Goal: Task Accomplishment & Management: Complete application form

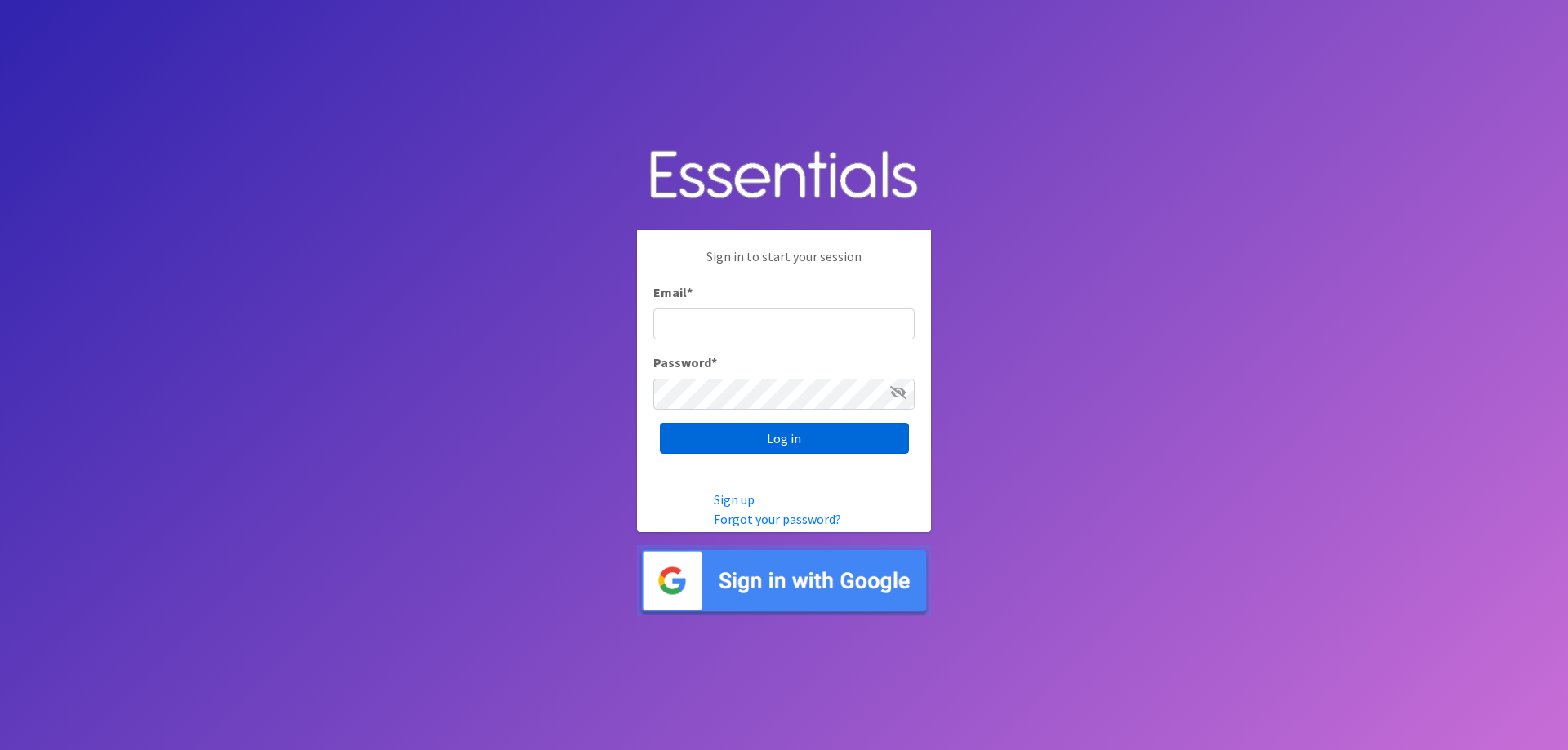
type input "[EMAIL_ADDRESS][DOMAIN_NAME]"
click at [774, 441] on input "Log in" at bounding box center [785, 438] width 249 height 31
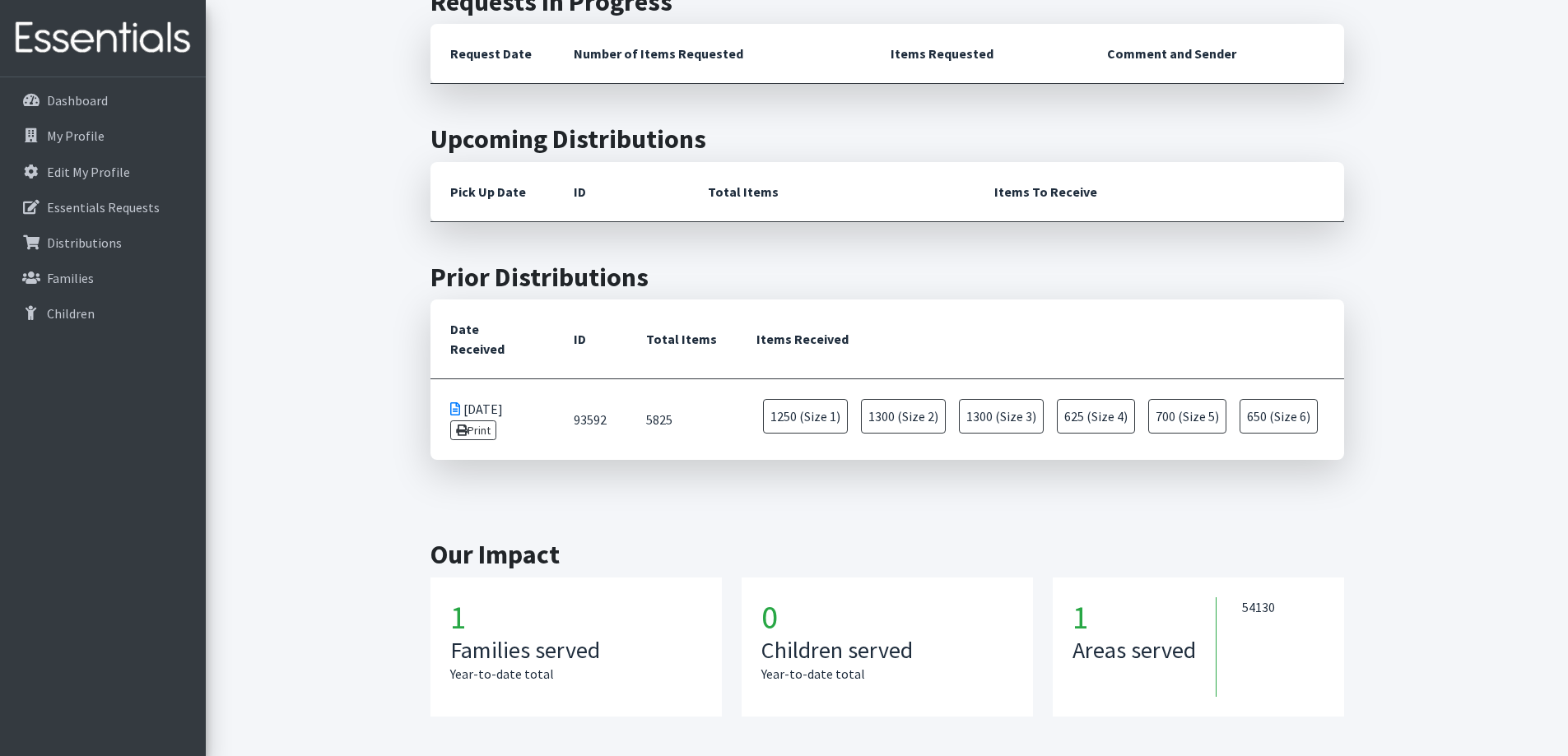
scroll to position [452, 0]
click at [109, 275] on link "Families" at bounding box center [103, 278] width 192 height 33
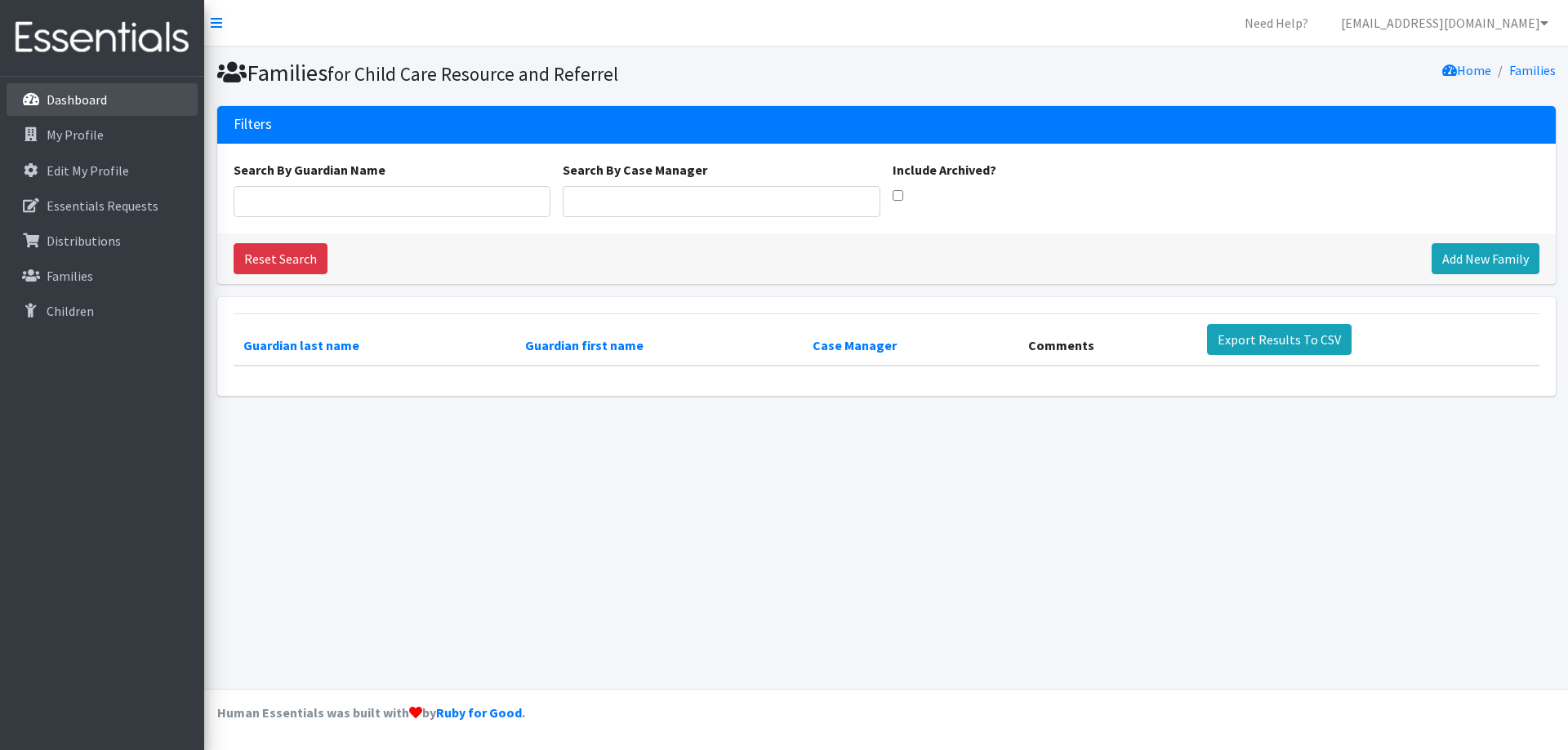
click at [145, 86] on link "Dashboard" at bounding box center [102, 99] width 191 height 33
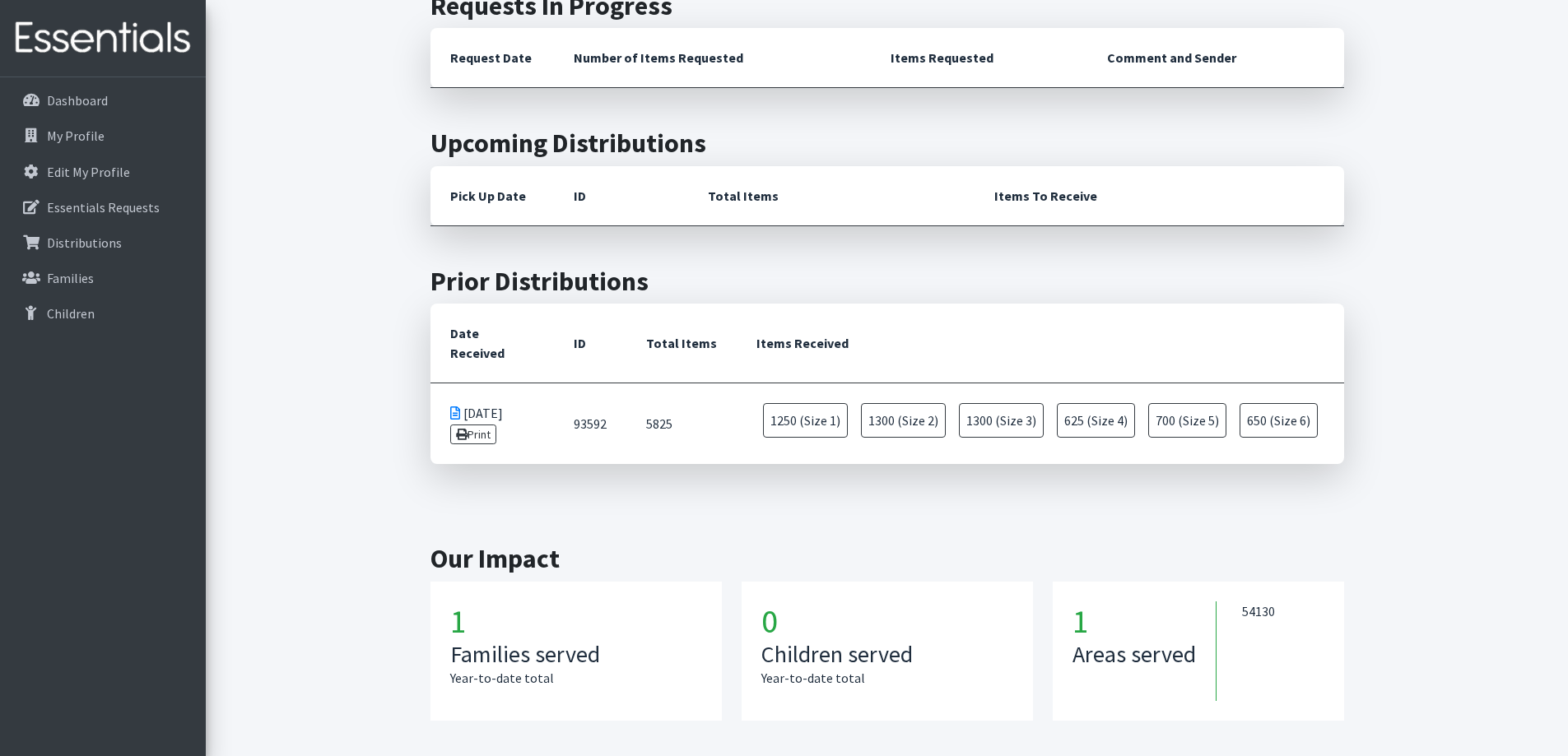
scroll to position [480, 0]
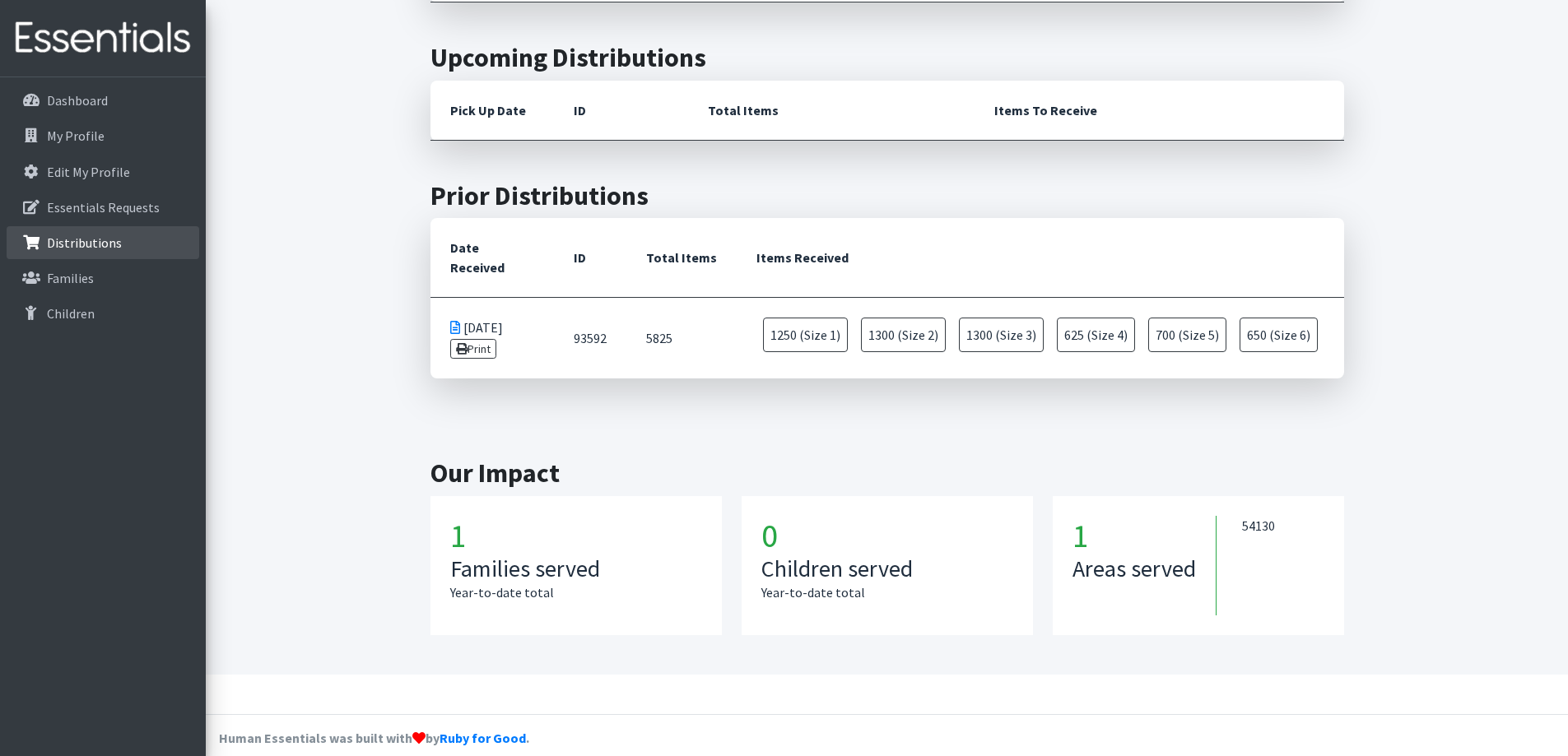
click at [111, 258] on link "Distributions" at bounding box center [103, 242] width 192 height 33
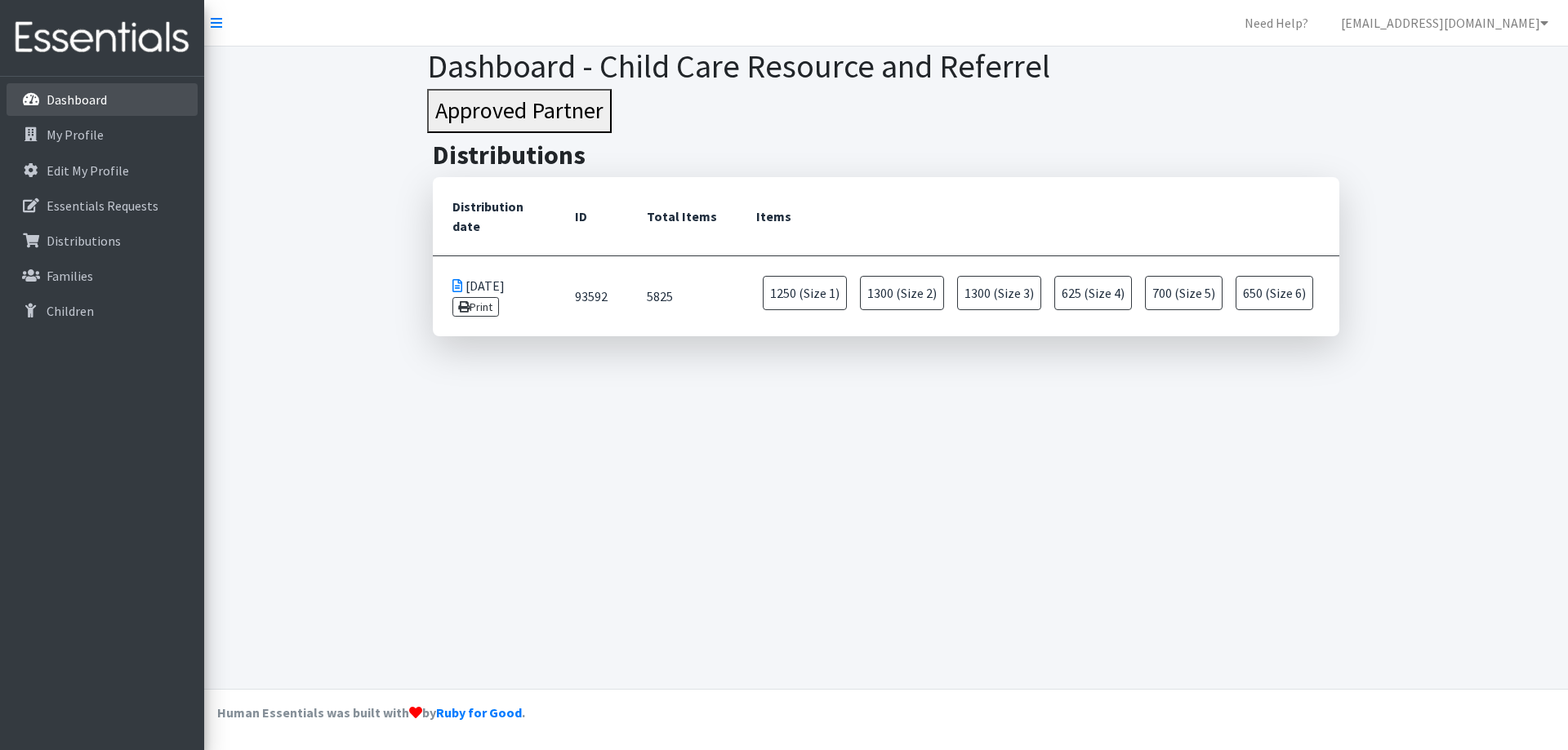
click at [105, 107] on p "Dashboard" at bounding box center [77, 99] width 61 height 16
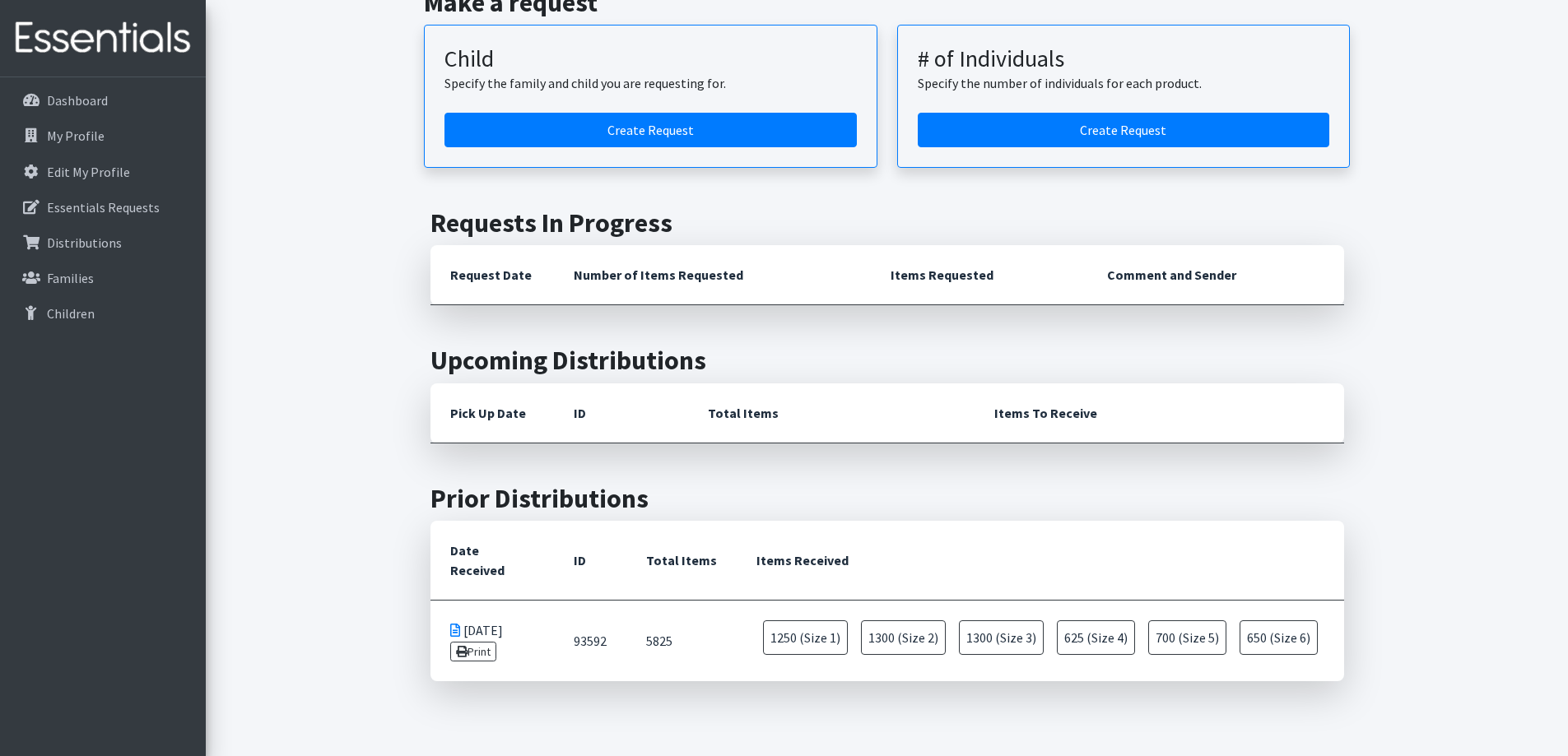
scroll to position [151, 0]
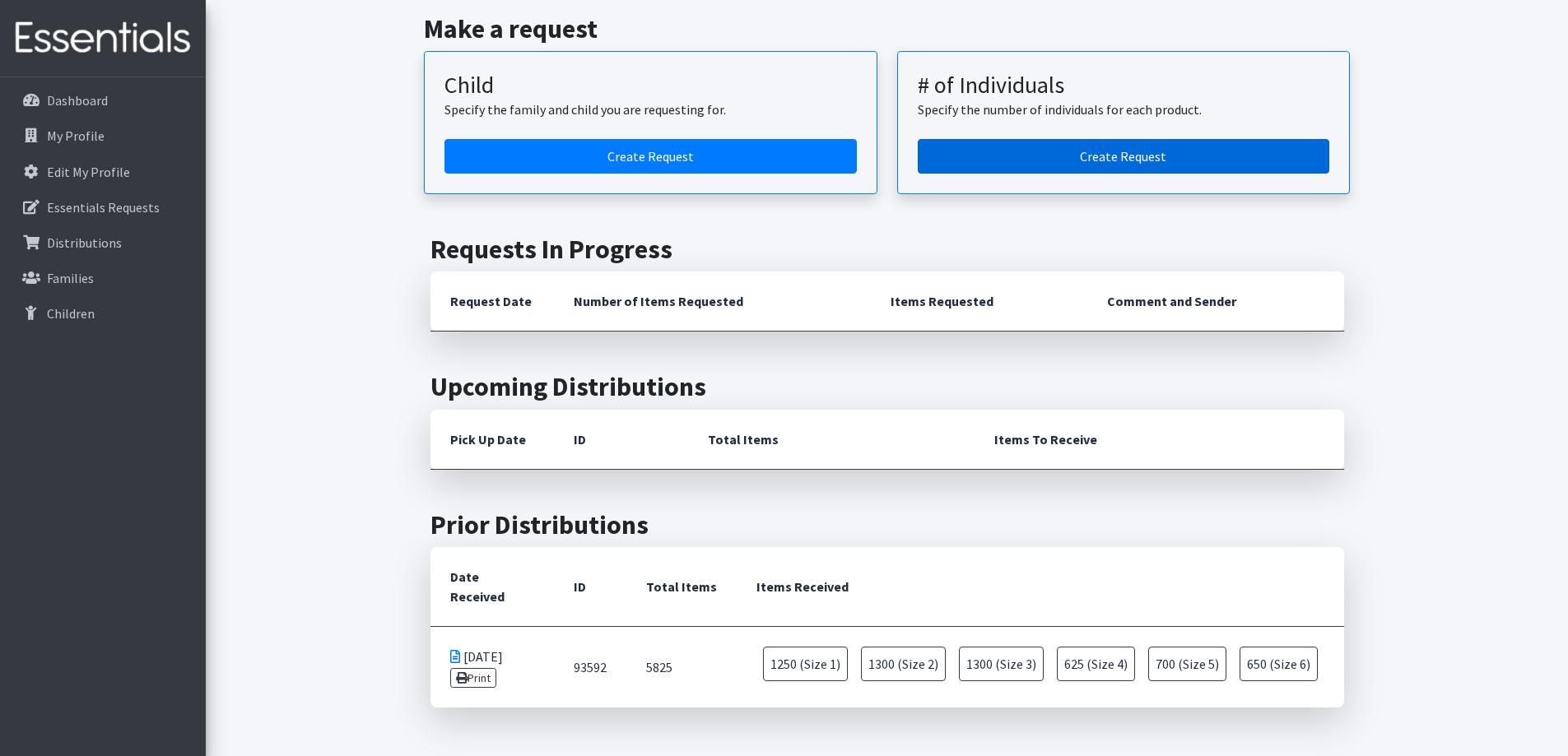
click at [1048, 170] on link "Create Request" at bounding box center [1124, 156] width 413 height 35
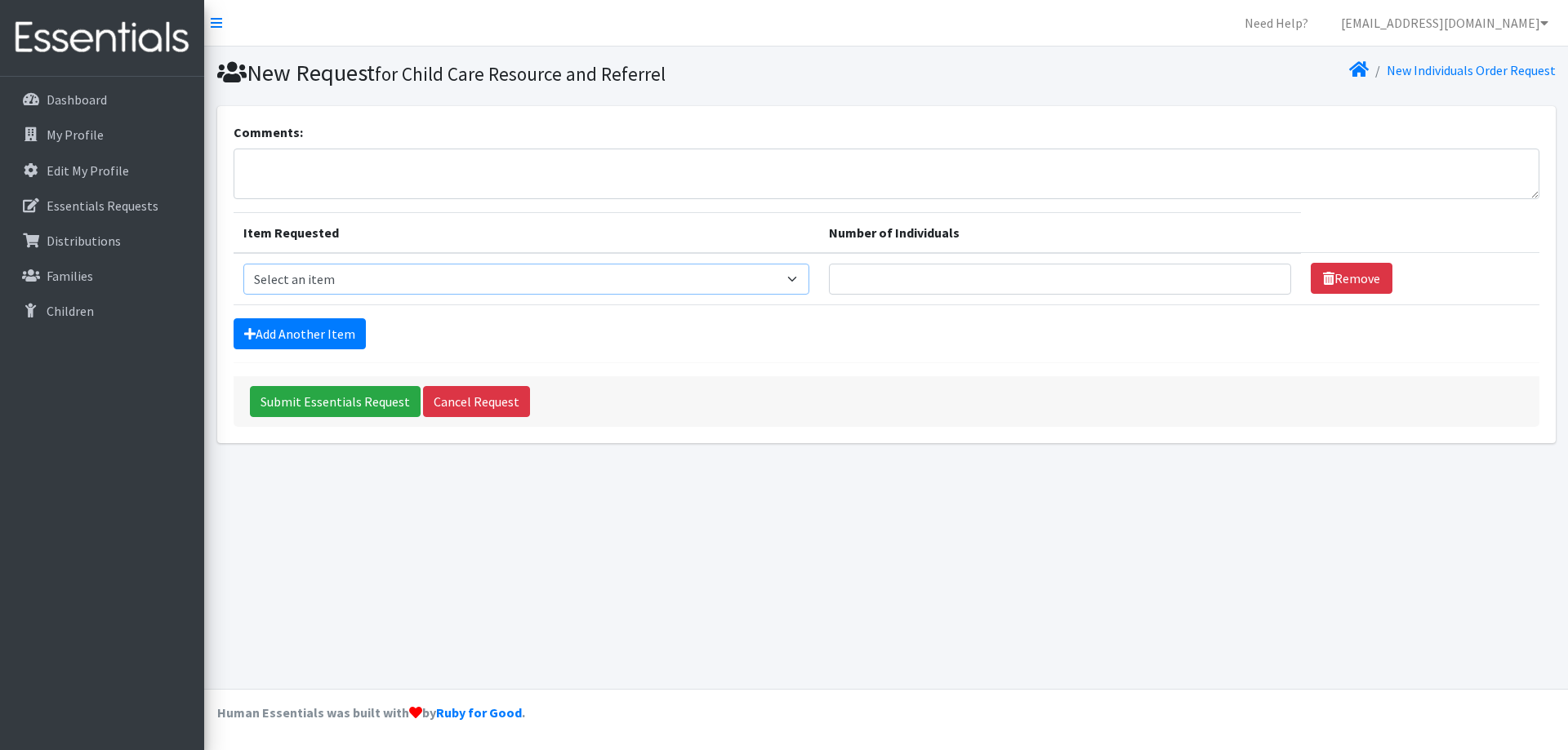
click at [575, 293] on select "Select an item (Newborn) (Preemie) (Size 1) (Size 2) (Size 3) (Size 4) (Size 5)…" at bounding box center [526, 279] width 566 height 31
click at [871, 527] on div "New Request for Child Care Resource and Referrel New Individuals Order Request …" at bounding box center [887, 367] width 1364 height 642
click at [107, 108] on link "Dashboard" at bounding box center [102, 99] width 191 height 33
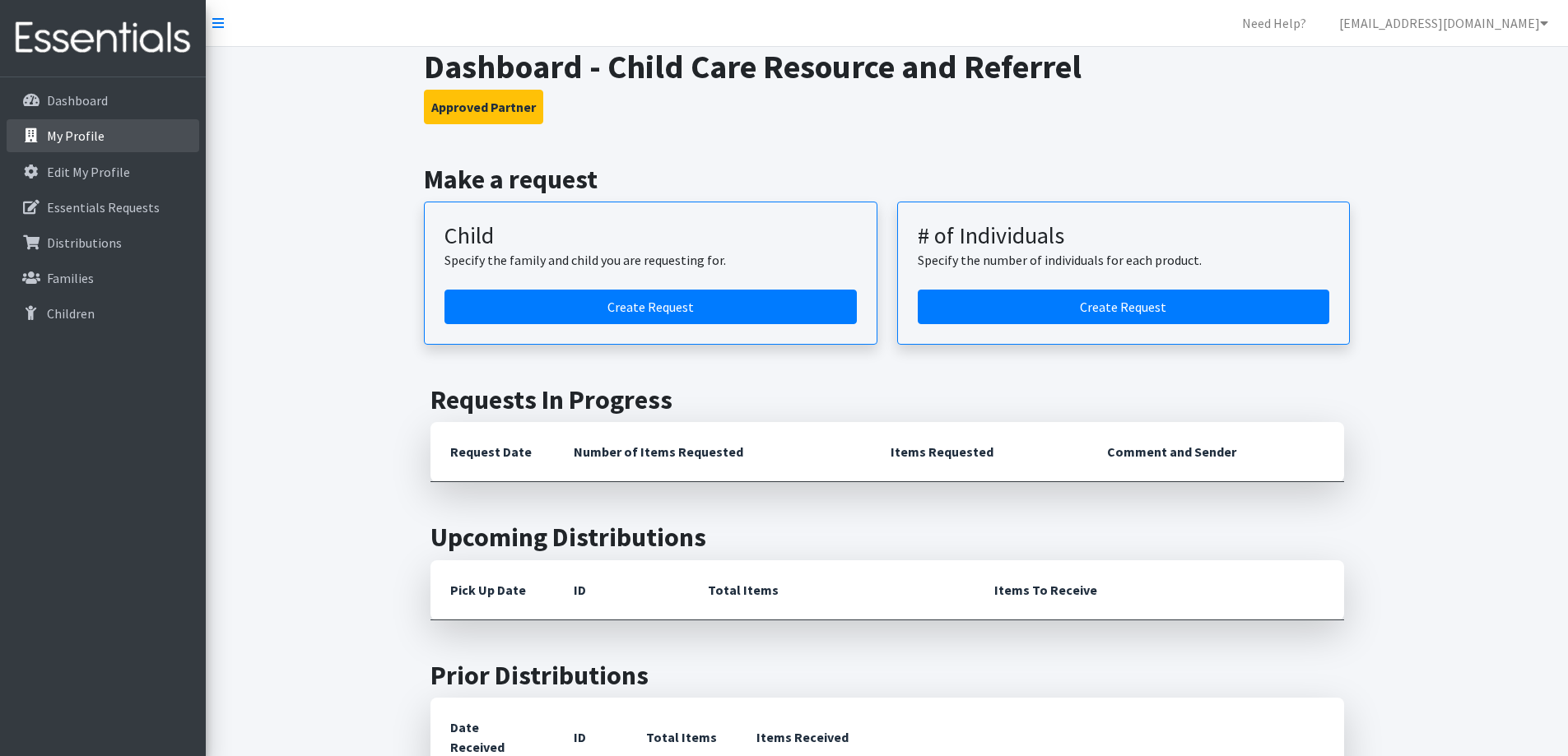
click at [69, 140] on p "My Profile" at bounding box center [75, 136] width 58 height 16
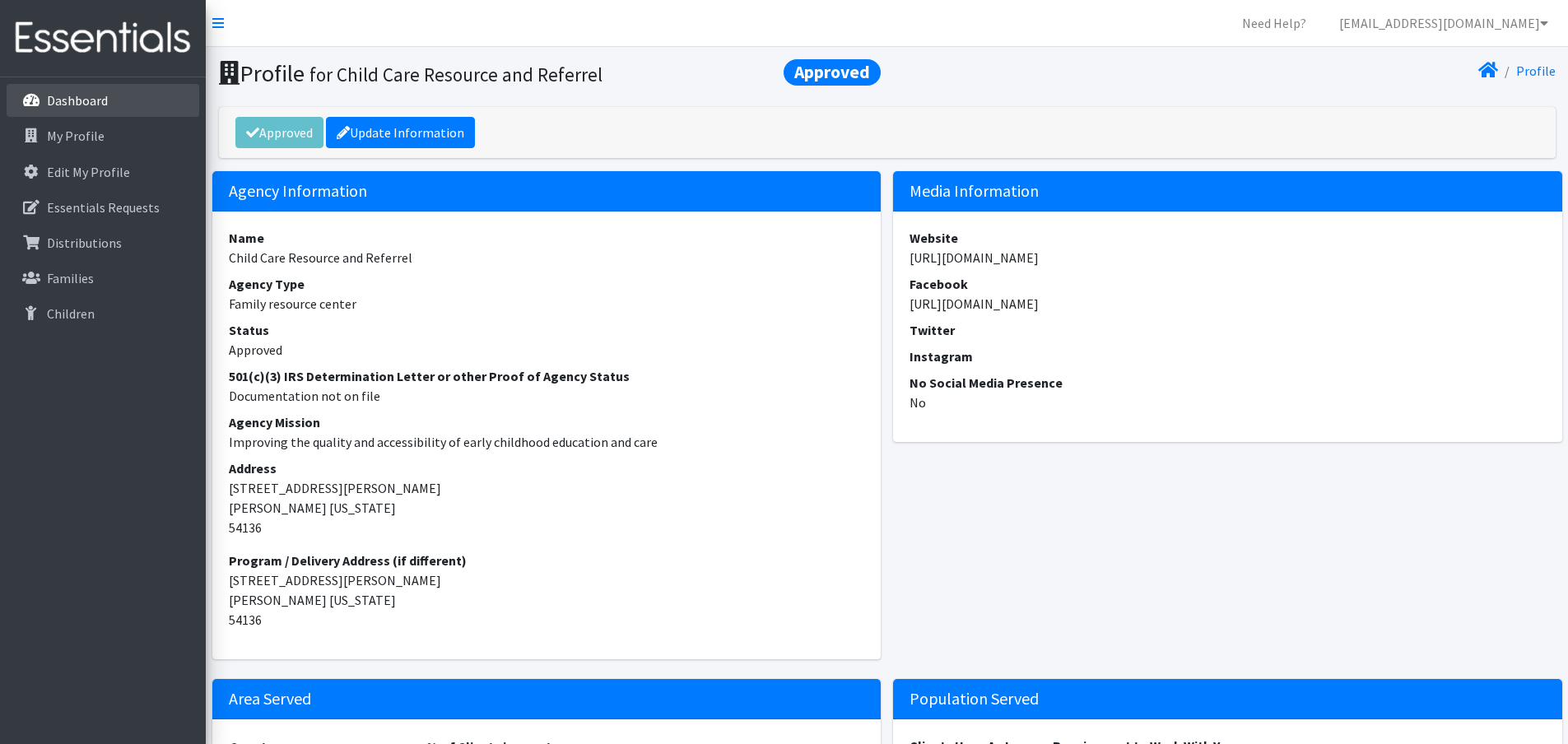
click at [114, 116] on link "Dashboard" at bounding box center [103, 100] width 192 height 33
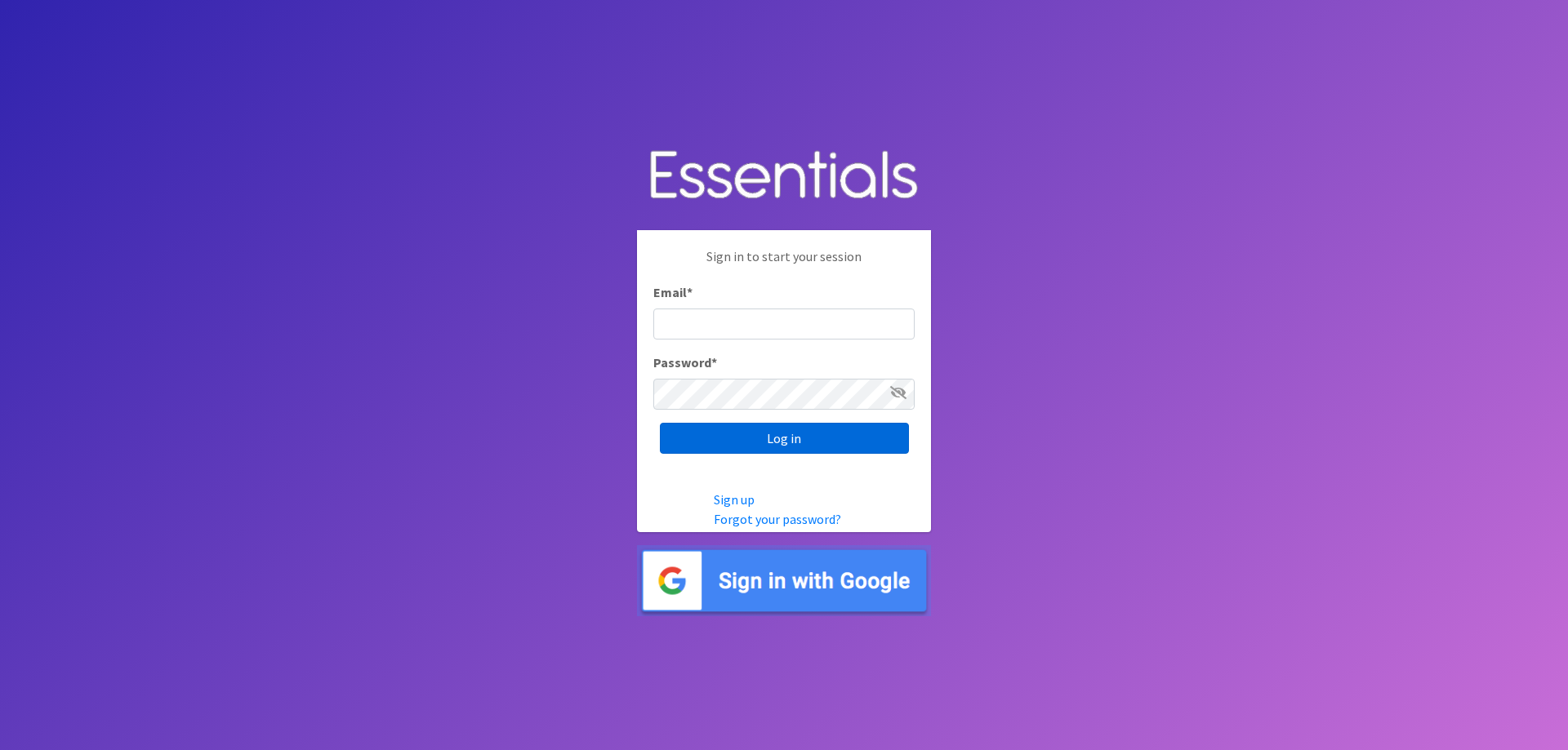
type input "[EMAIL_ADDRESS][DOMAIN_NAME]"
click at [830, 446] on input "Log in" at bounding box center [785, 438] width 249 height 31
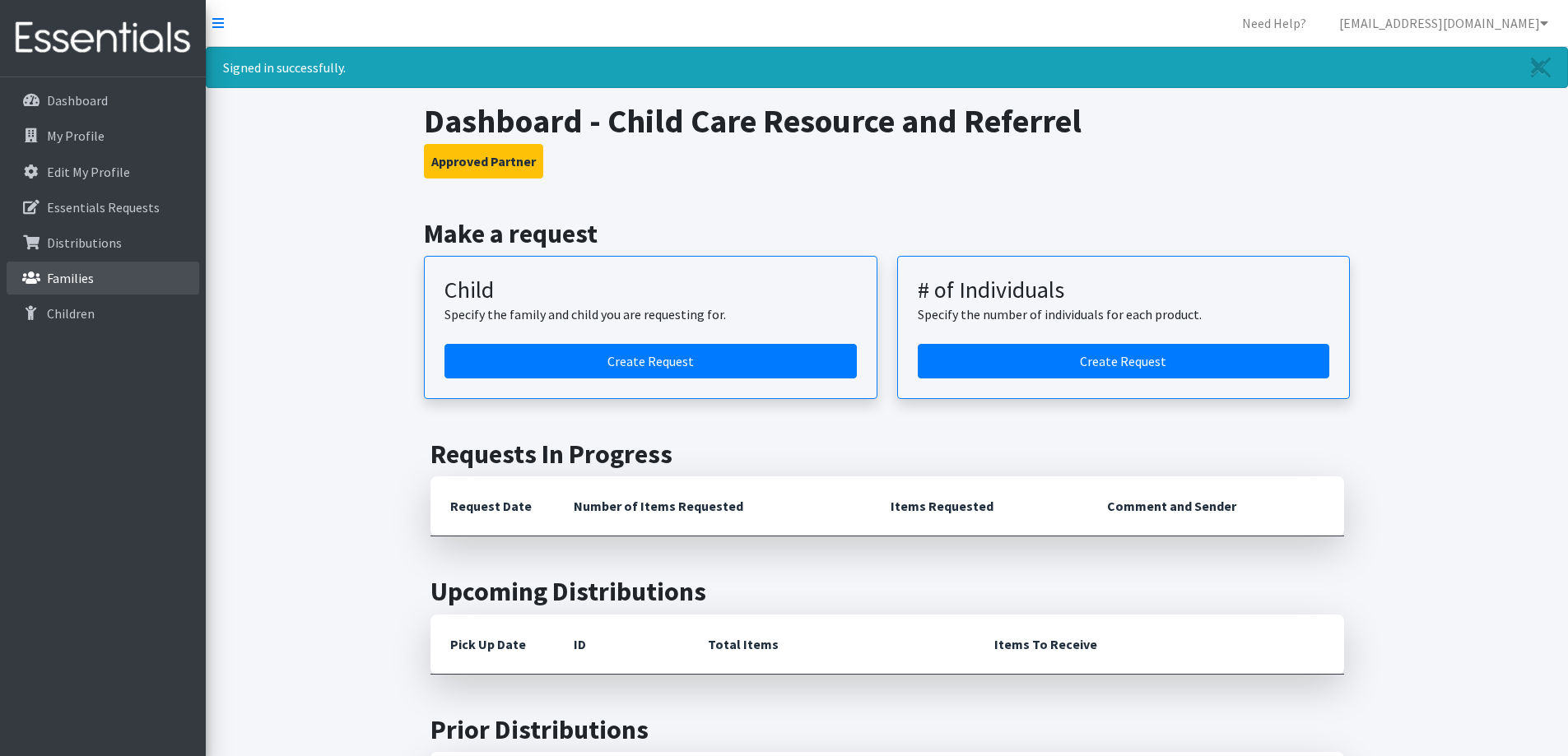
click at [112, 288] on link "Families" at bounding box center [103, 278] width 192 height 33
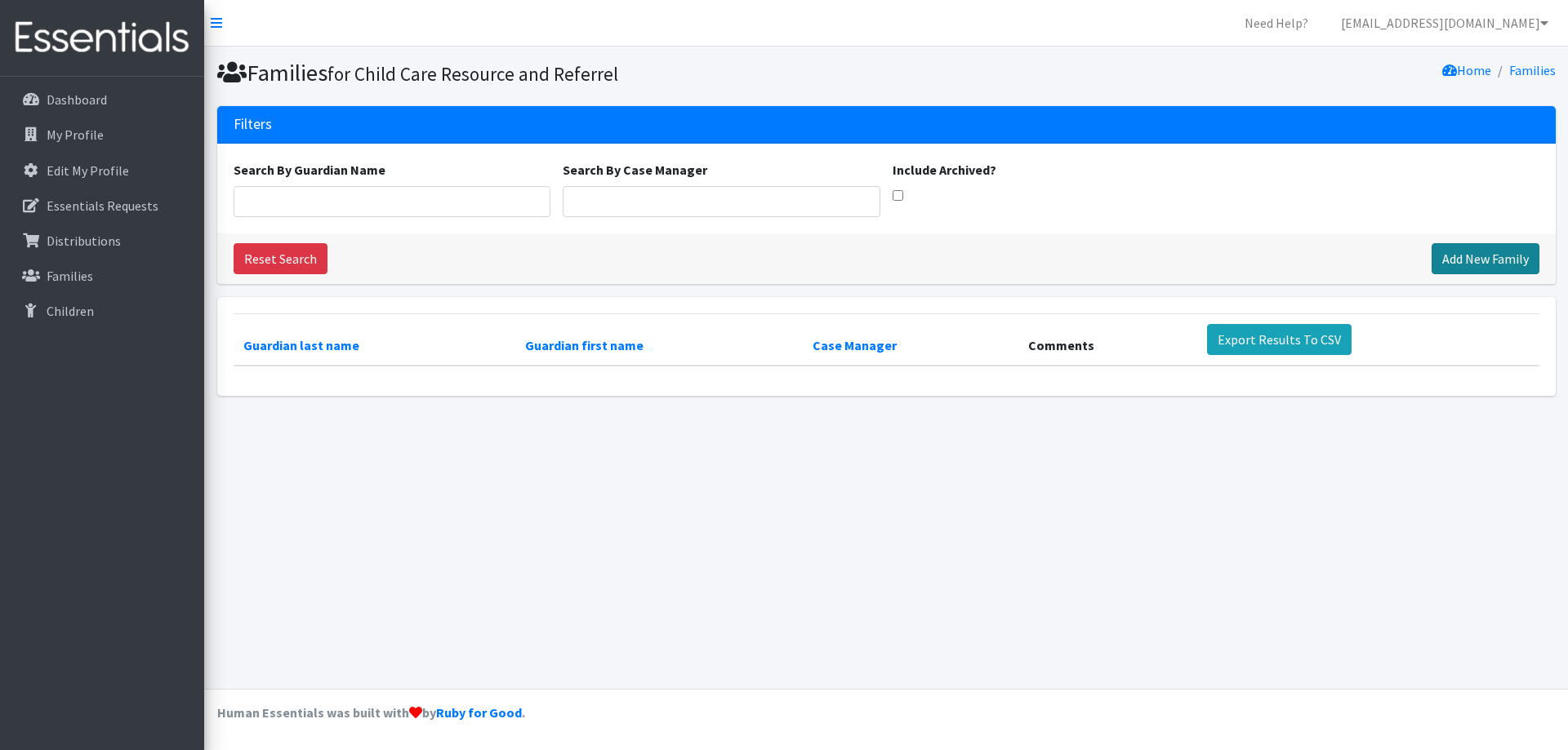
click at [1498, 260] on link "Add New Family" at bounding box center [1486, 258] width 108 height 31
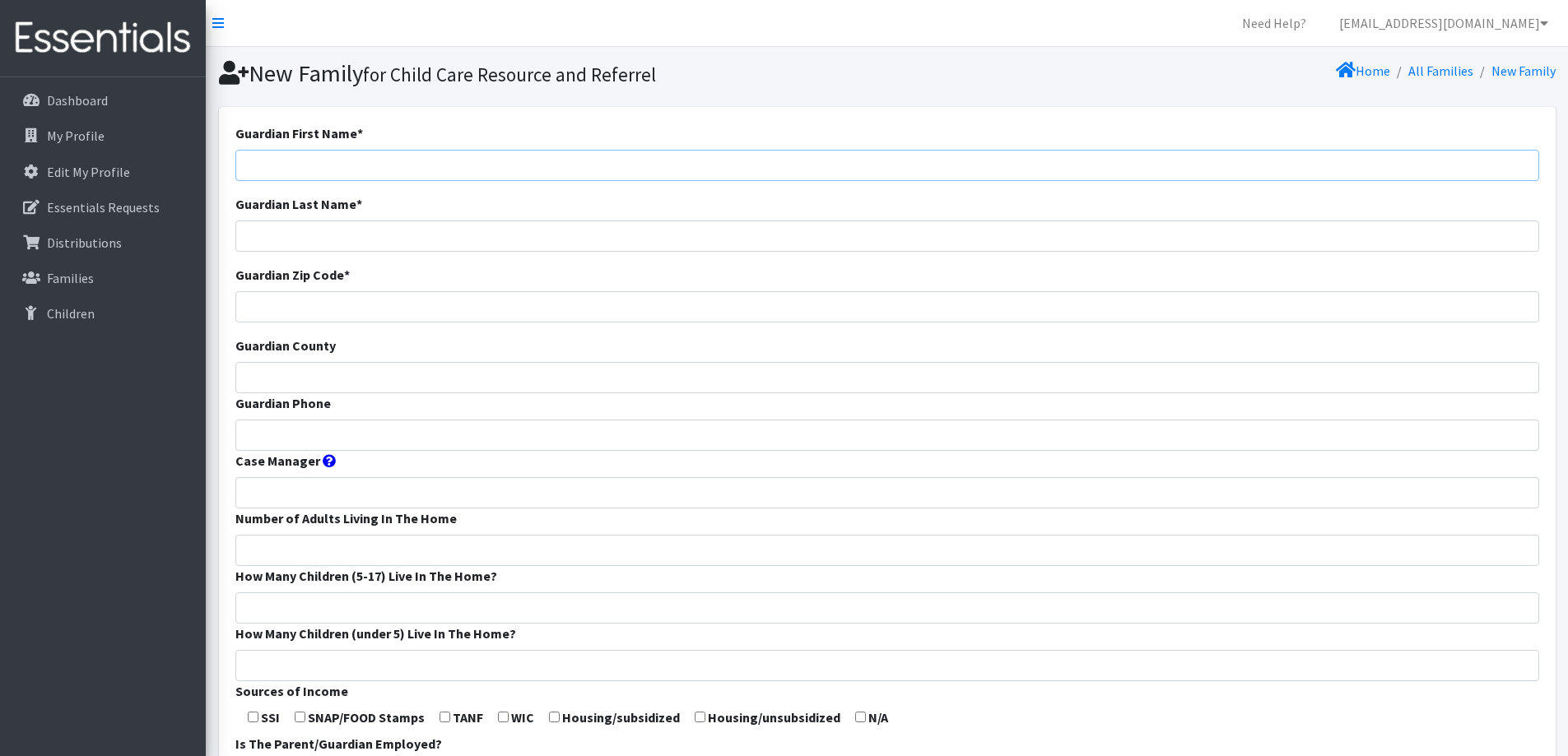
click at [726, 158] on input "Guardian First Name *" at bounding box center [887, 165] width 1304 height 31
type input "Abbey"
type input "Wolff"
type input "54952"
click at [541, 381] on input "Guardian County" at bounding box center [887, 377] width 1304 height 31
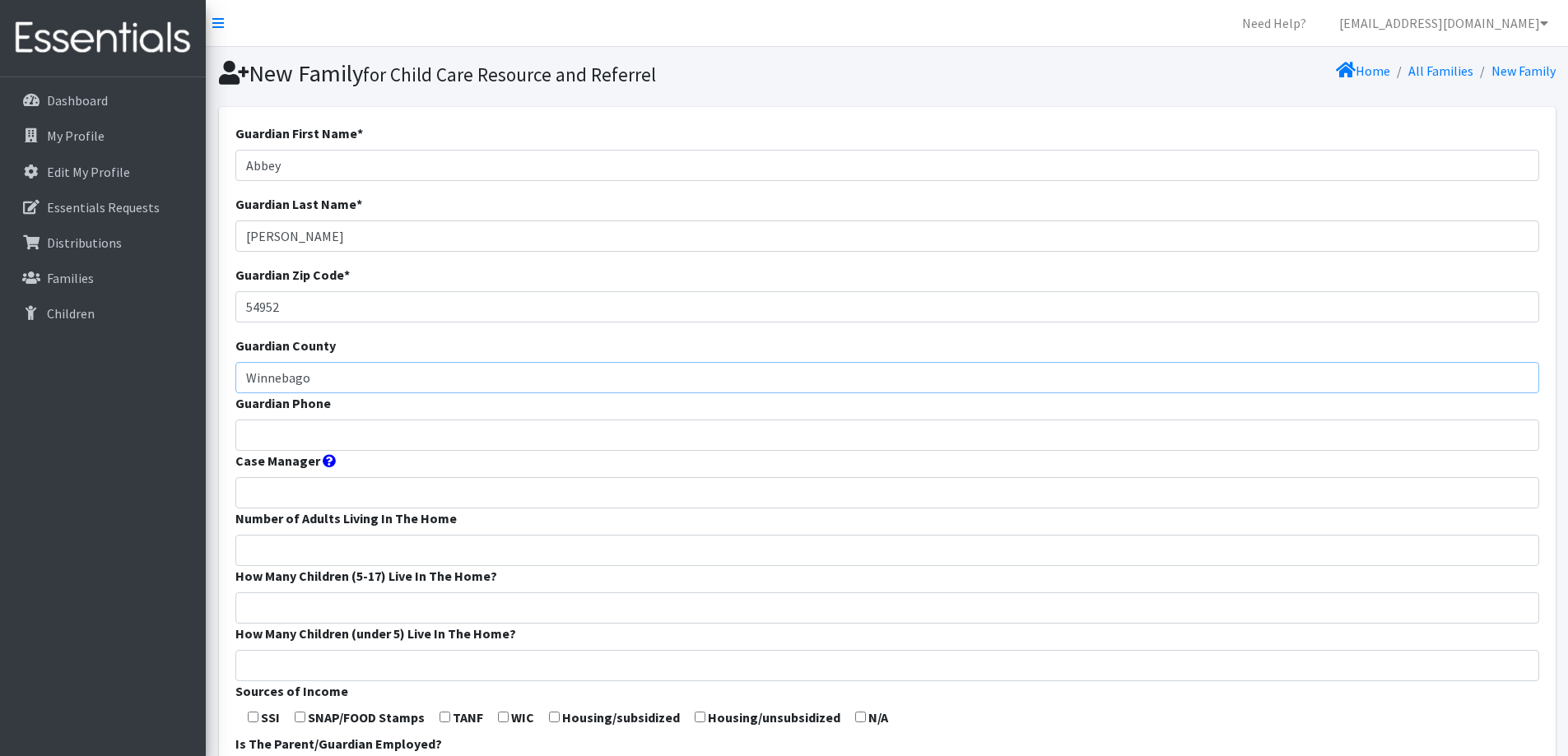
type input "Winnebago"
click at [516, 426] on input "Guardian Phone" at bounding box center [887, 435] width 1304 height 31
type input "[PHONE_NUMBER]"
click at [494, 484] on input "Case Manager" at bounding box center [887, 492] width 1304 height 31
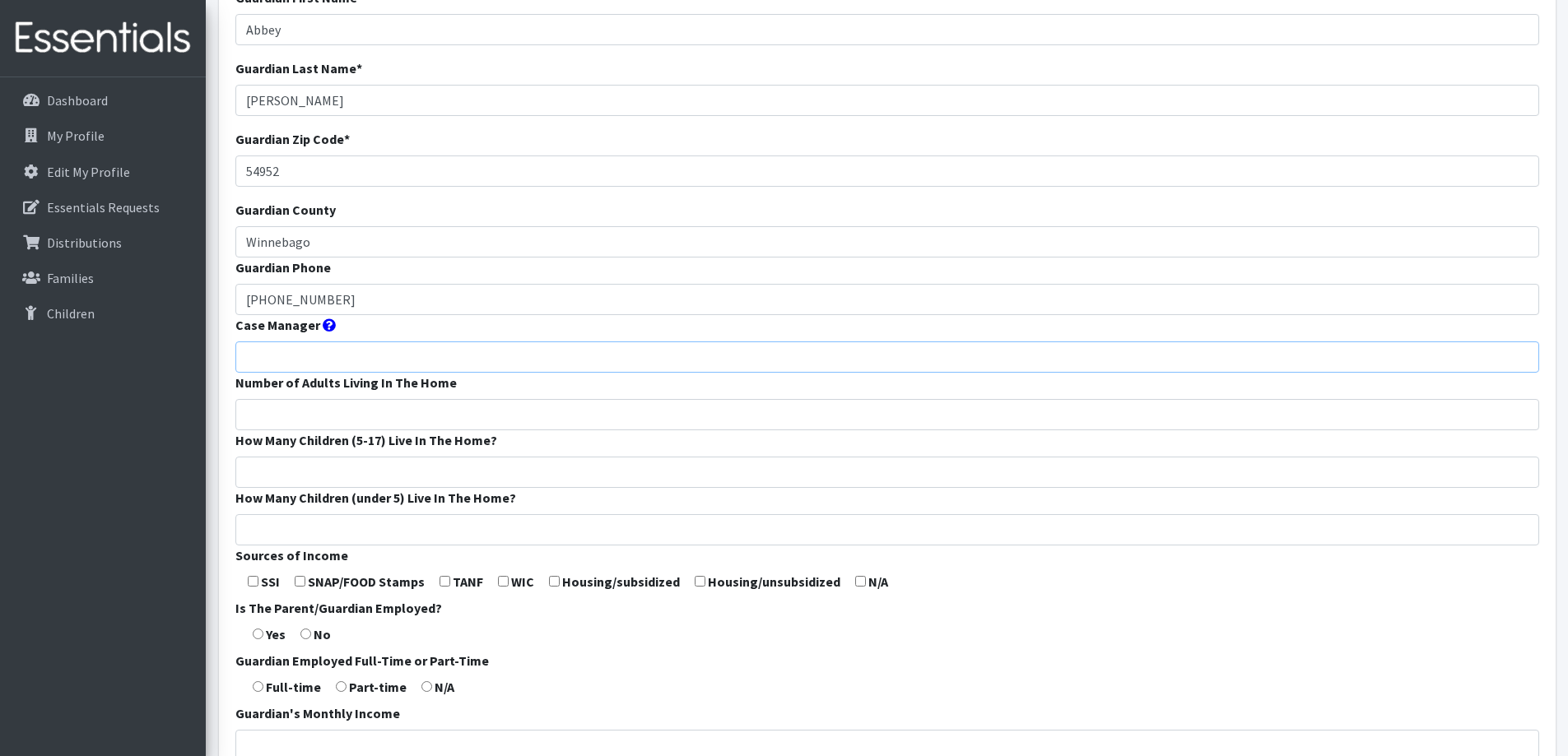
scroll to position [164, 0]
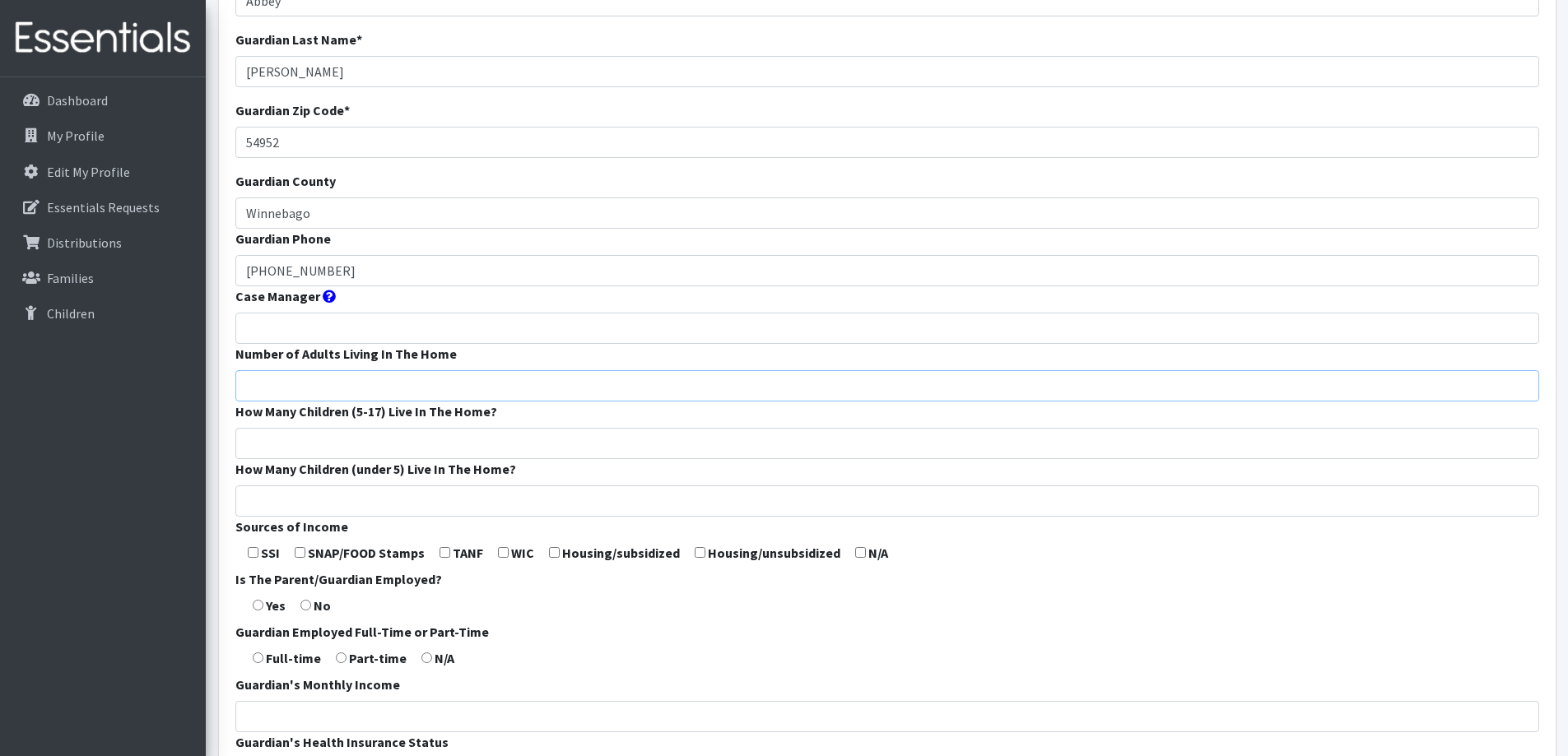
click at [466, 377] on input "Number of Adults Living In The Home" at bounding box center [887, 386] width 1304 height 31
type input "2"
click at [459, 446] on input "How Many Children (5-17) Live In The Home?" at bounding box center [887, 443] width 1304 height 31
type input "0"
click at [452, 499] on input "How Many Children (under 5) Live In The Home?" at bounding box center [887, 501] width 1304 height 31
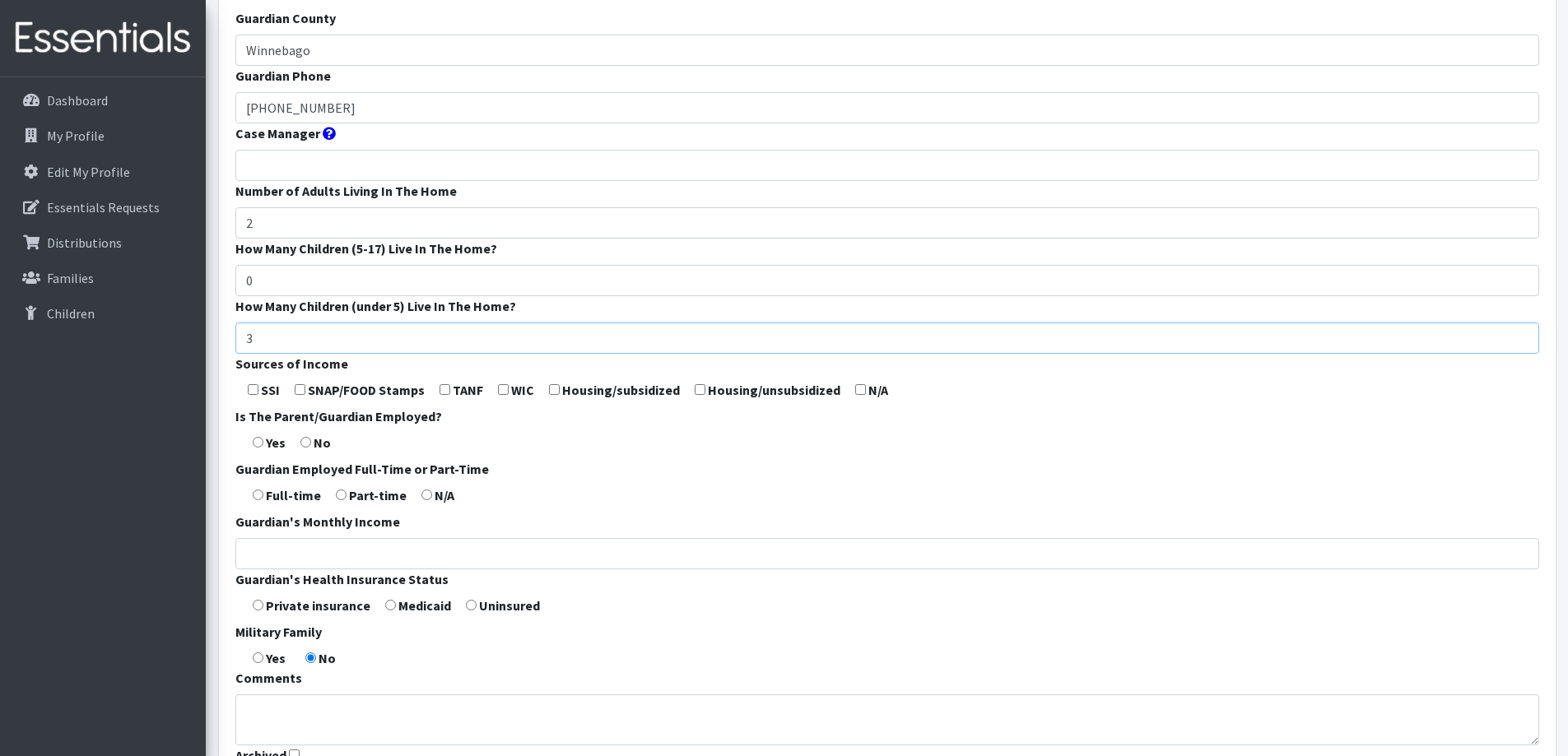
scroll to position [329, 0]
type input "3"
click at [856, 391] on input "checkbox" at bounding box center [860, 388] width 11 height 11
checkbox input "true"
click at [256, 437] on input "radio" at bounding box center [258, 441] width 11 height 11
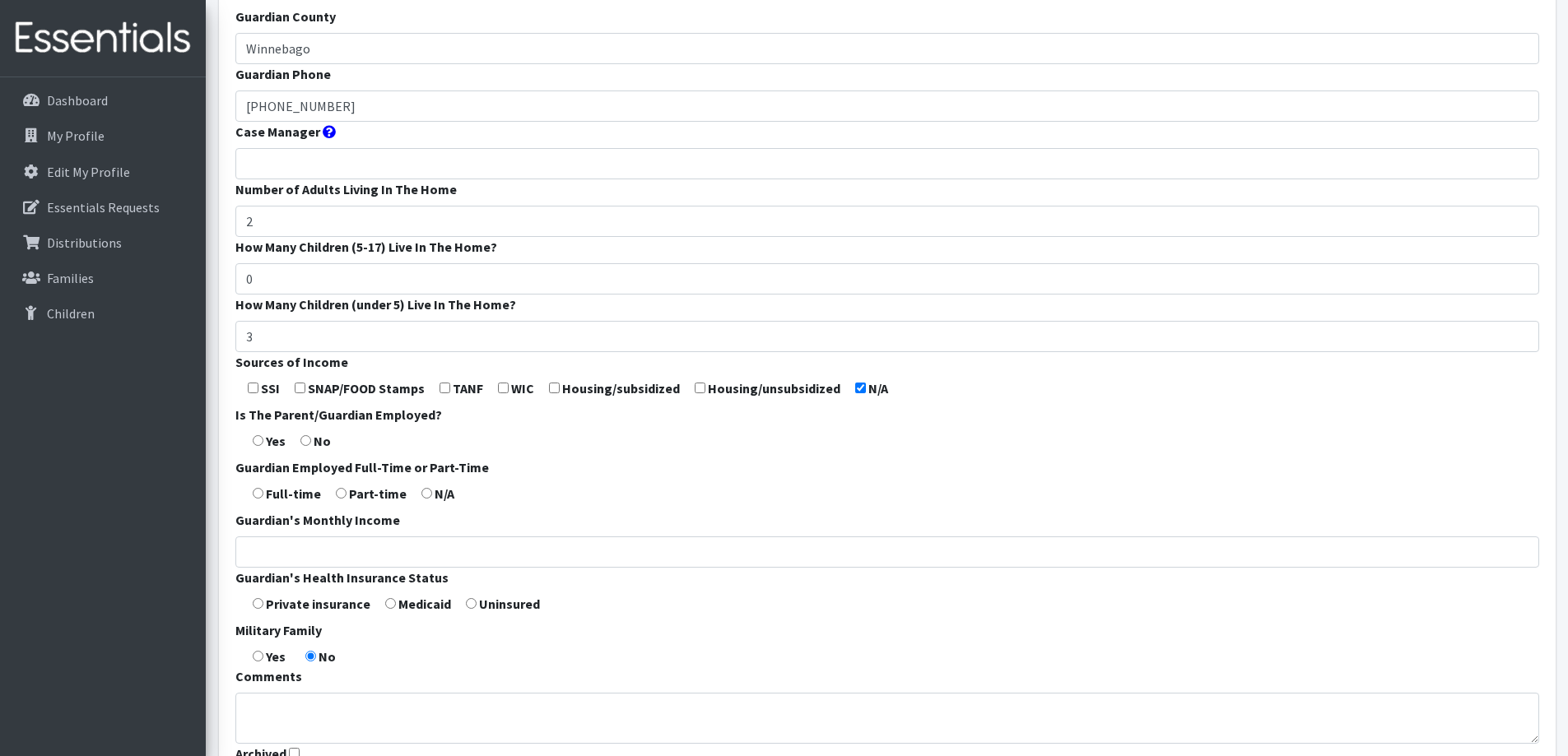
radio input "true"
click at [260, 490] on input "radio" at bounding box center [258, 493] width 11 height 11
radio input "true"
click at [323, 566] on input "Guardian's Monthly Income" at bounding box center [887, 552] width 1304 height 31
type input "2,400"
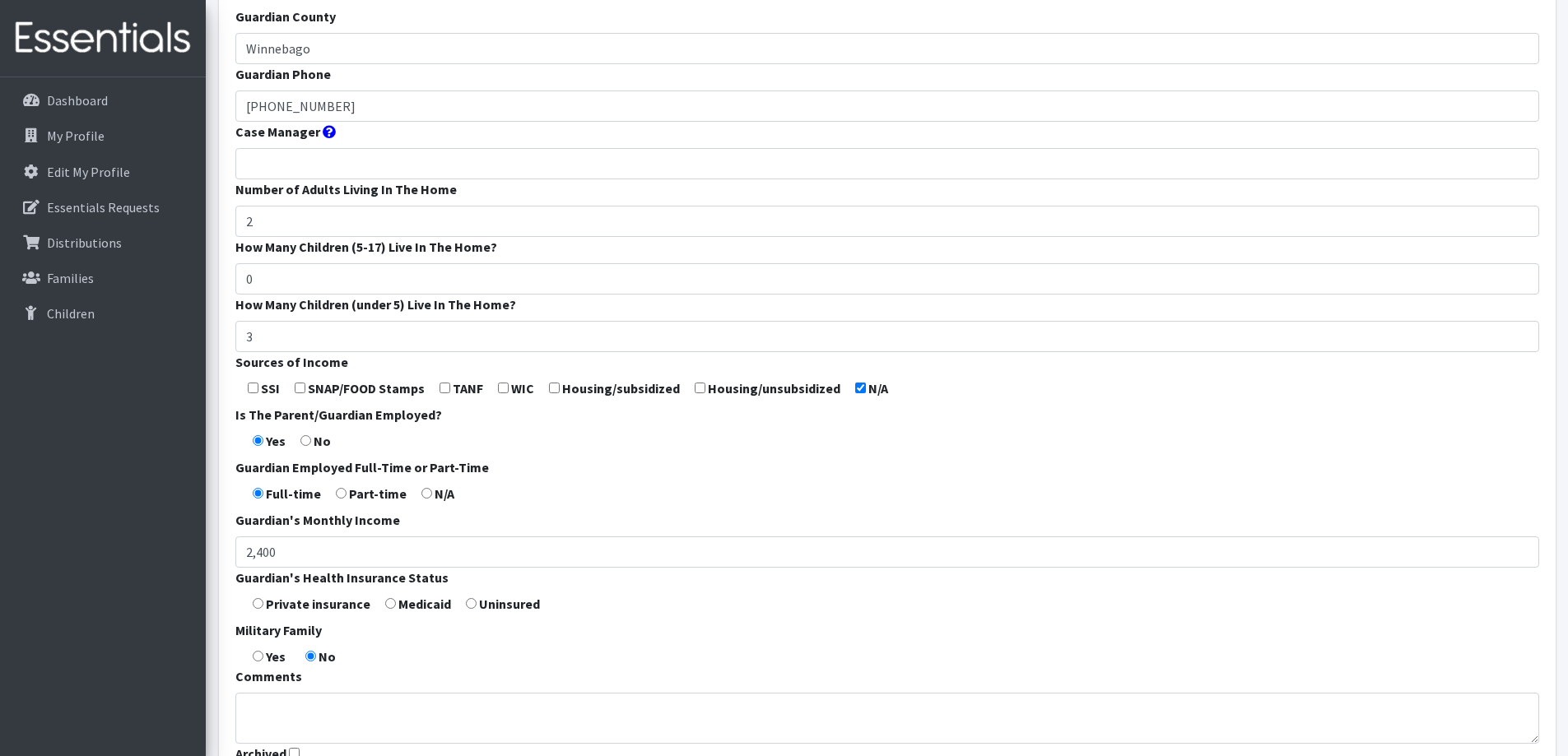
click at [308, 608] on label "Private insurance" at bounding box center [318, 603] width 104 height 19
click at [259, 606] on input "radio" at bounding box center [258, 603] width 11 height 11
radio input "true"
click at [387, 605] on input "radio" at bounding box center [390, 603] width 11 height 11
radio input "true"
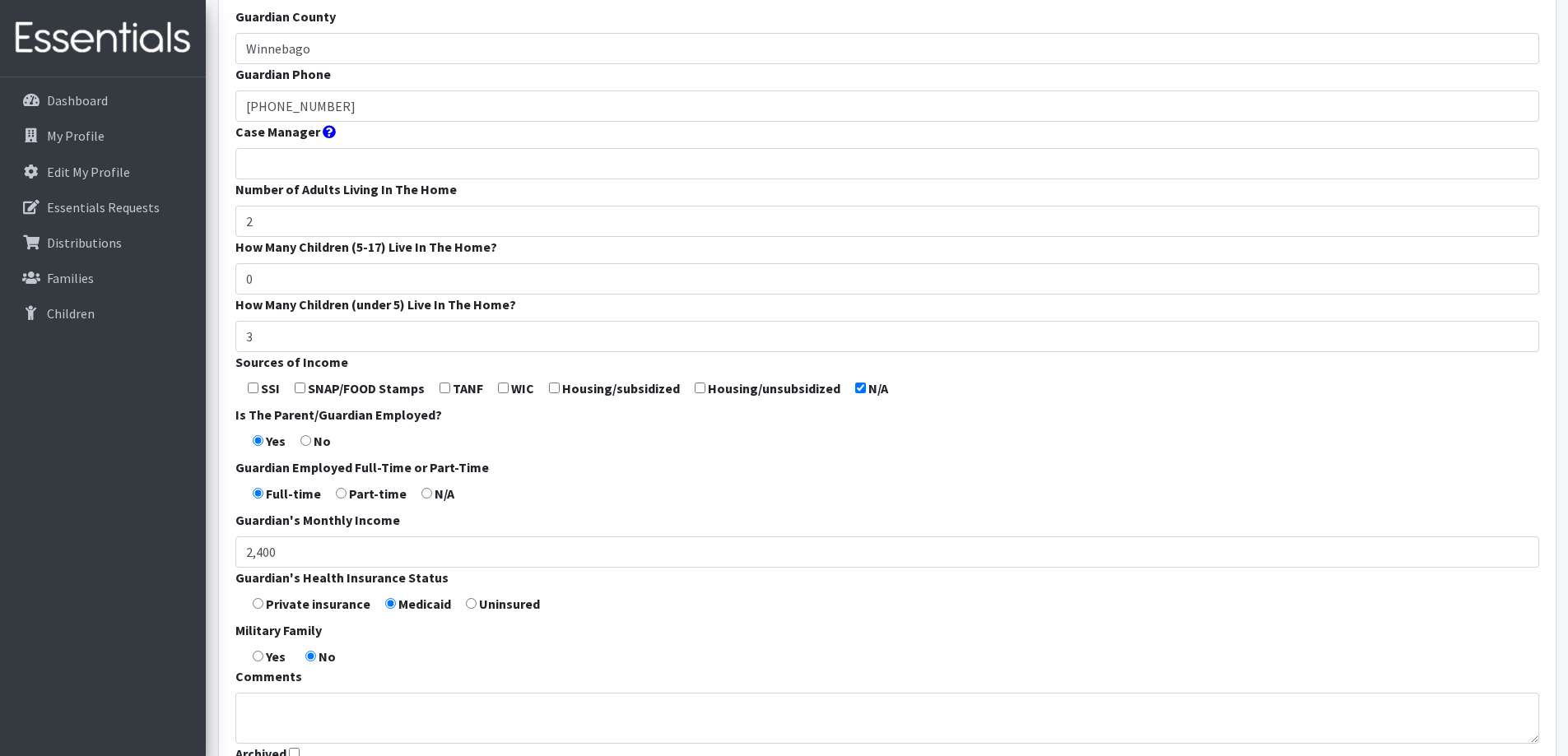
click at [262, 604] on input "radio" at bounding box center [258, 603] width 11 height 11
radio input "true"
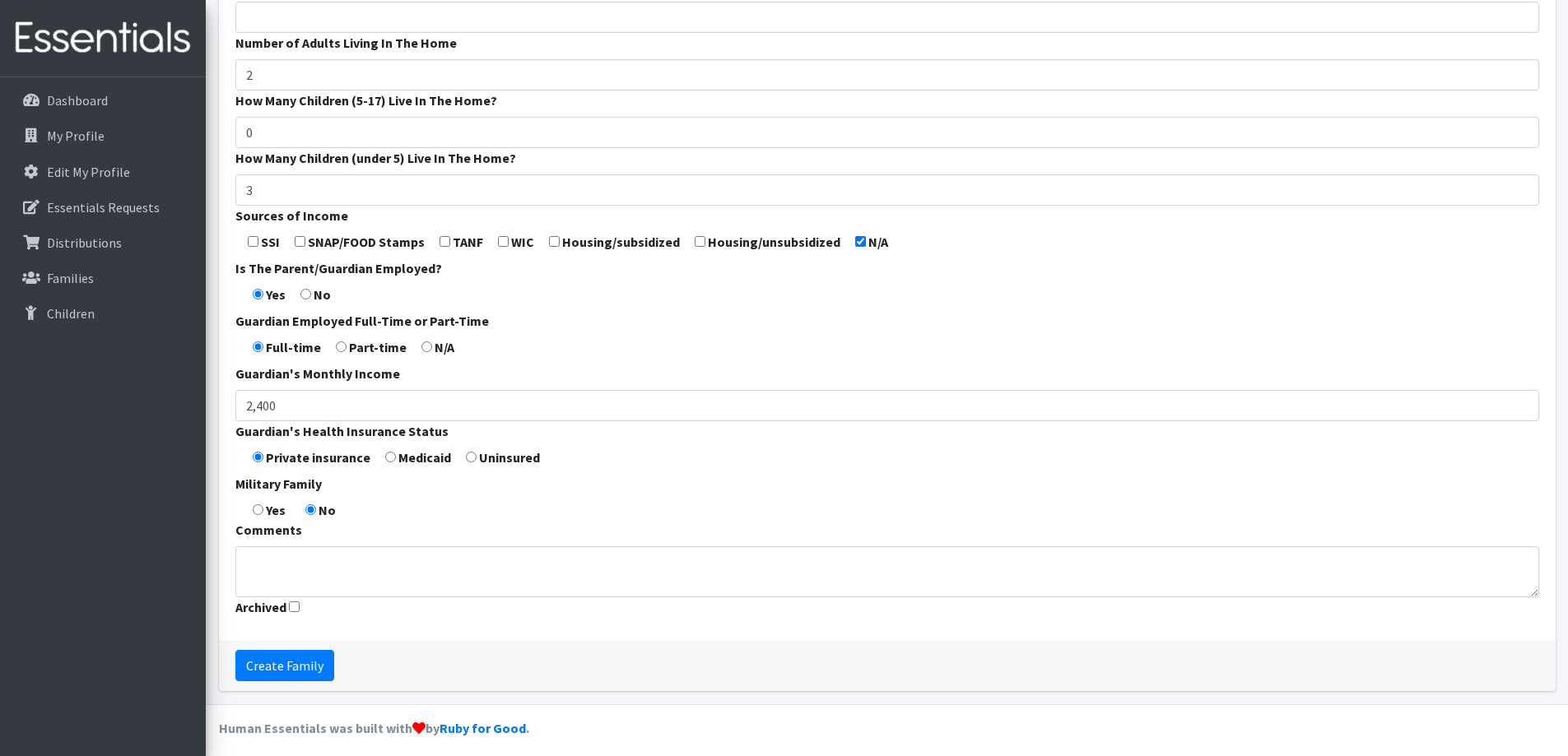
scroll to position [486, 0]
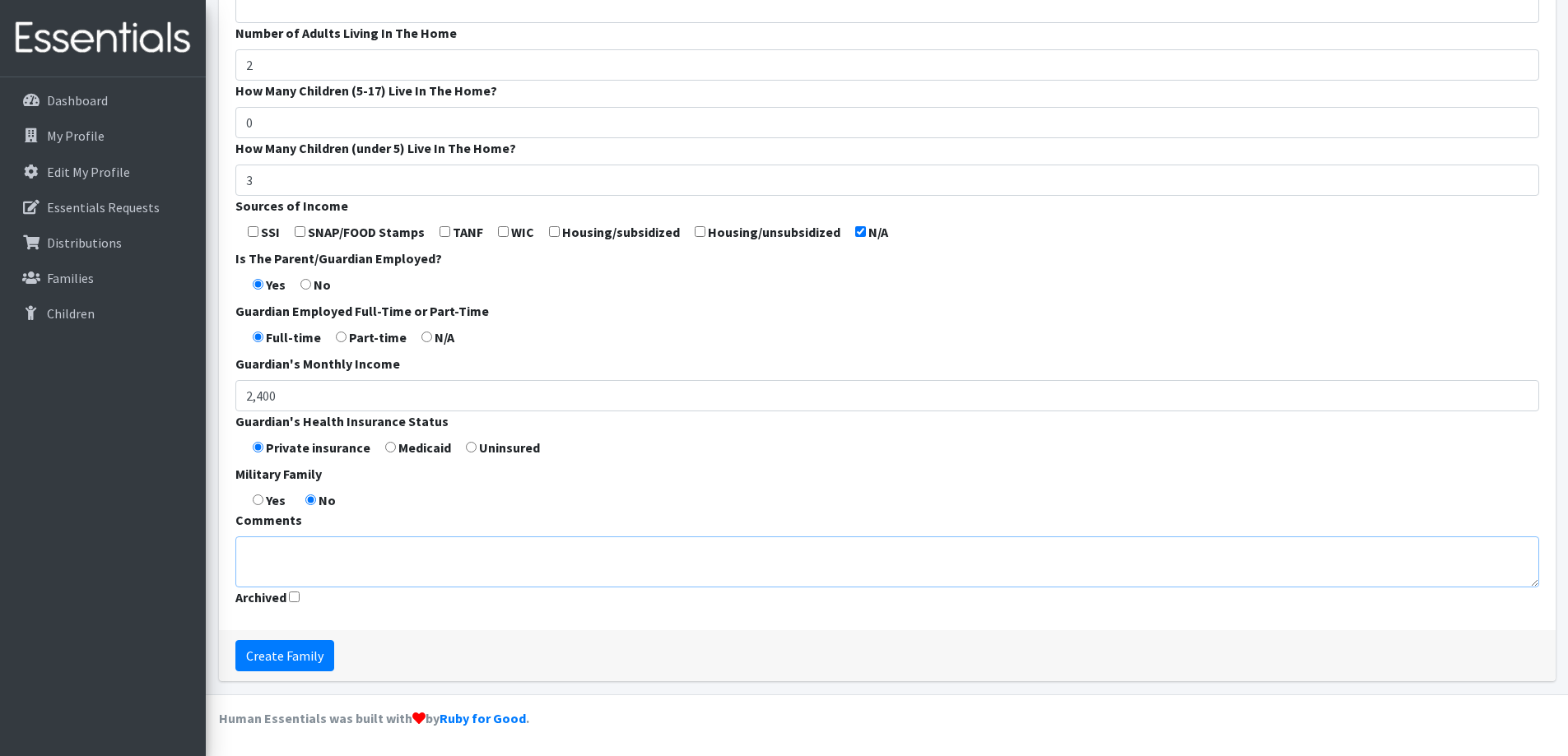
click at [289, 561] on textarea "Comments" at bounding box center [887, 562] width 1304 height 51
type textarea "Kinship Care of Niece Twin sons on CLTS"
click at [288, 654] on input "Create Family" at bounding box center [285, 655] width 99 height 31
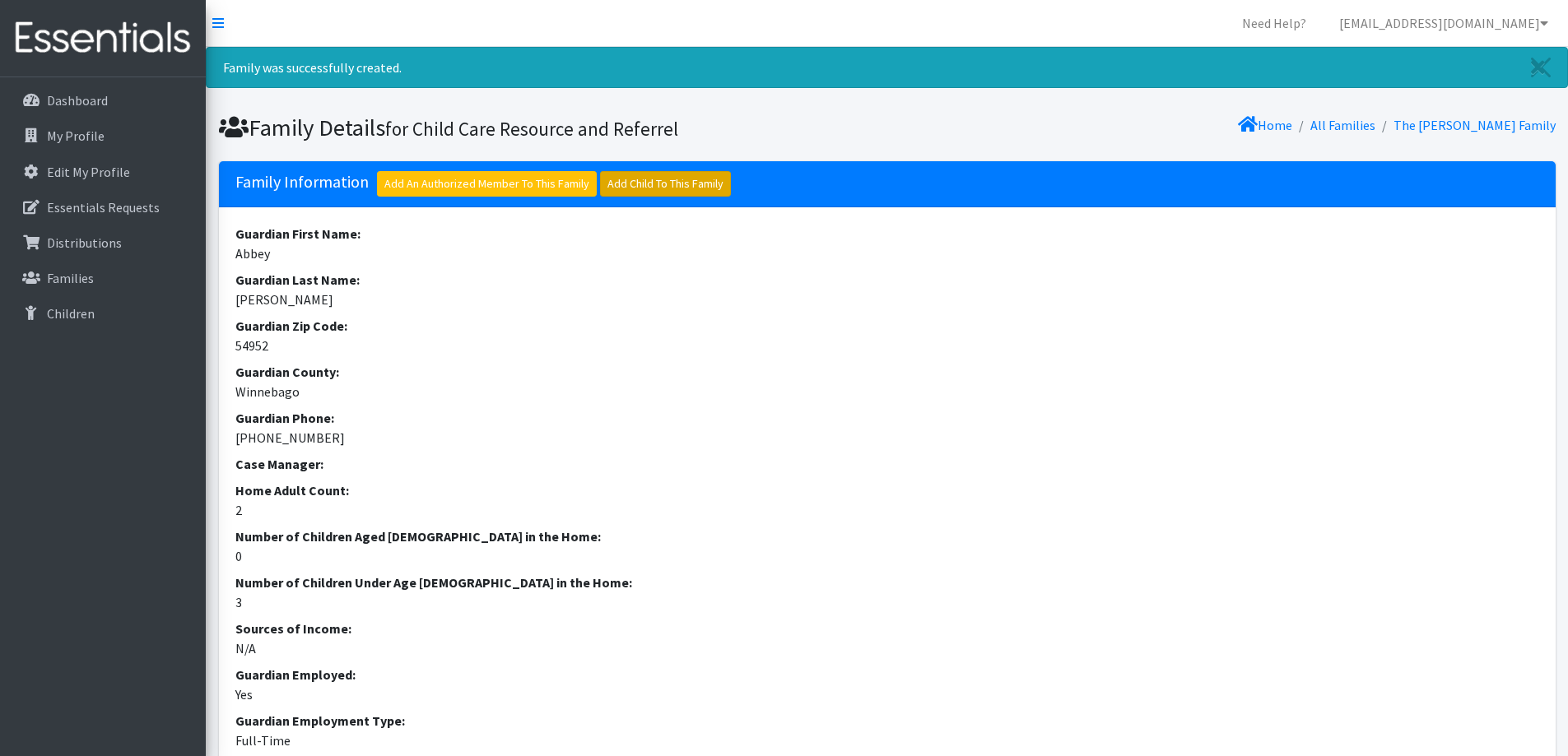
click at [651, 194] on link "Add Child To This Family" at bounding box center [665, 184] width 131 height 25
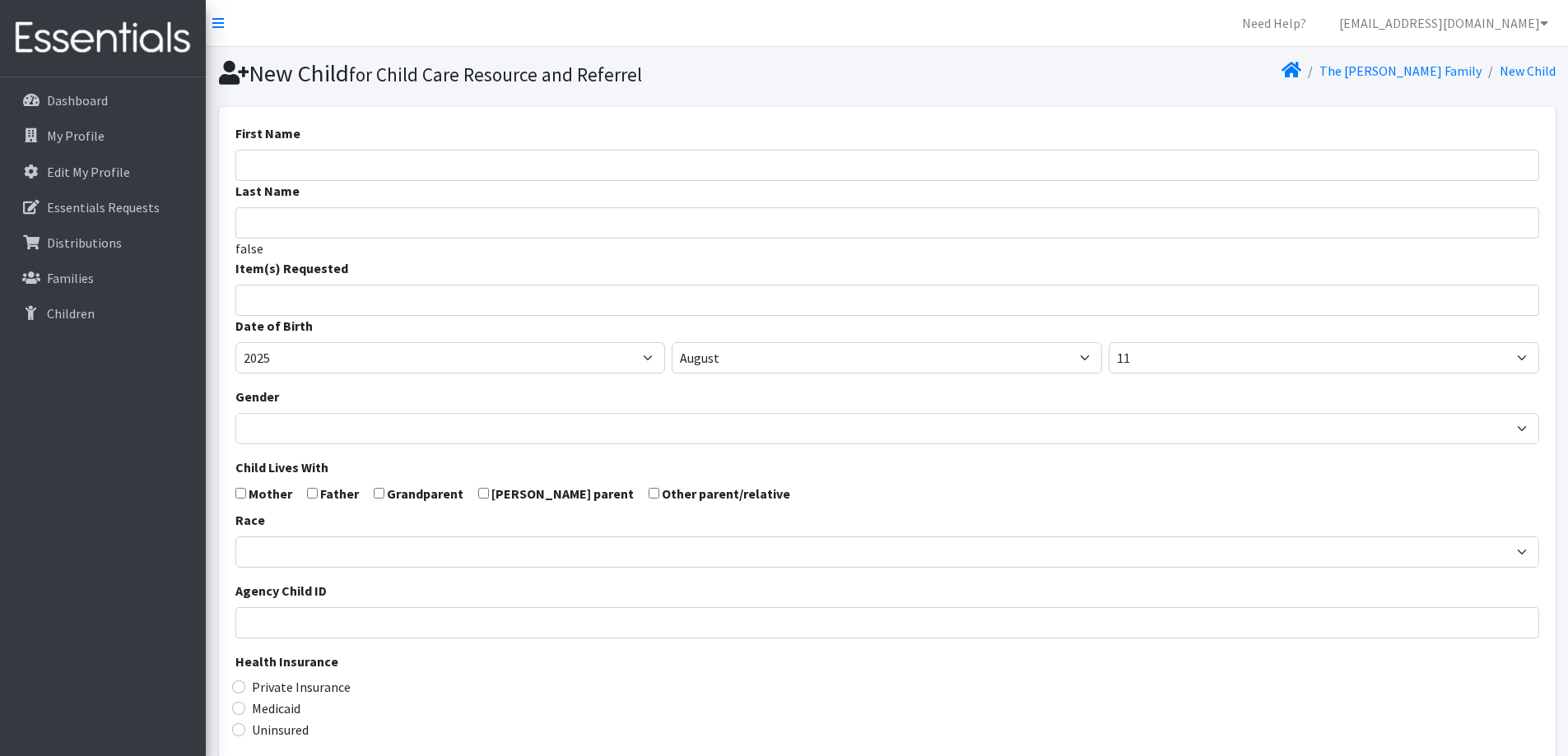
select select
click at [471, 159] on input "First Name" at bounding box center [887, 165] width 1304 height 31
type input "Brayleigh"
type input "[PERSON_NAME]"
click at [385, 286] on li at bounding box center [894, 295] width 1298 height 19
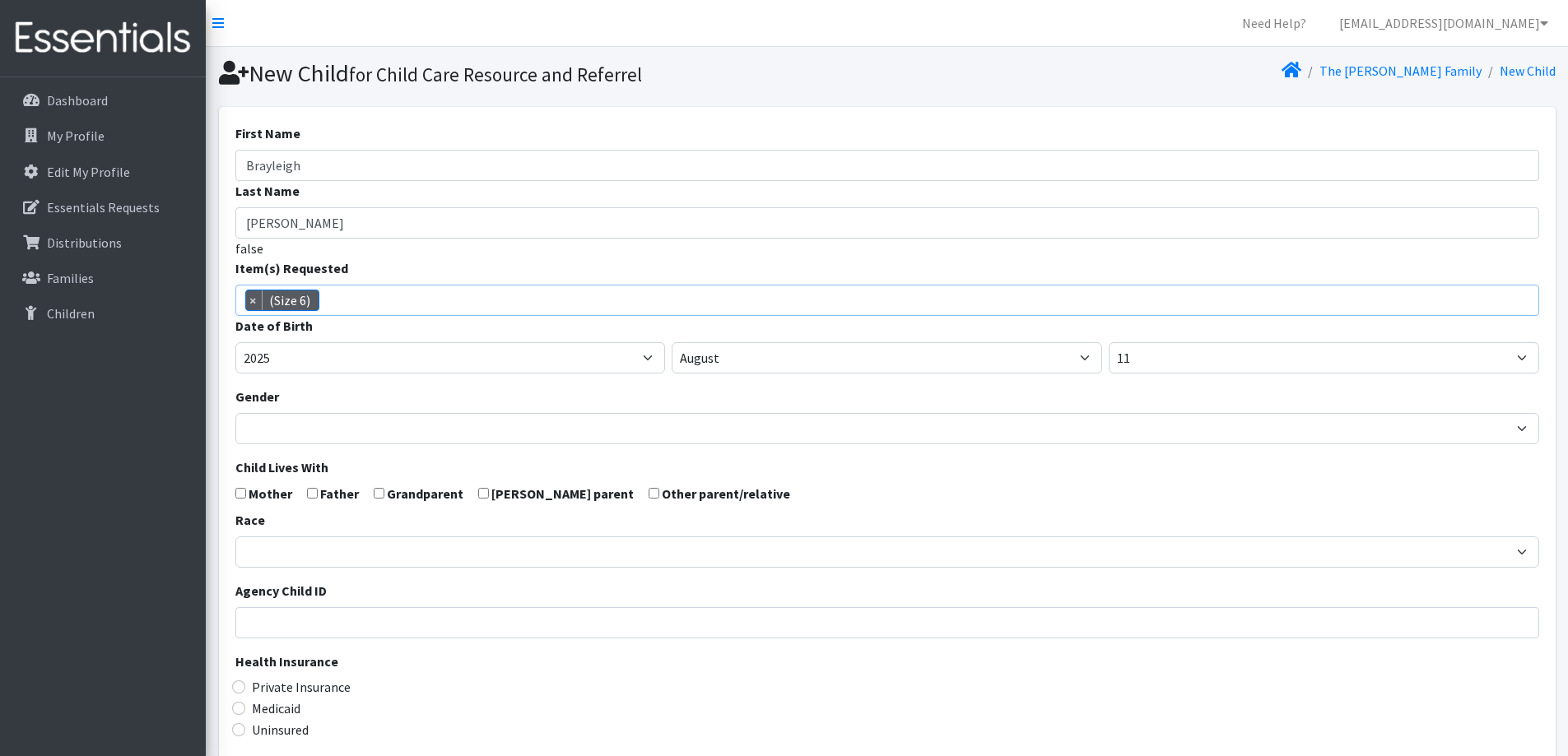
scroll to position [121, 0]
click at [309, 363] on select "2005 2006 2007 2008 2009 2010 2011 2012 2013 2014 2015 2016 2017 2018 2019 2020…" at bounding box center [451, 358] width 431 height 31
click at [726, 288] on span "× (Size 6)" at bounding box center [887, 300] width 1304 height 31
click at [251, 299] on span "×" at bounding box center [253, 300] width 16 height 19
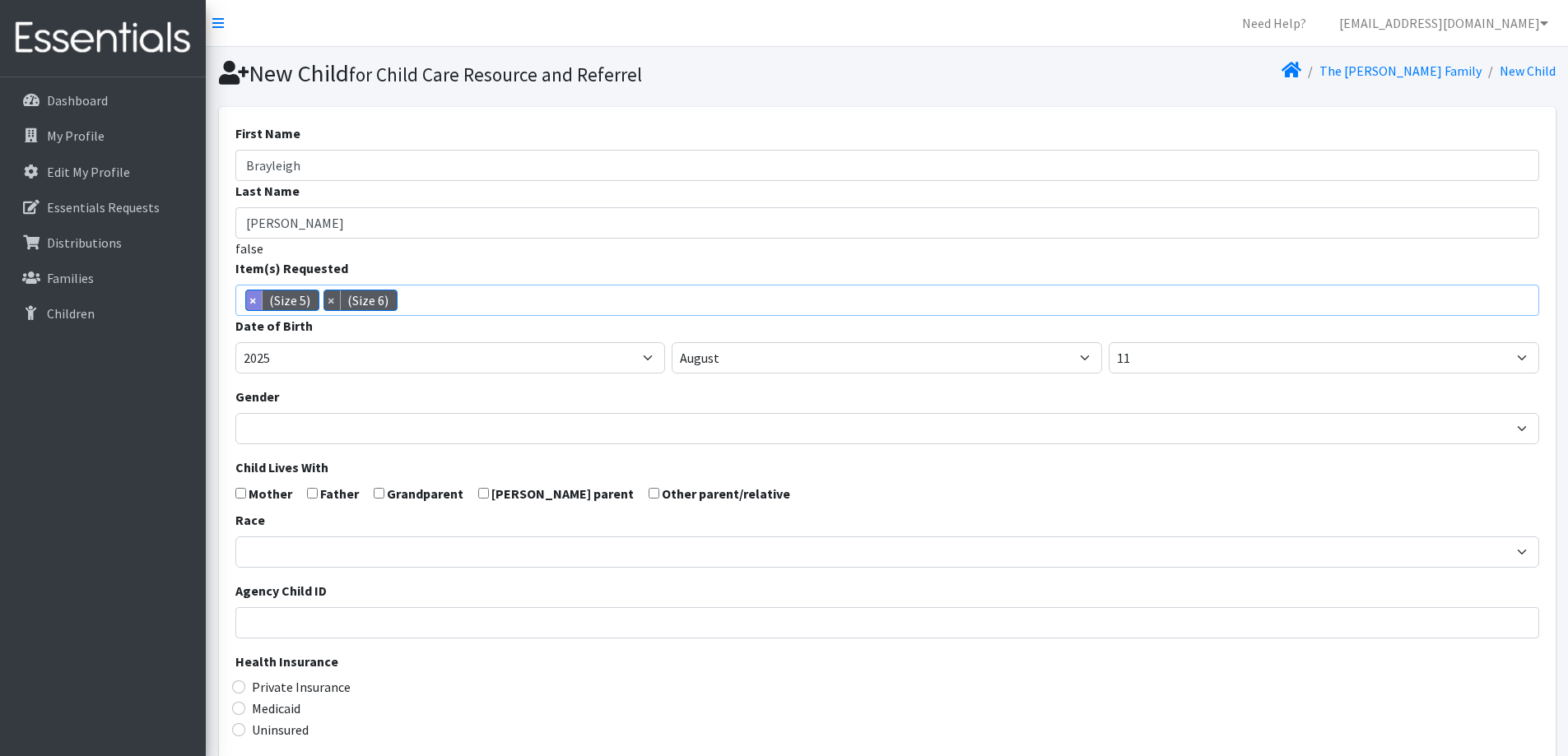
select select "14491"
click at [255, 303] on span "×" at bounding box center [253, 300] width 16 height 19
select select
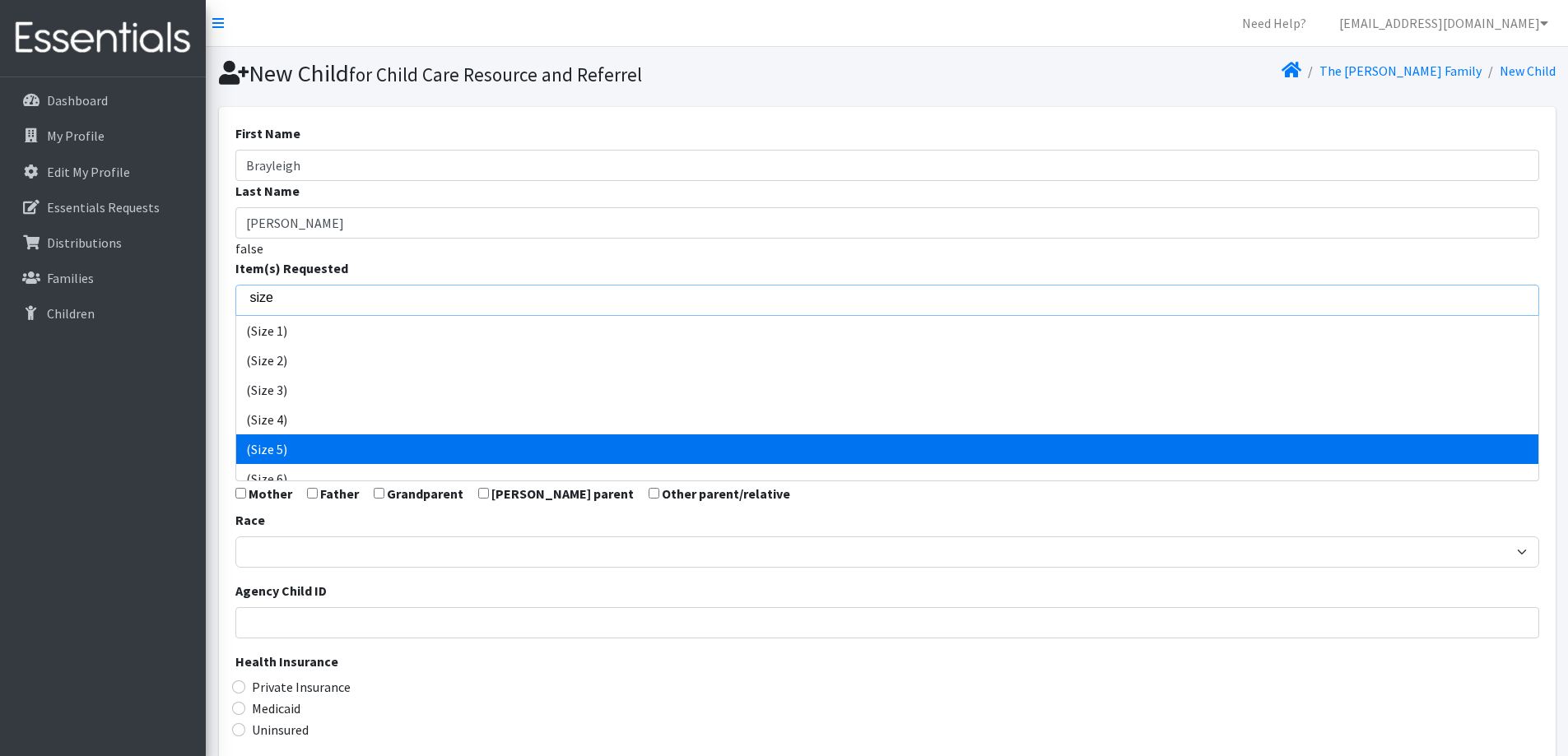
type input "size"
select select "14488"
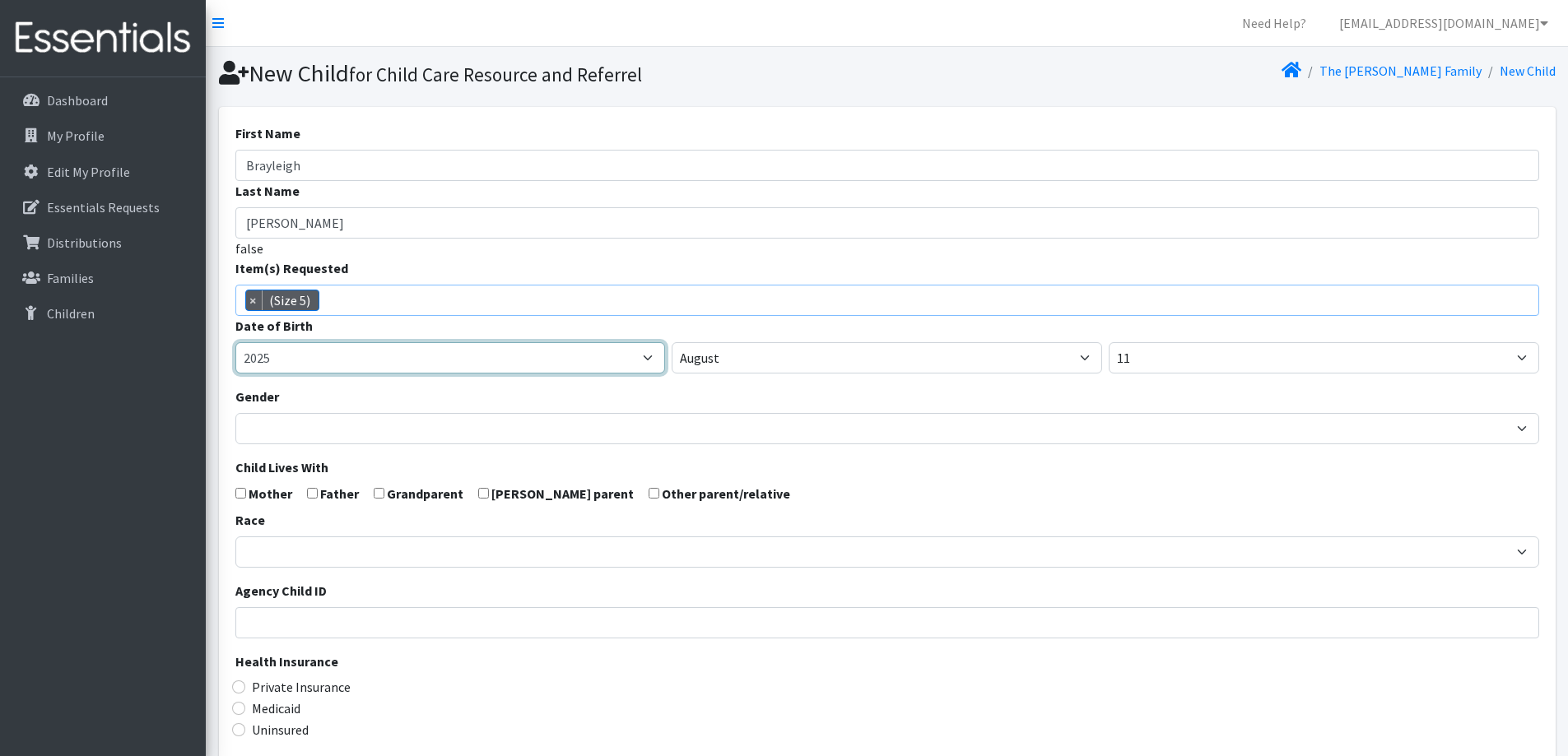
click at [608, 356] on select "2005 2006 2007 2008 2009 2010 2011 2012 2013 2014 2015 2016 2017 2018 2019 2020…" at bounding box center [451, 358] width 431 height 31
select select "2023"
click at [236, 342] on select "2005 2006 2007 2008 2009 2010 2011 2012 2013 2014 2015 2016 2017 2018 2019 2020…" at bounding box center [451, 358] width 431 height 31
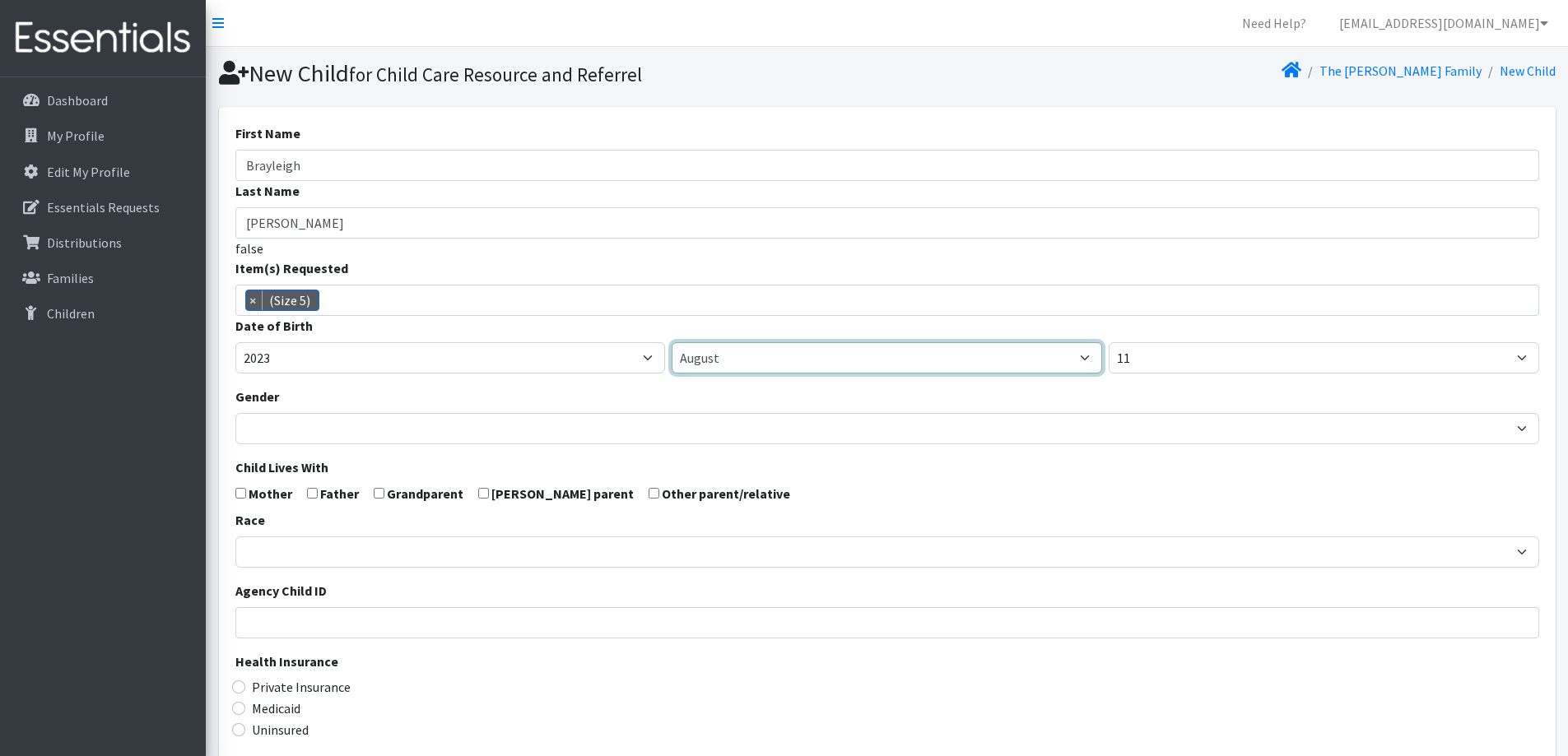
click at [792, 356] on select "January February March April May June July August September October November De…" at bounding box center [887, 358] width 431 height 31
select select "6"
click at [671, 342] on select "January February March April May June July August September October November De…" at bounding box center [887, 358] width 431 height 31
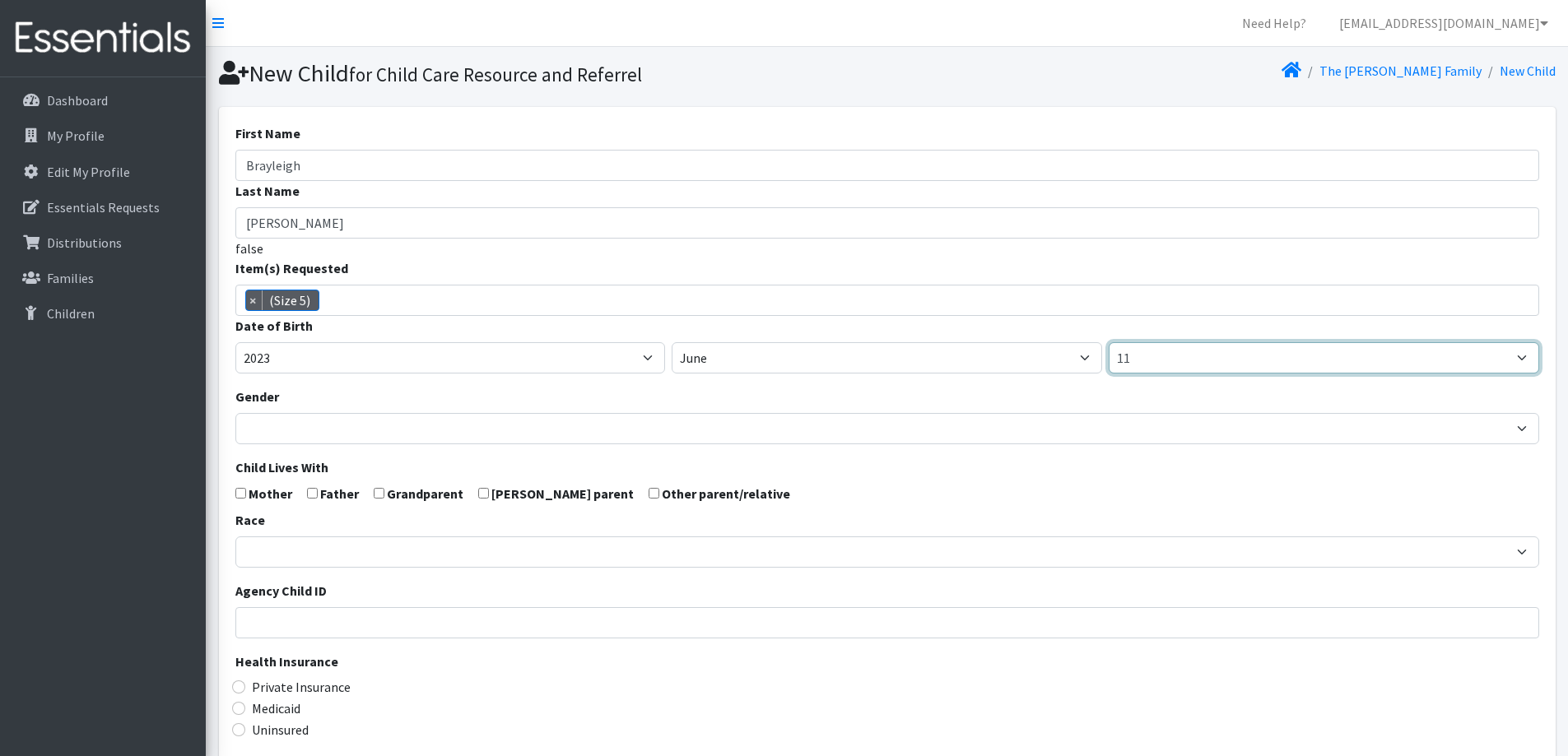
click at [1155, 364] on select "1 2 3 4 5 6 7 8 9 10 11 12 13 14 15 16 17 18 19 20 21 22 23 24 25 26 27 28 29 3…" at bounding box center [1324, 358] width 431 height 31
select select "14"
click at [1109, 342] on select "1 2 3 4 5 6 7 8 9 10 11 12 13 14 15 16 17 18 19 20 21 22 23 24 25 26 27 28 29 3…" at bounding box center [1324, 358] width 431 height 31
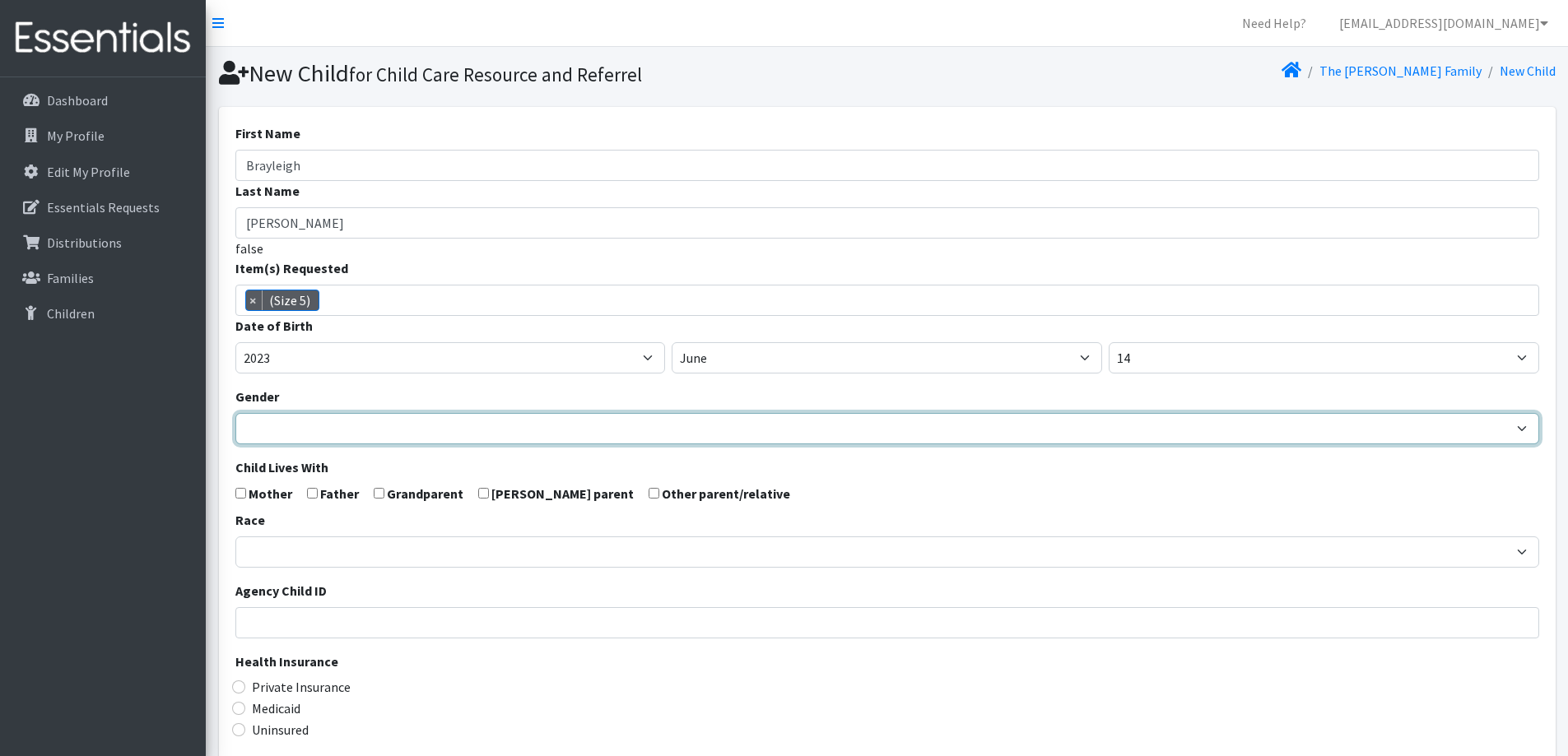
click at [652, 422] on select "Male Female" at bounding box center [887, 428] width 1304 height 31
select select "Female"
click at [236, 413] on select "Male Female" at bounding box center [887, 428] width 1304 height 31
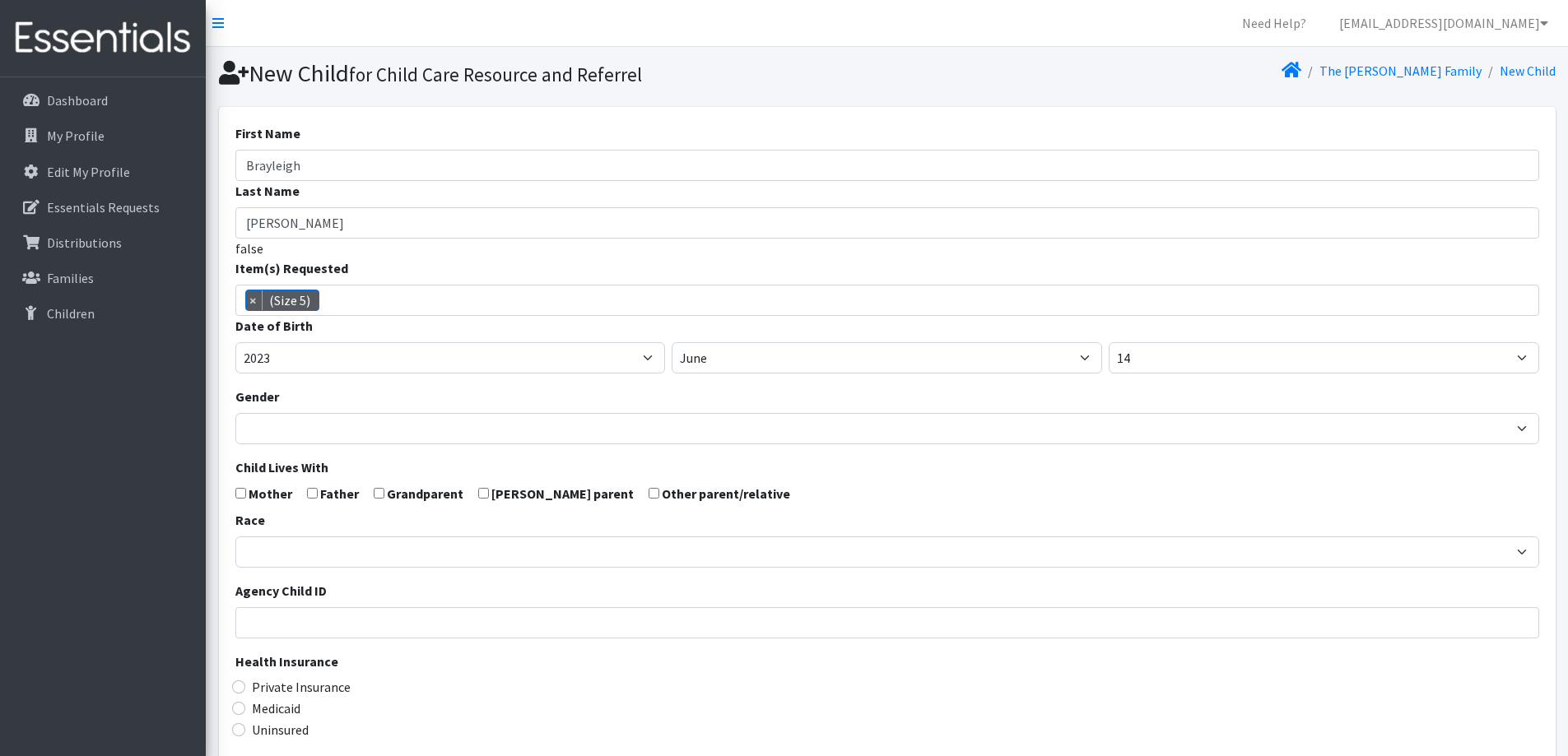
click at [648, 493] on input "checkbox" at bounding box center [653, 493] width 11 height 11
checkbox input "true"
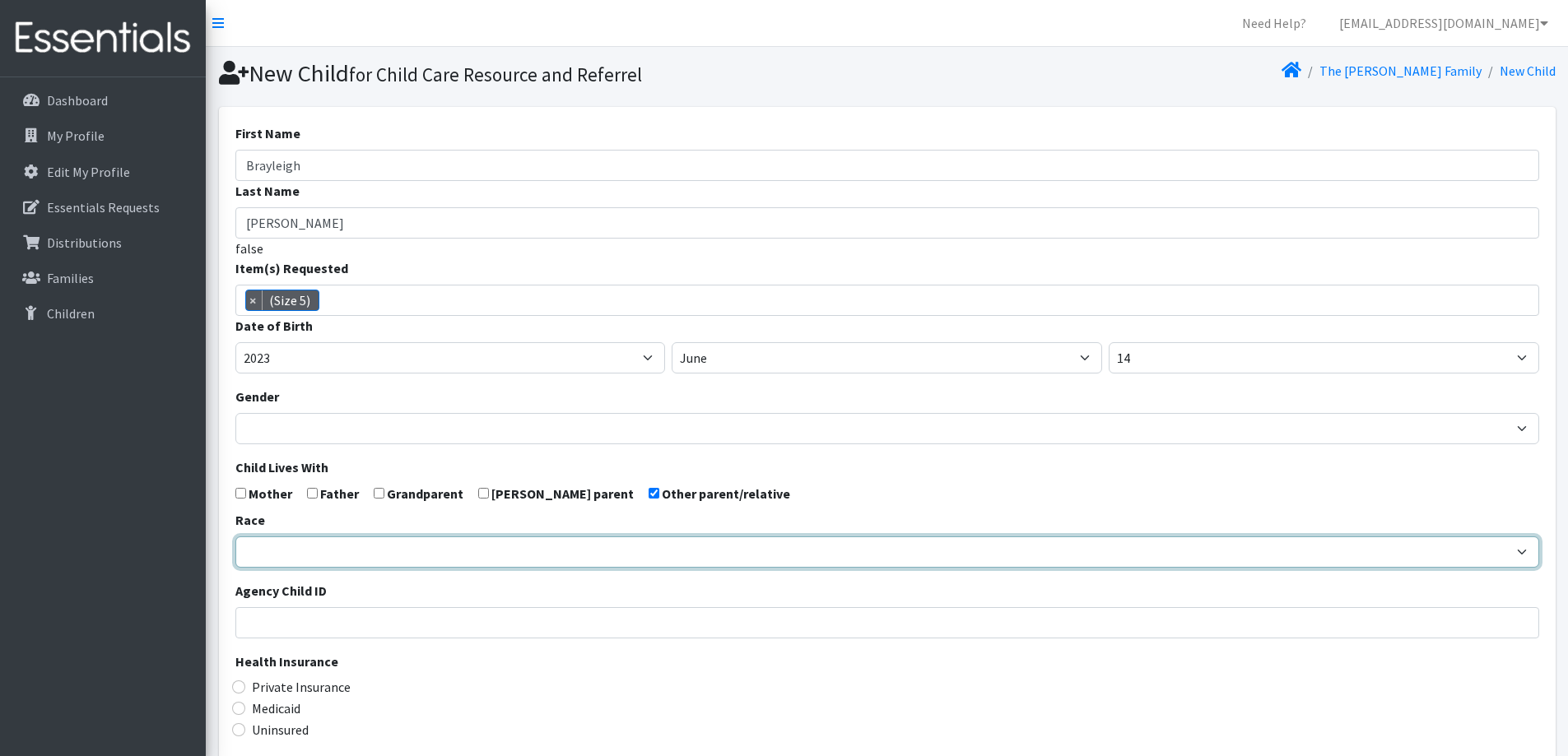
click at [468, 554] on select "African American Caucasian Hispanic Asian American Indian Pacific Islander Mult…" at bounding box center [887, 552] width 1304 height 31
select select "Caucasian"
click at [236, 536] on select "African American Caucasian Hispanic Asian American Indian Pacific Islander Mult…" at bounding box center [887, 552] width 1304 height 31
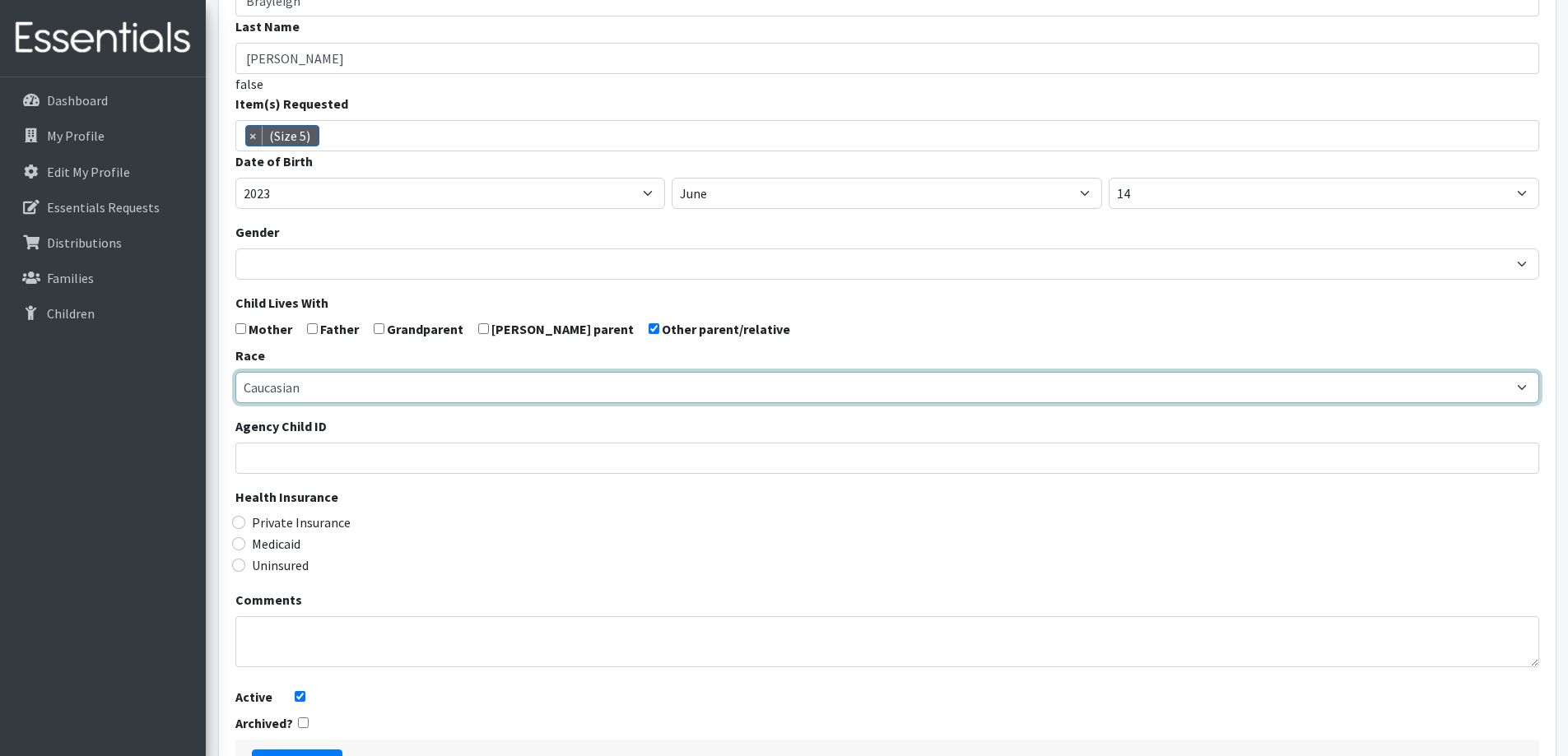
scroll to position [247, 0]
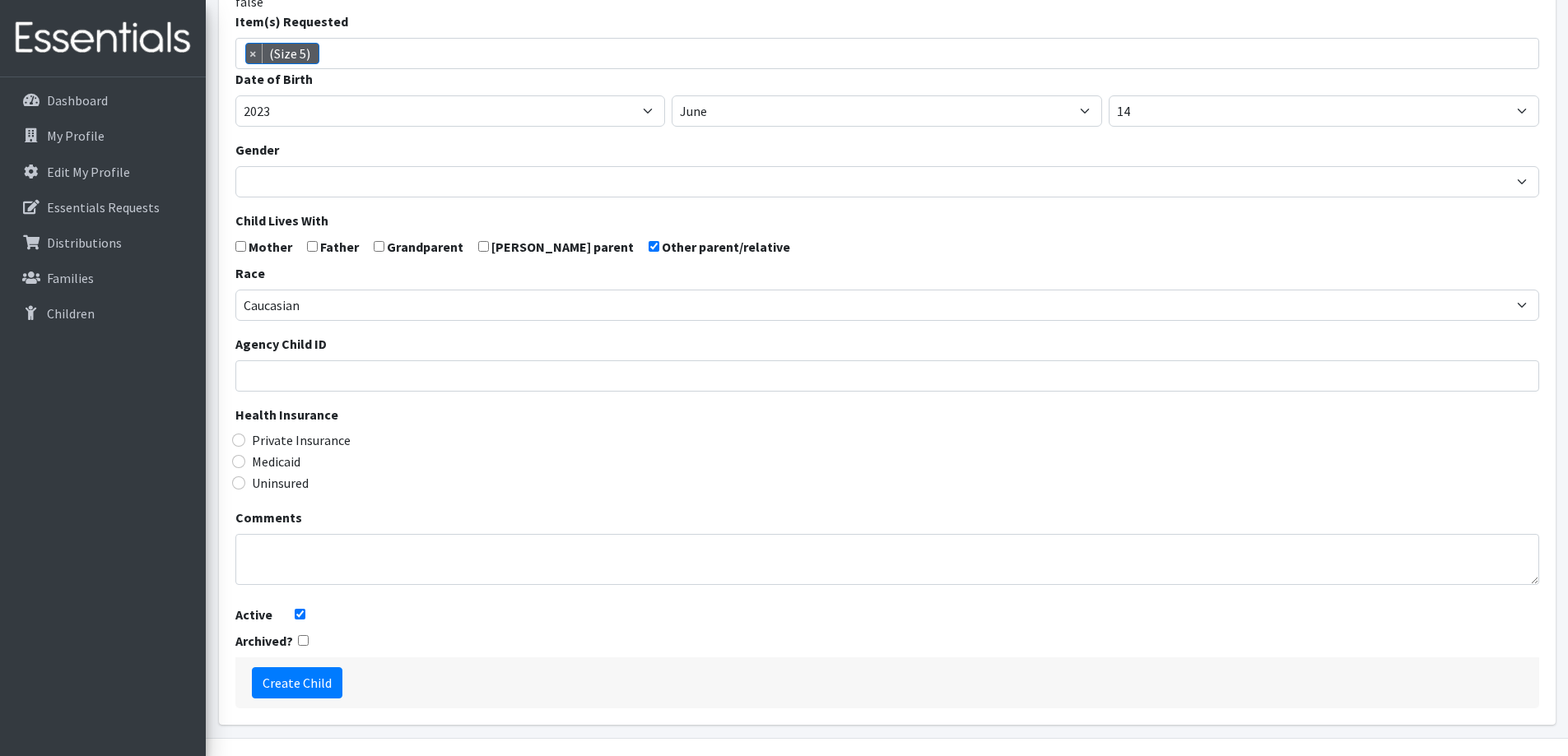
click at [282, 465] on label "Medicaid" at bounding box center [275, 461] width 48 height 19
click at [245, 465] on input "Medicaid" at bounding box center [239, 462] width 14 height 14
radio input "true"
click at [292, 564] on textarea "Comments" at bounding box center [887, 559] width 1304 height 51
type textarea "Kinship Care - Niece"
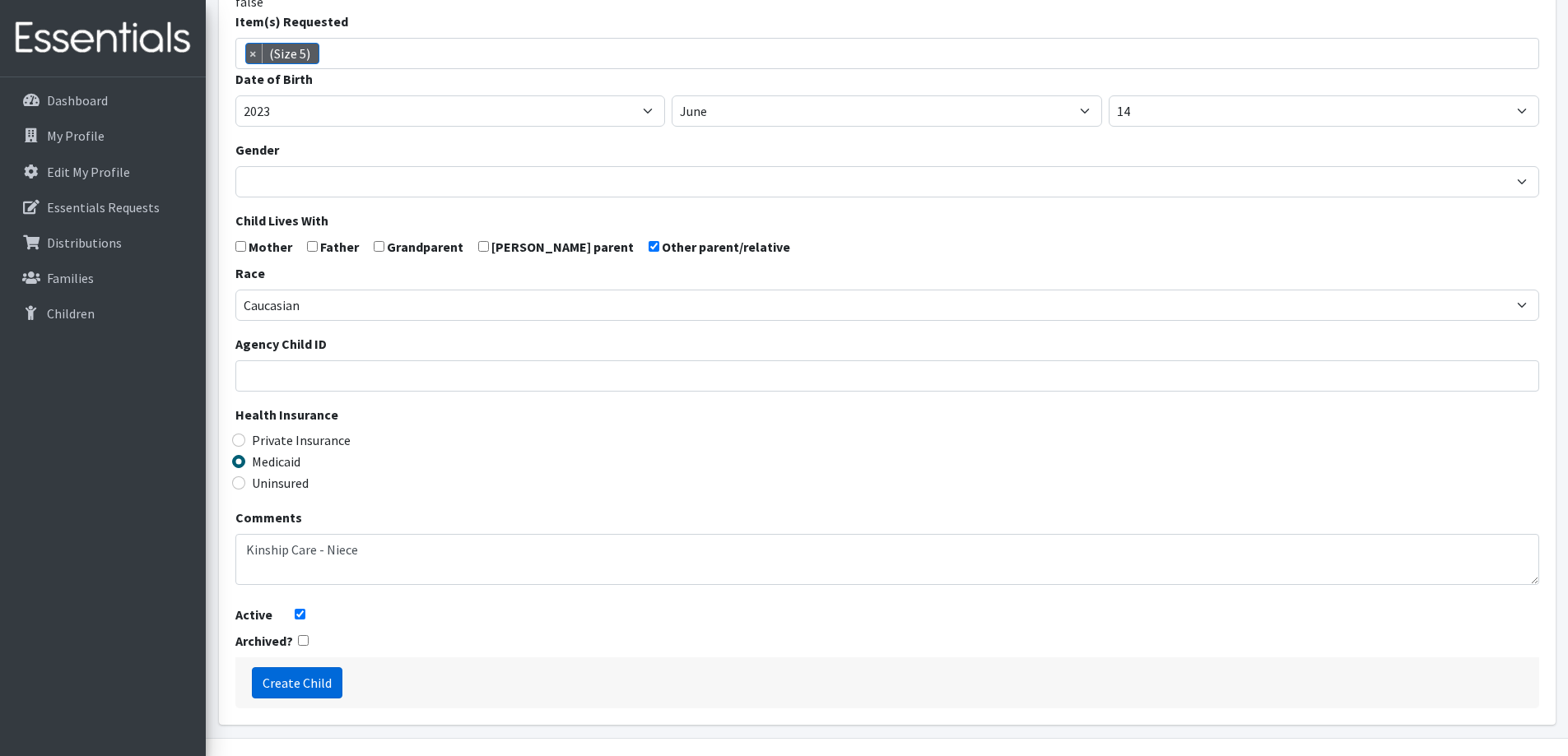
click at [269, 676] on input "Create Child" at bounding box center [297, 683] width 91 height 31
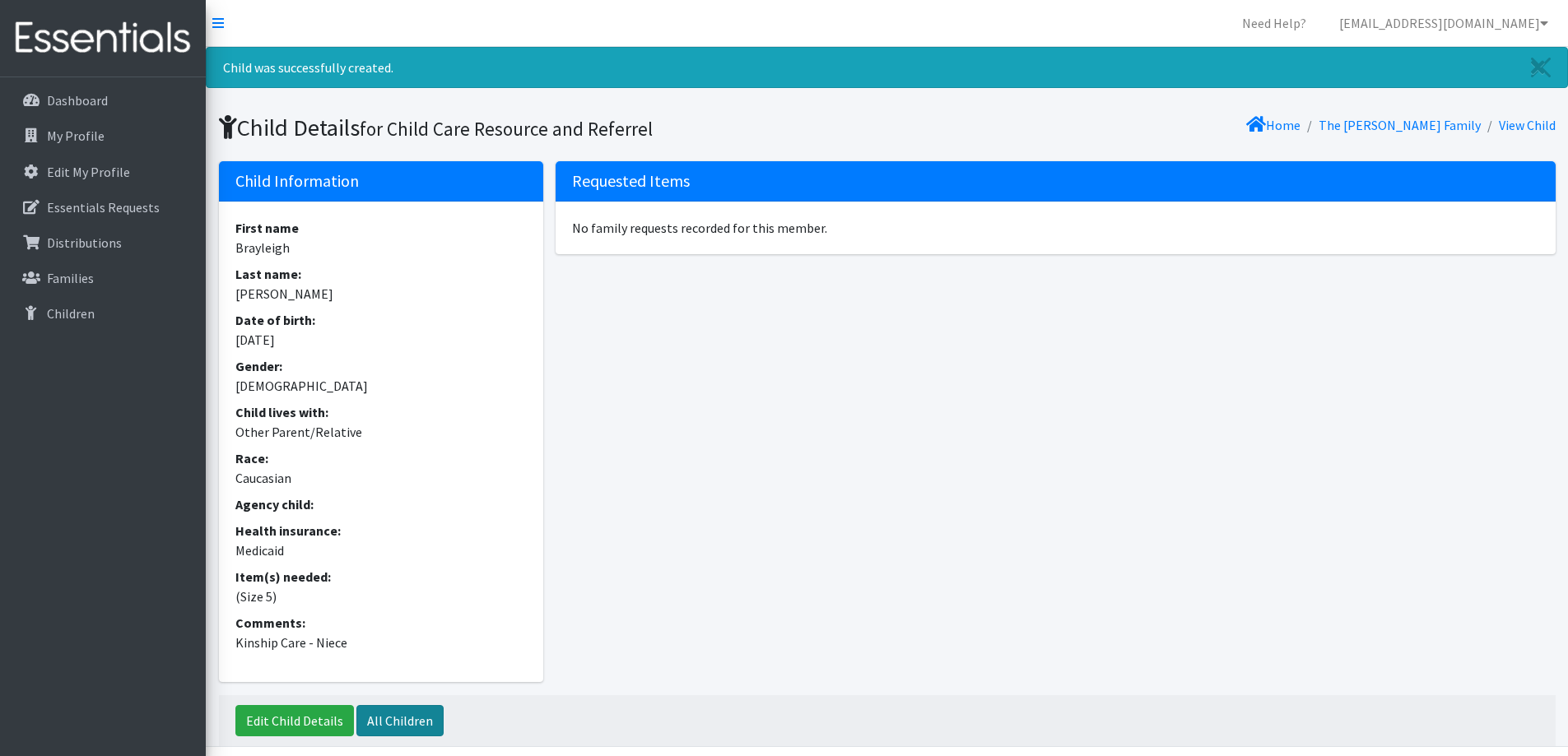
click at [395, 714] on link "All Children" at bounding box center [399, 720] width 87 height 31
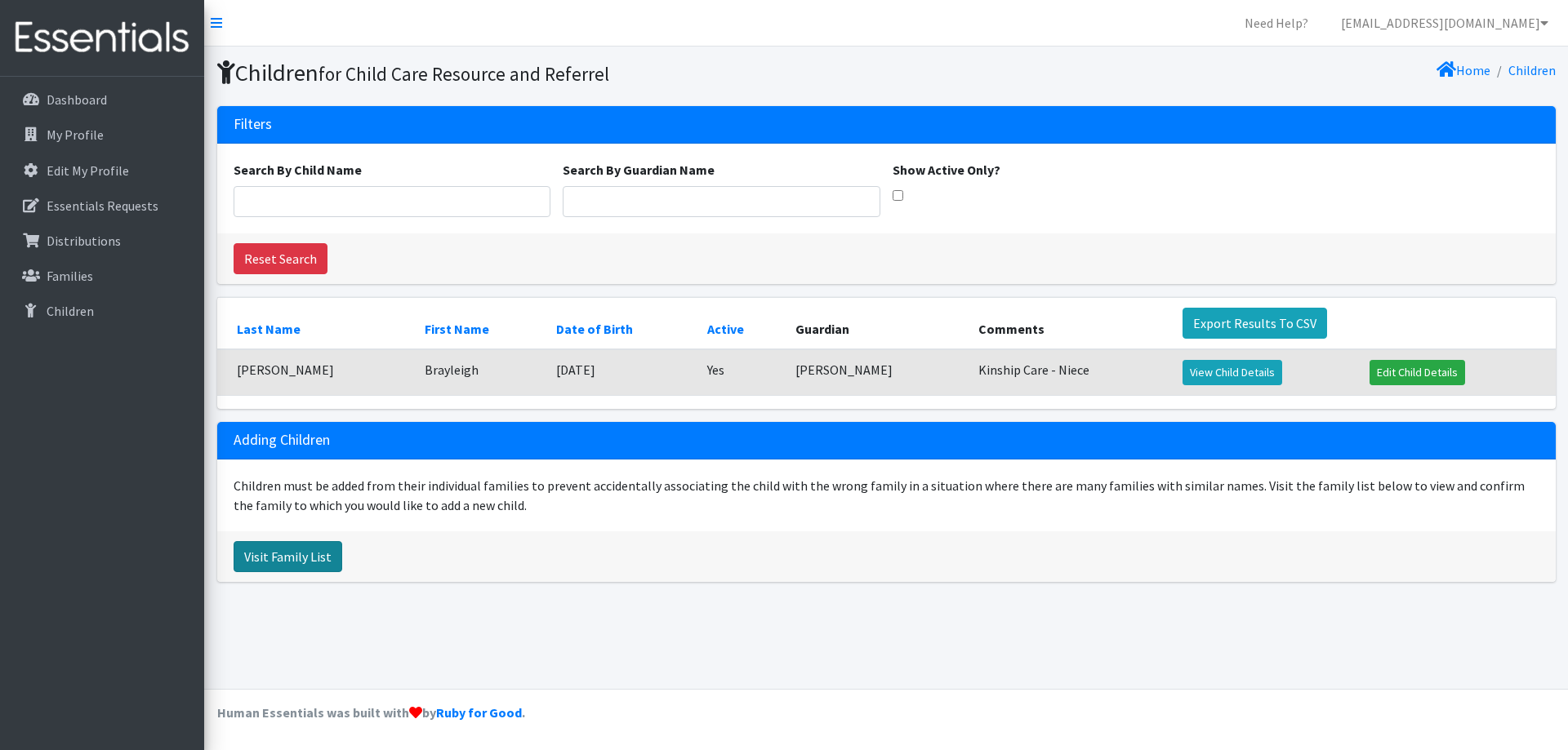
click at [249, 552] on link "Visit Family List" at bounding box center [288, 557] width 109 height 31
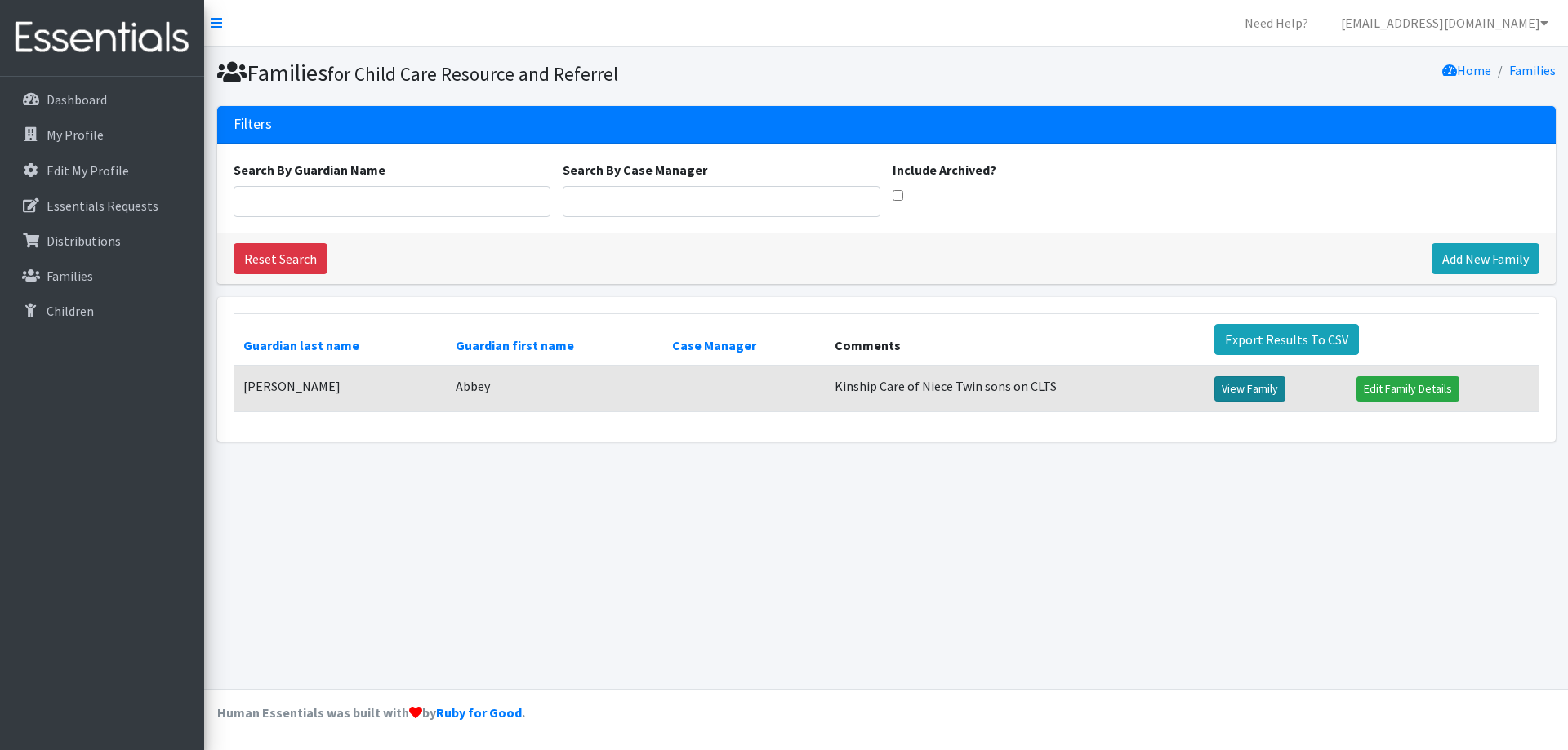
click at [1236, 382] on link "View Family" at bounding box center [1250, 389] width 71 height 25
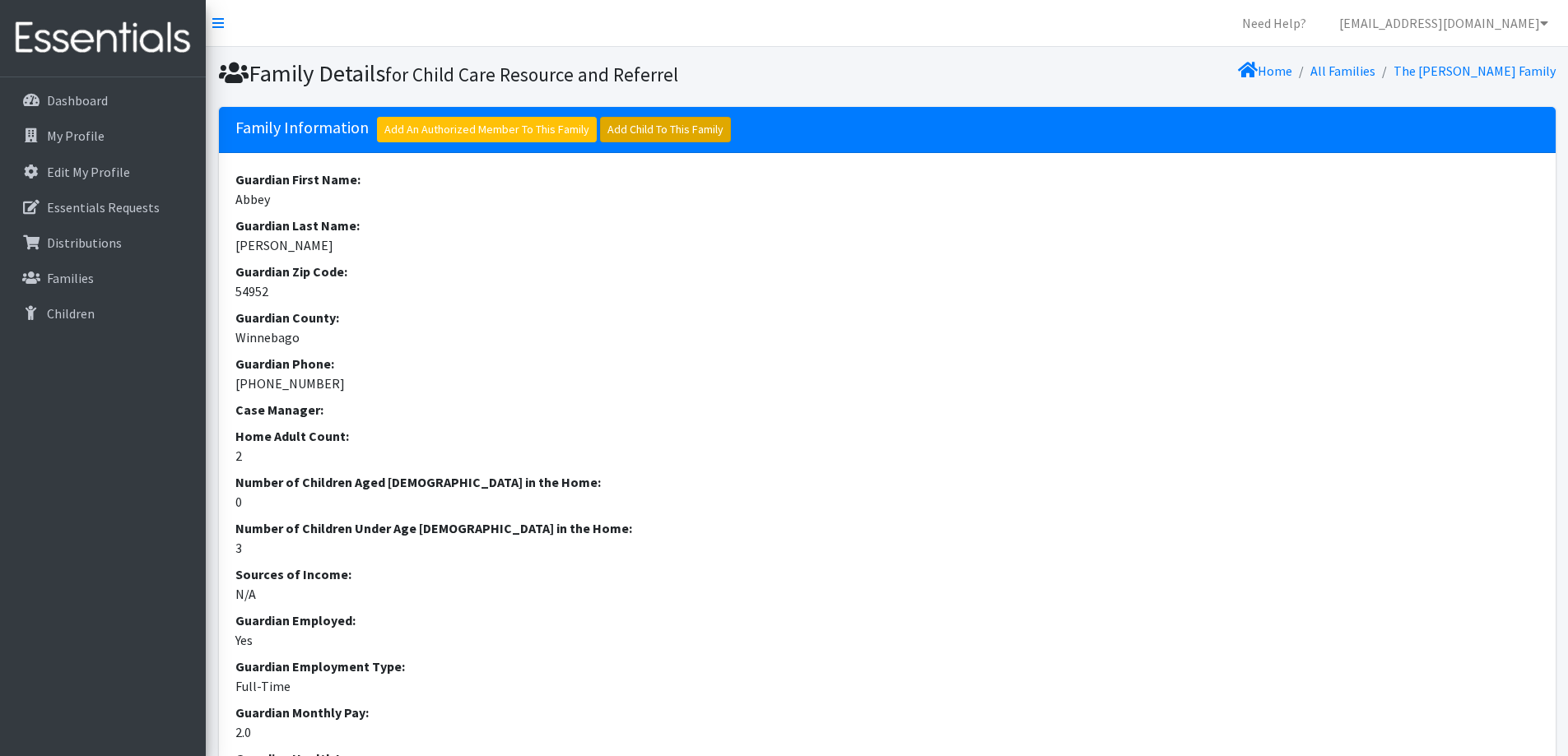
click at [669, 135] on link "Add Child To This Family" at bounding box center [665, 130] width 131 height 25
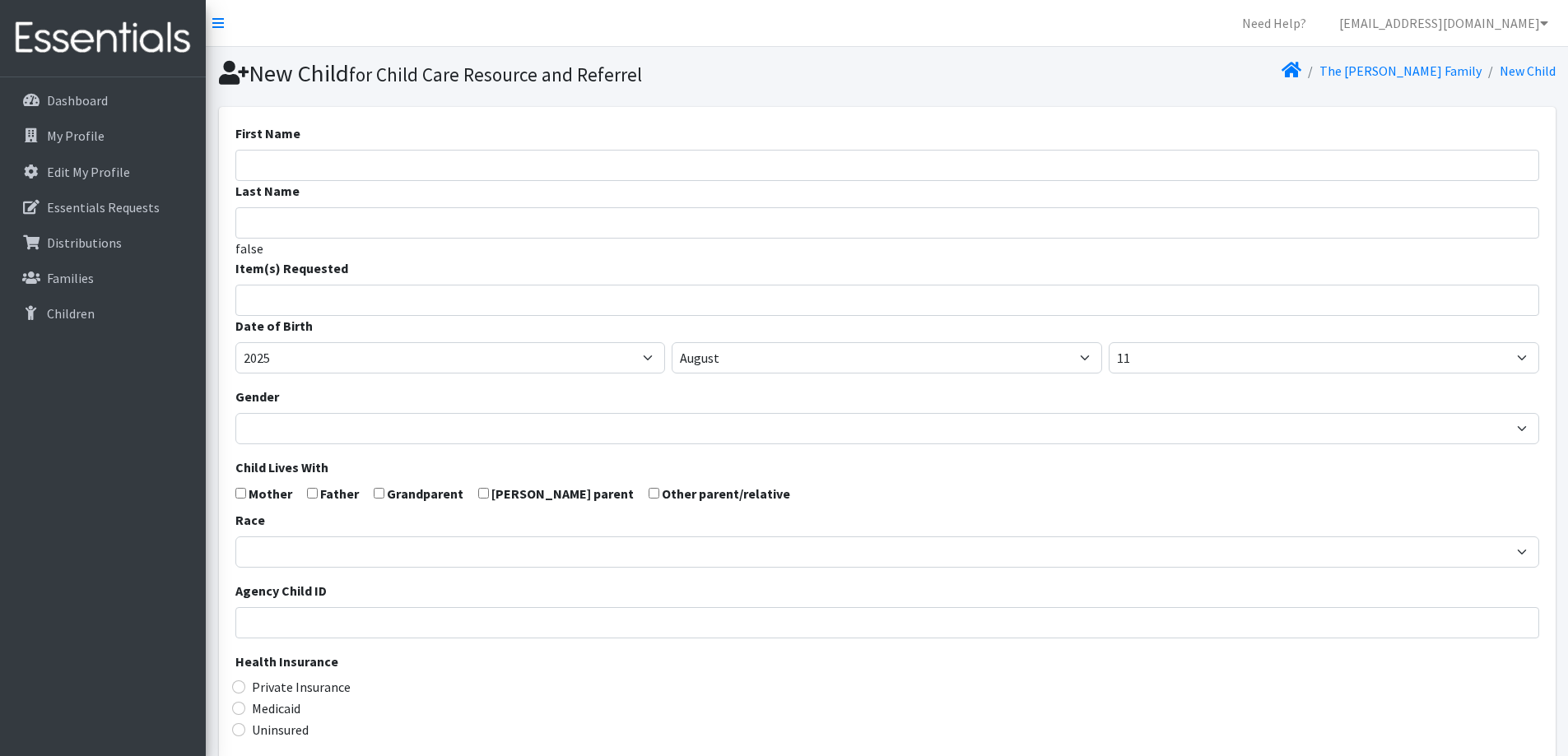
select select
click at [591, 170] on input "First Name" at bounding box center [887, 165] width 1304 height 31
type input "Crew"
type input "[PERSON_NAME]"
click at [544, 313] on span at bounding box center [887, 300] width 1304 height 31
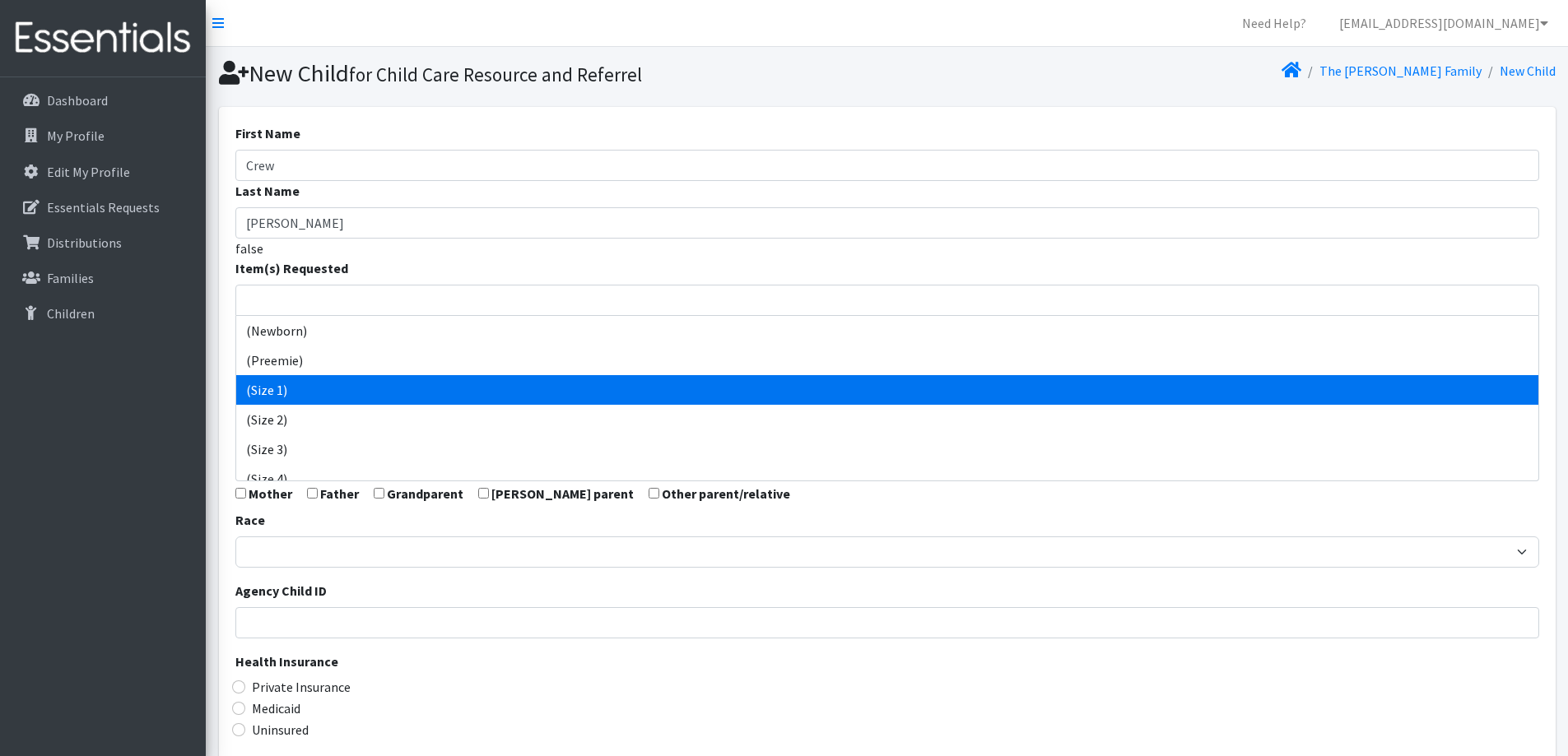
select select "14509"
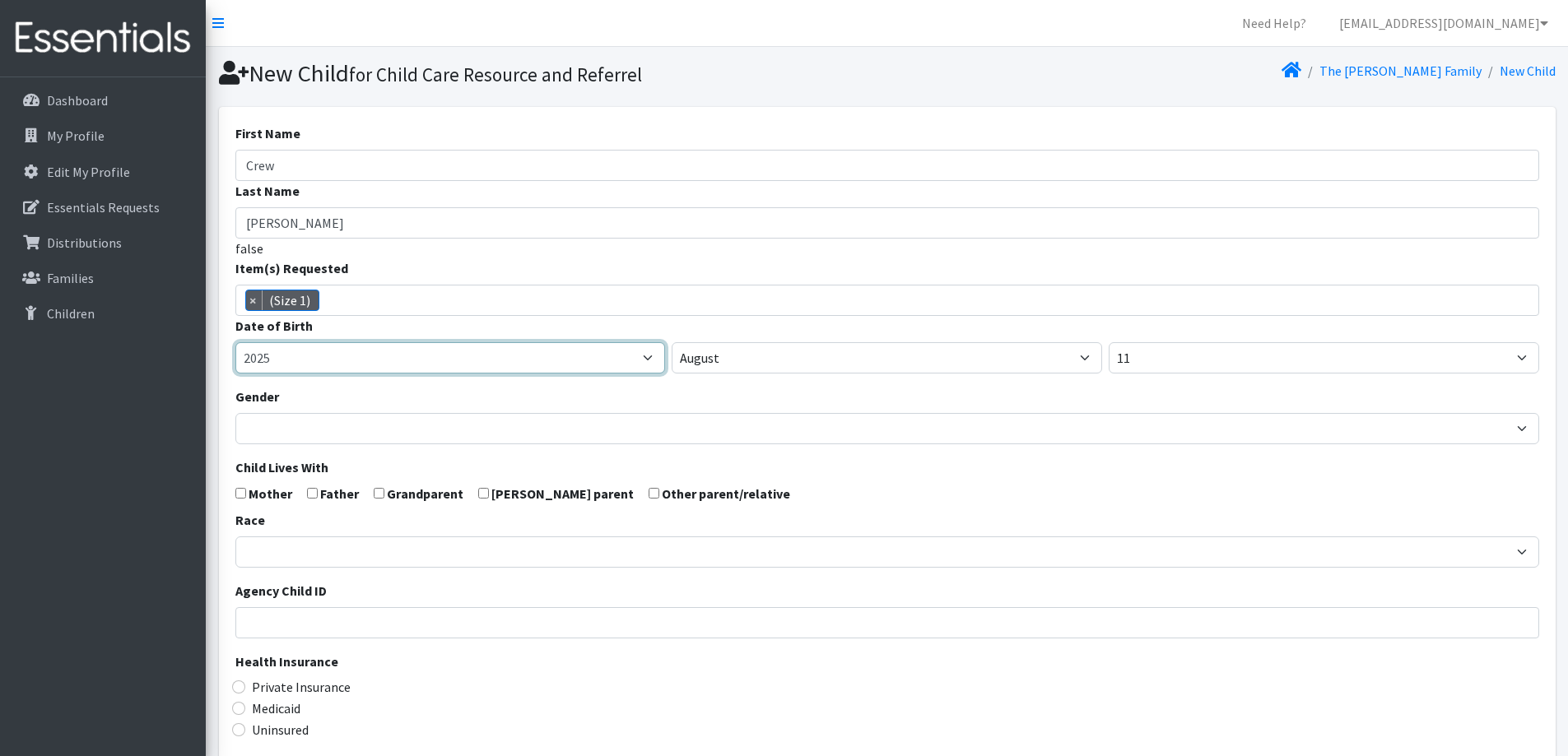
click at [428, 363] on select "2005 2006 2007 2008 2009 2010 2011 2012 2013 2014 2015 2016 2017 2018 2019 2020…" at bounding box center [451, 358] width 431 height 31
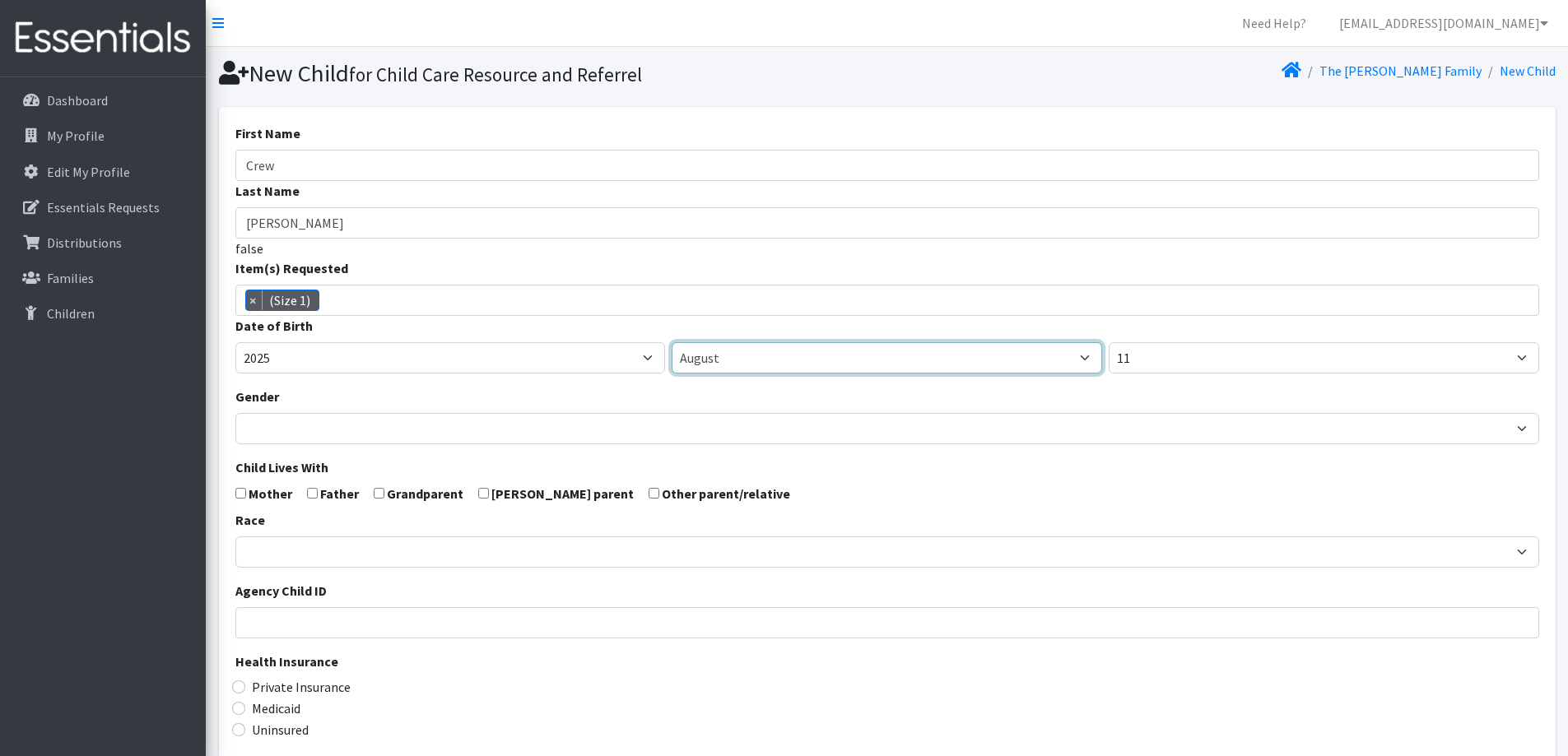
click at [850, 358] on select "January February March April May June July August September October November De…" at bounding box center [887, 358] width 431 height 31
select select "6"
click at [671, 342] on select "January February March April May June July August September October November De…" at bounding box center [887, 358] width 431 height 31
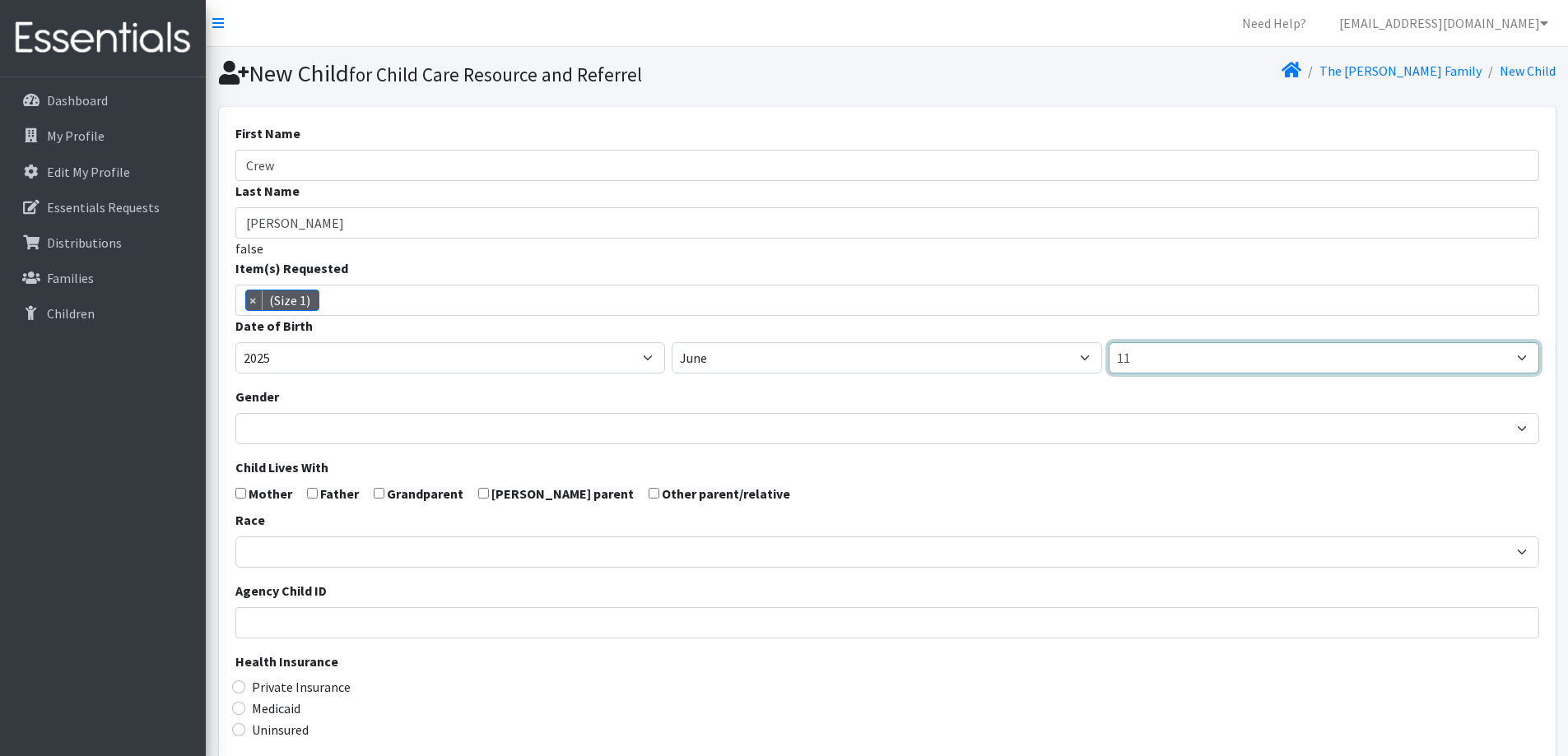
click at [1224, 367] on select "1 2 3 4 5 6 7 8 9 10 11 12 13 14 15 16 17 18 19 20 21 22 23 24 25 26 27 28 29 3…" at bounding box center [1324, 358] width 431 height 31
select select "5"
click at [1109, 342] on select "1 2 3 4 5 6 7 8 9 10 11 12 13 14 15 16 17 18 19 20 21 22 23 24 25 26 27 28 29 3…" at bounding box center [1324, 358] width 431 height 31
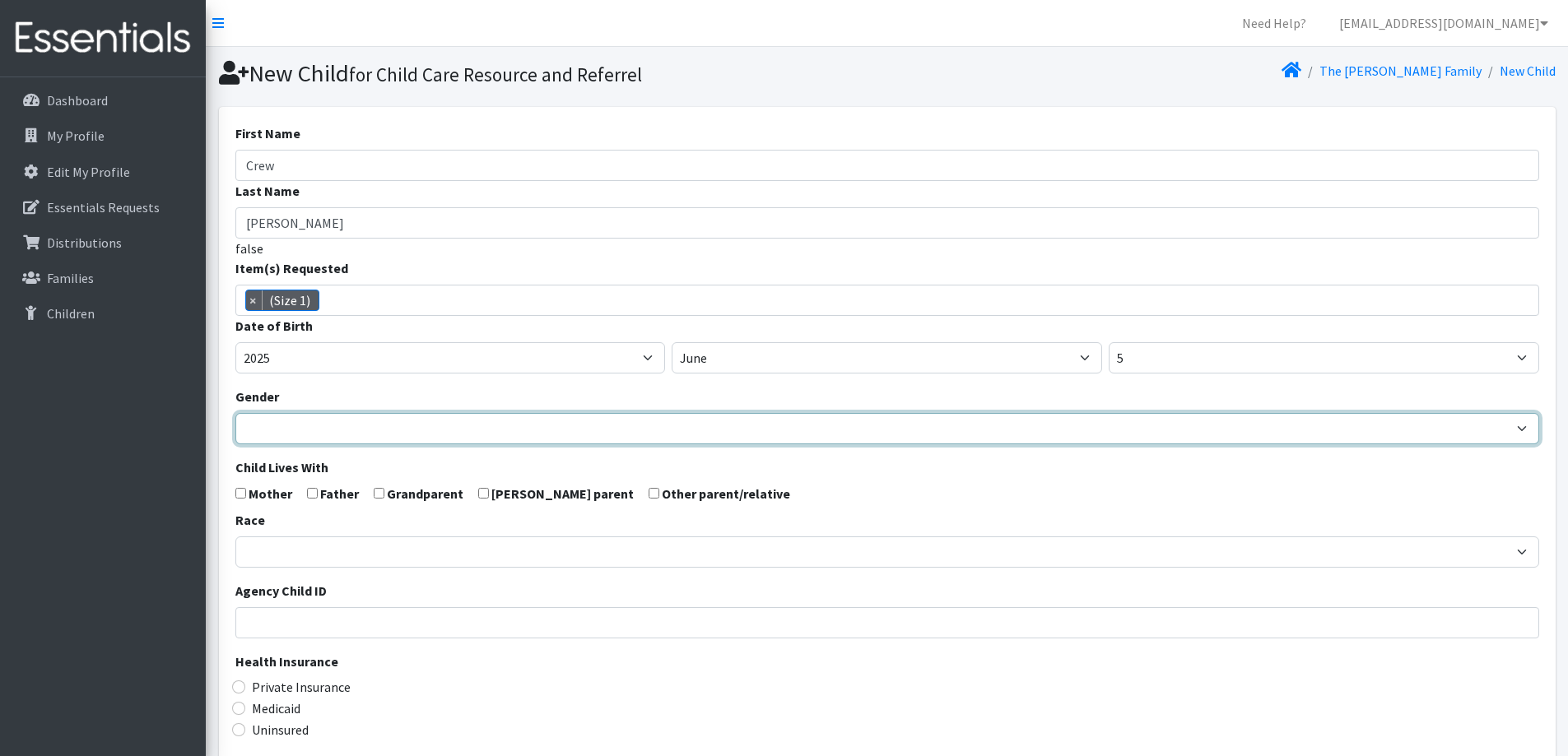
click at [326, 424] on select "Male Female" at bounding box center [887, 428] width 1304 height 31
select select "[DEMOGRAPHIC_DATA]"
click at [236, 413] on select "Male Female" at bounding box center [887, 428] width 1304 height 31
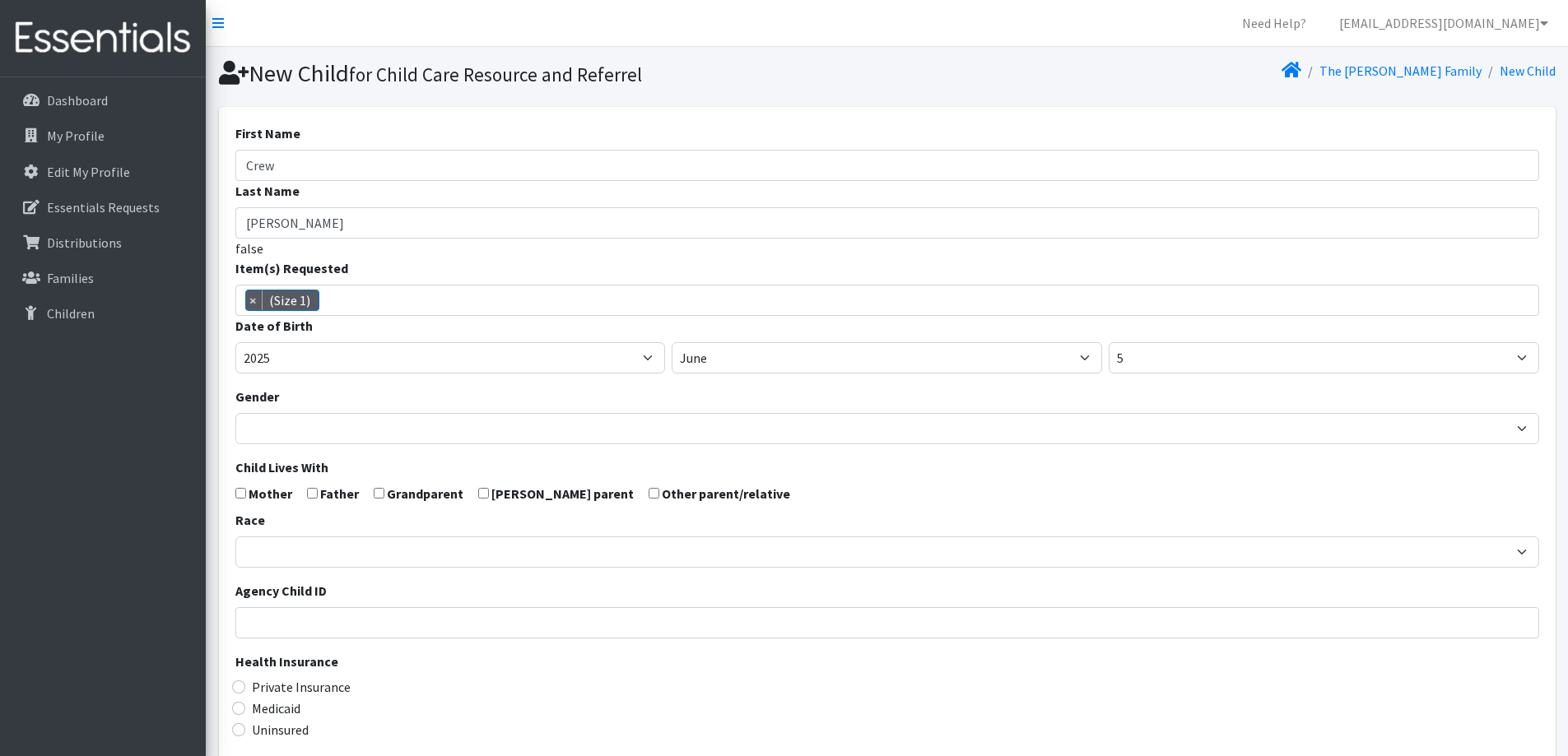
click at [243, 491] on input "checkbox" at bounding box center [241, 493] width 11 height 11
checkbox input "true"
click at [313, 491] on input "checkbox" at bounding box center [312, 493] width 11 height 11
checkbox input "true"
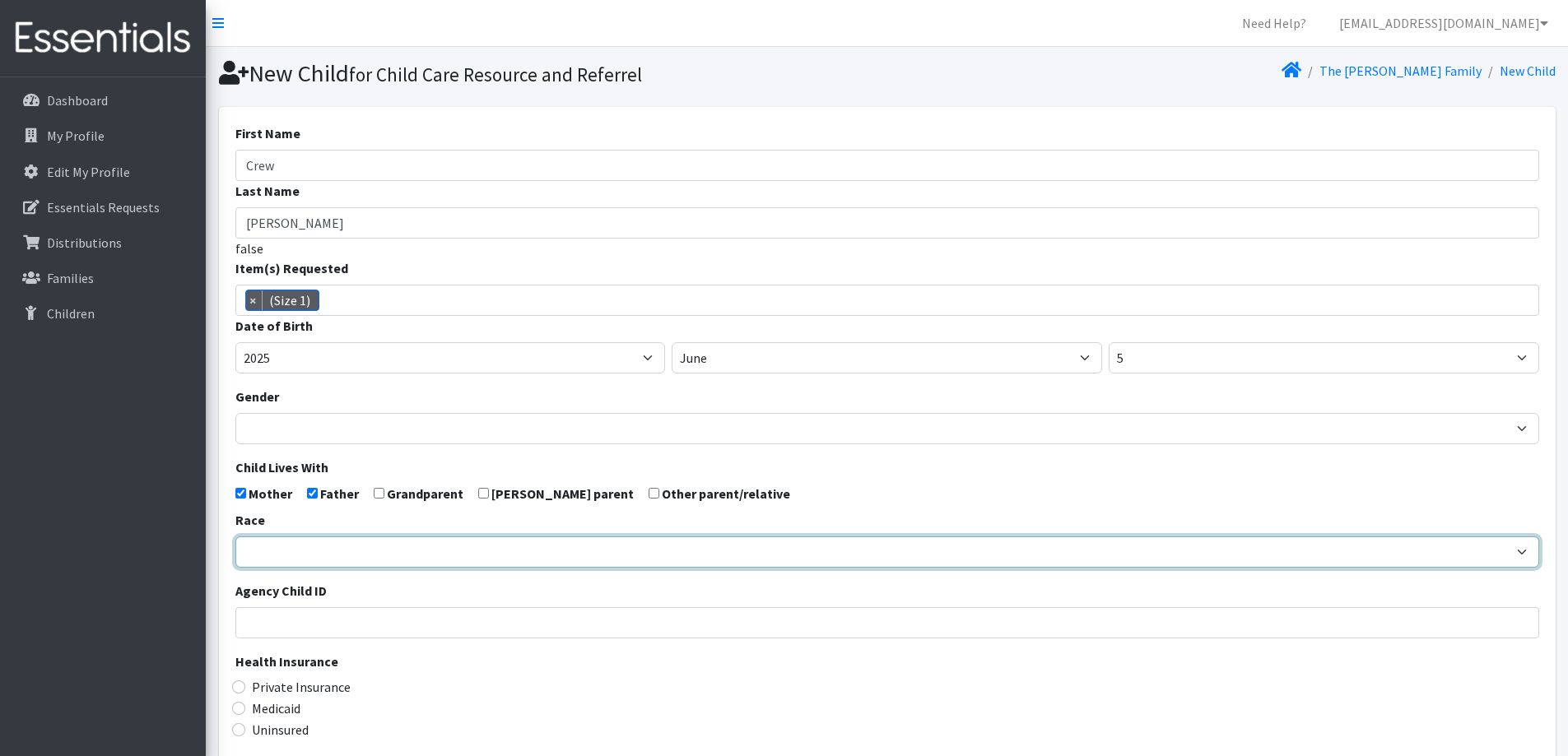
click at [314, 542] on select "African American Caucasian Hispanic Asian American Indian Pacific Islander Mult…" at bounding box center [887, 552] width 1304 height 31
select select "Caucasian"
click at [236, 536] on select "African American Caucasian Hispanic Asian American Indian Pacific Islander Mult…" at bounding box center [887, 552] width 1304 height 31
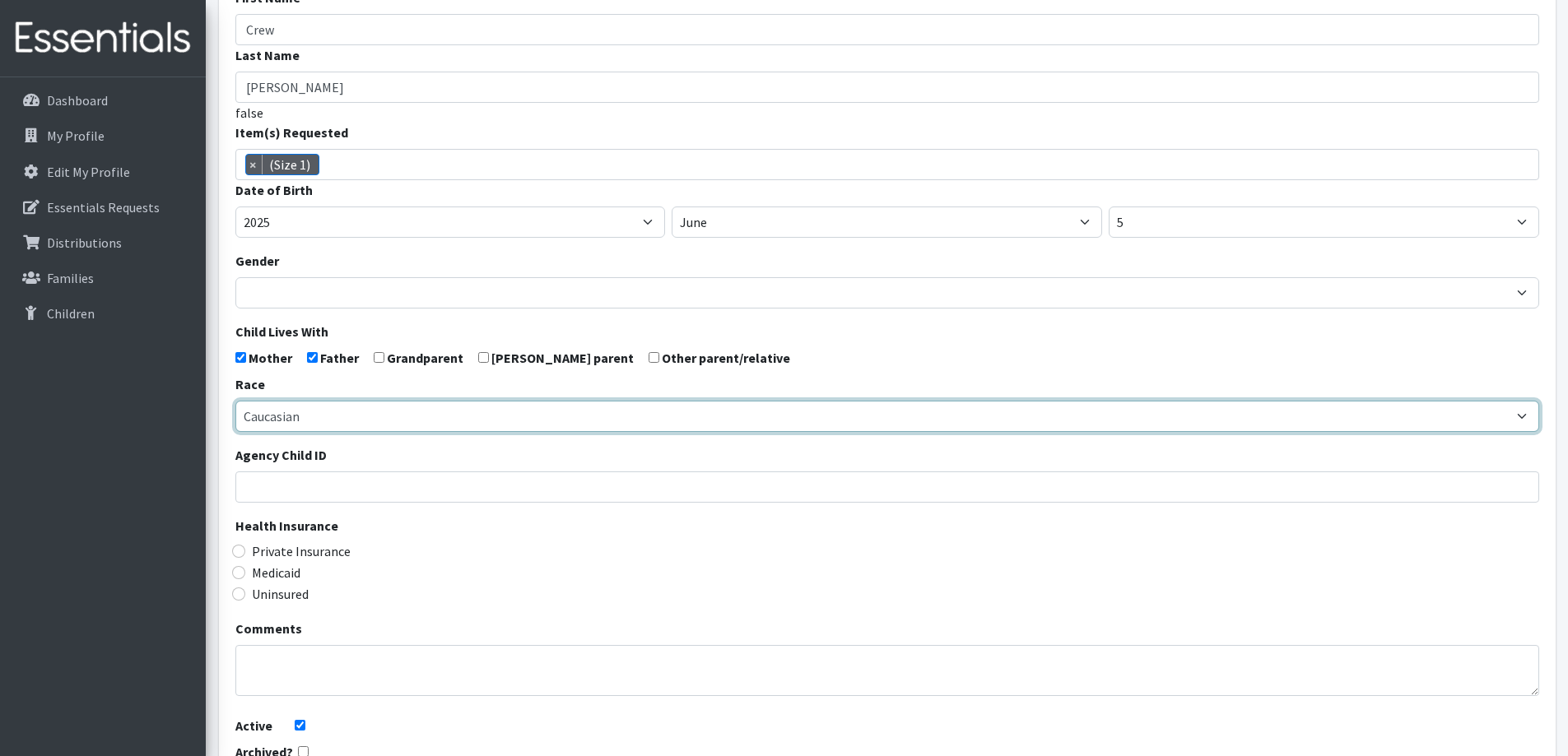
scroll to position [164, 0]
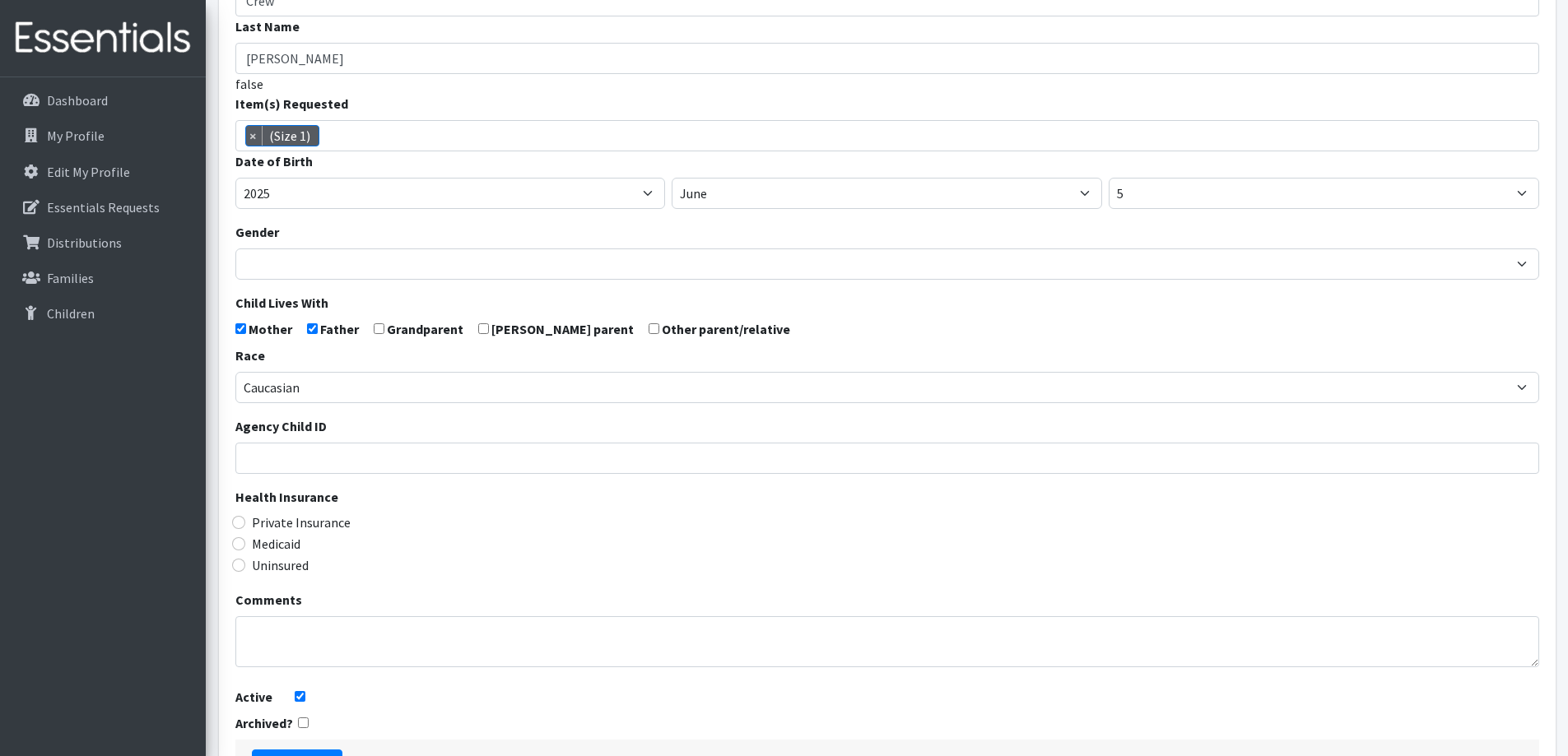
click at [274, 541] on label "Medicaid" at bounding box center [275, 543] width 48 height 19
click at [245, 541] on input "Medicaid" at bounding box center [239, 544] width 14 height 14
radio input "true"
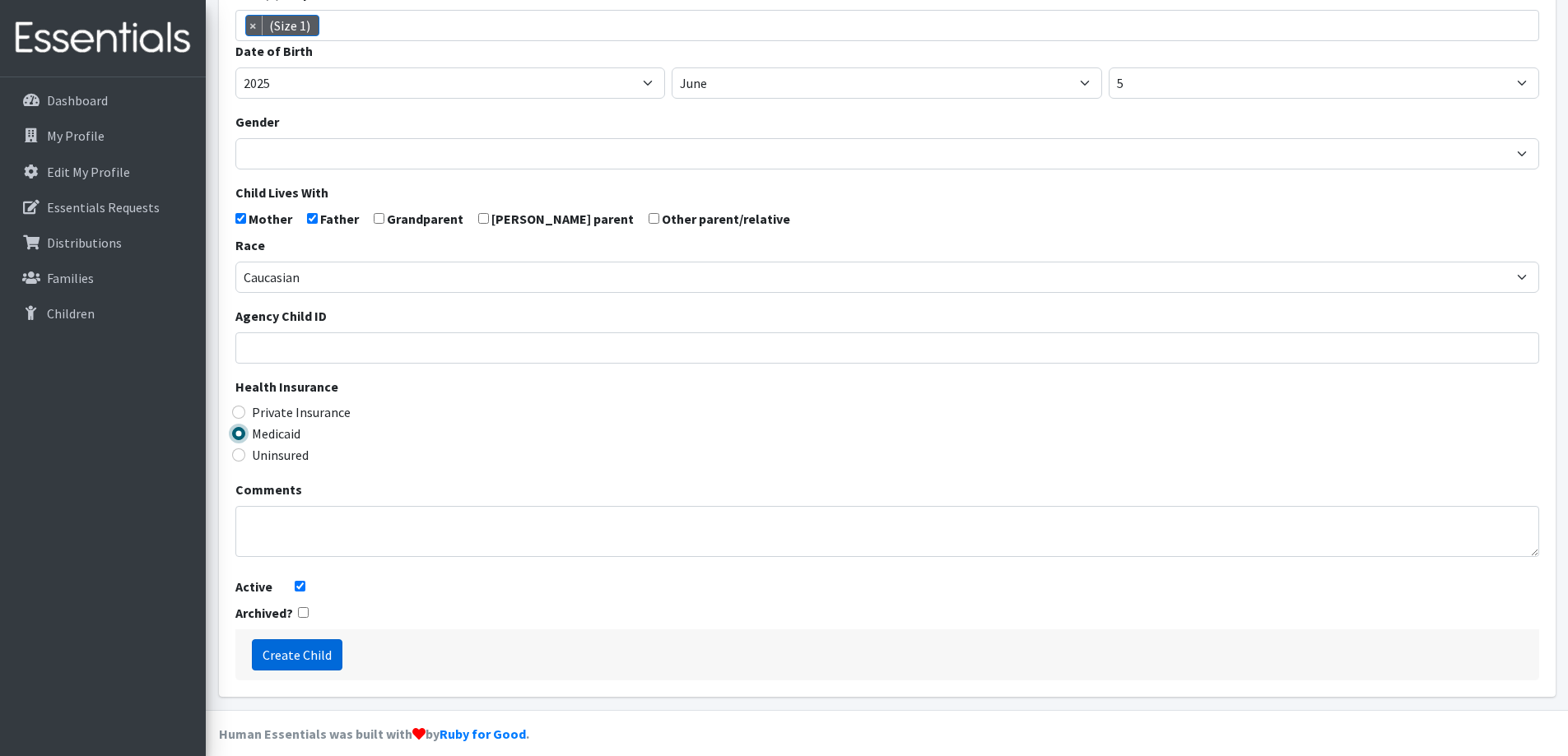
scroll to position [291, 0]
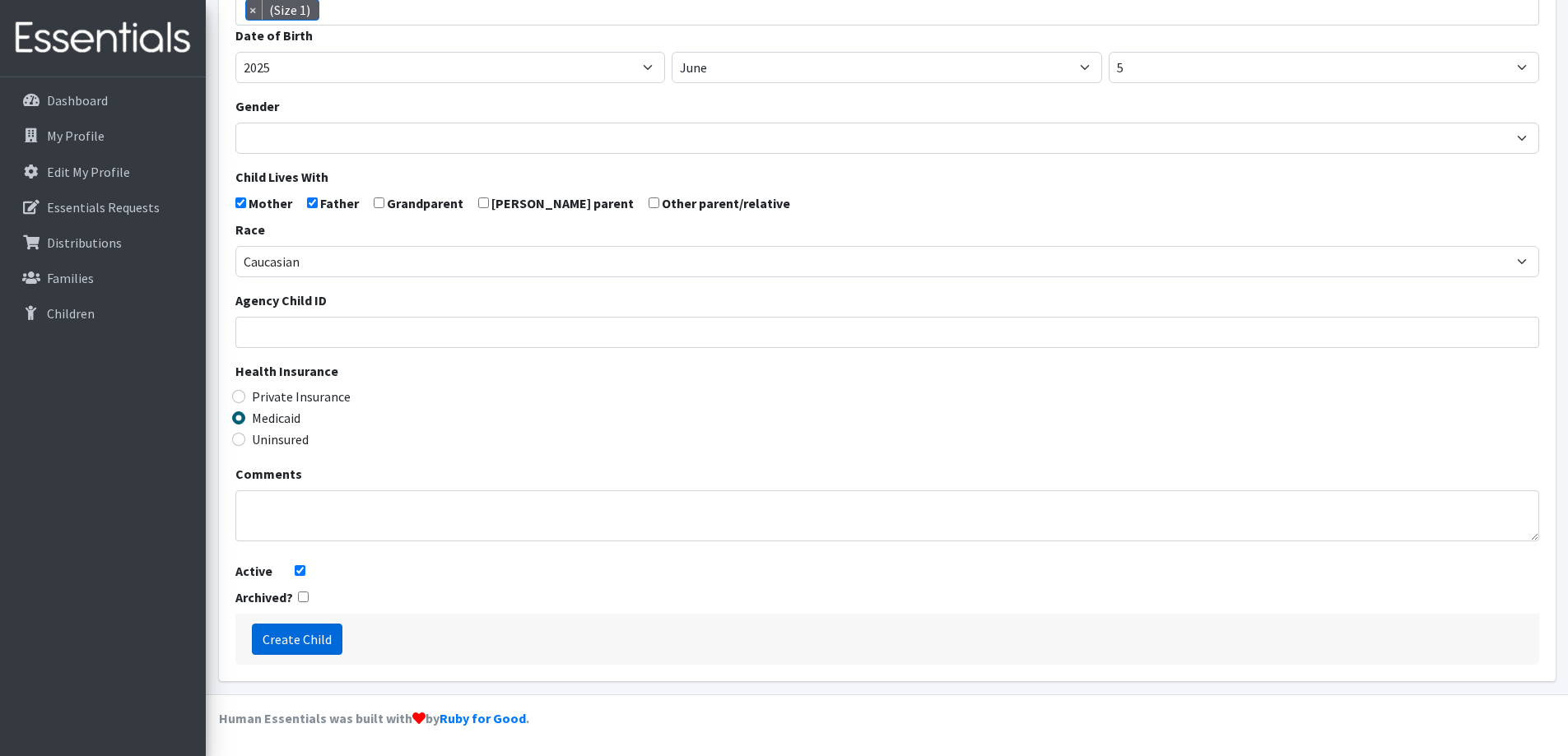
click at [319, 641] on input "Create Child" at bounding box center [297, 639] width 91 height 31
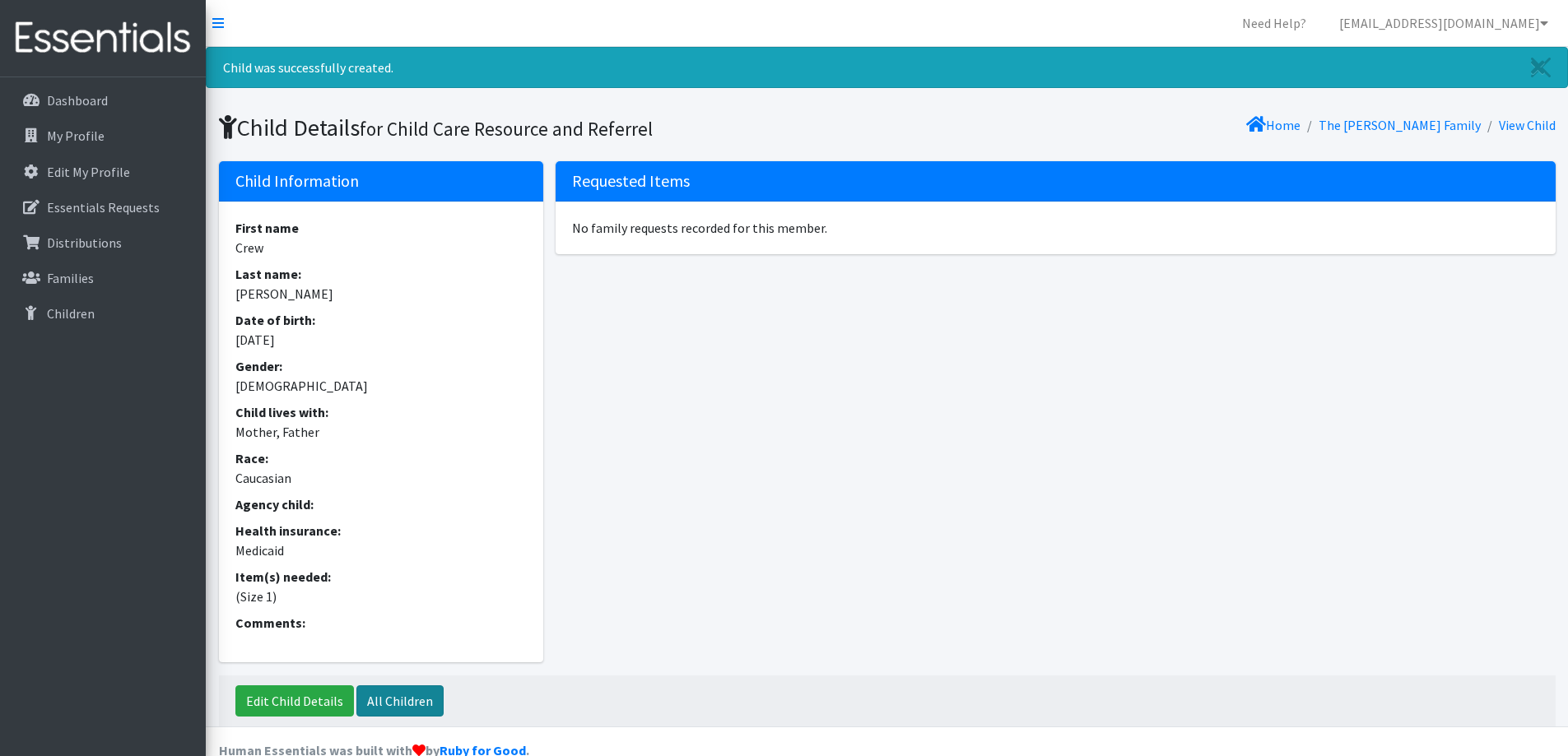
click at [384, 698] on link "All Children" at bounding box center [399, 701] width 87 height 31
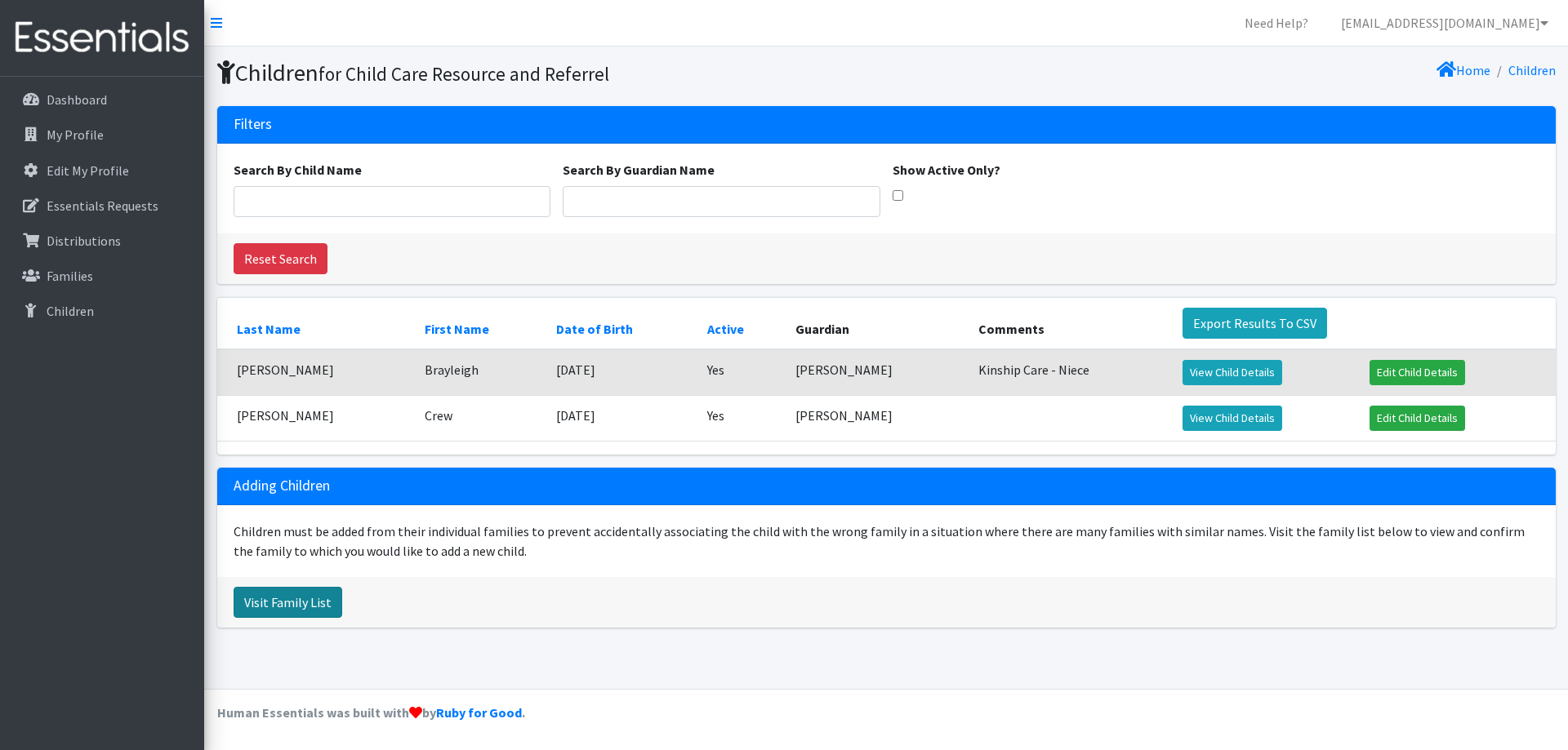
click at [290, 608] on link "Visit Family List" at bounding box center [288, 602] width 109 height 31
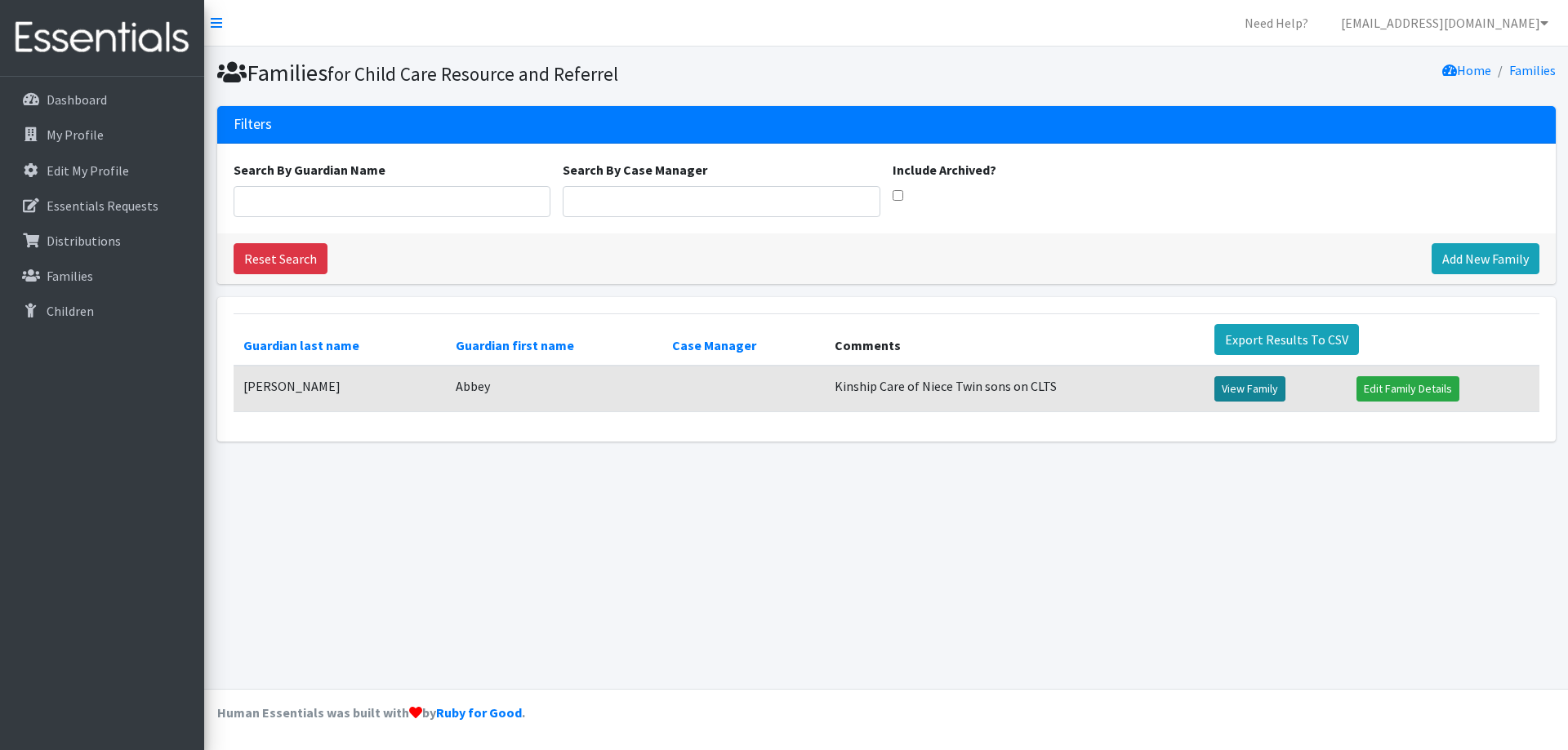
click at [1239, 390] on link "View Family" at bounding box center [1250, 389] width 71 height 25
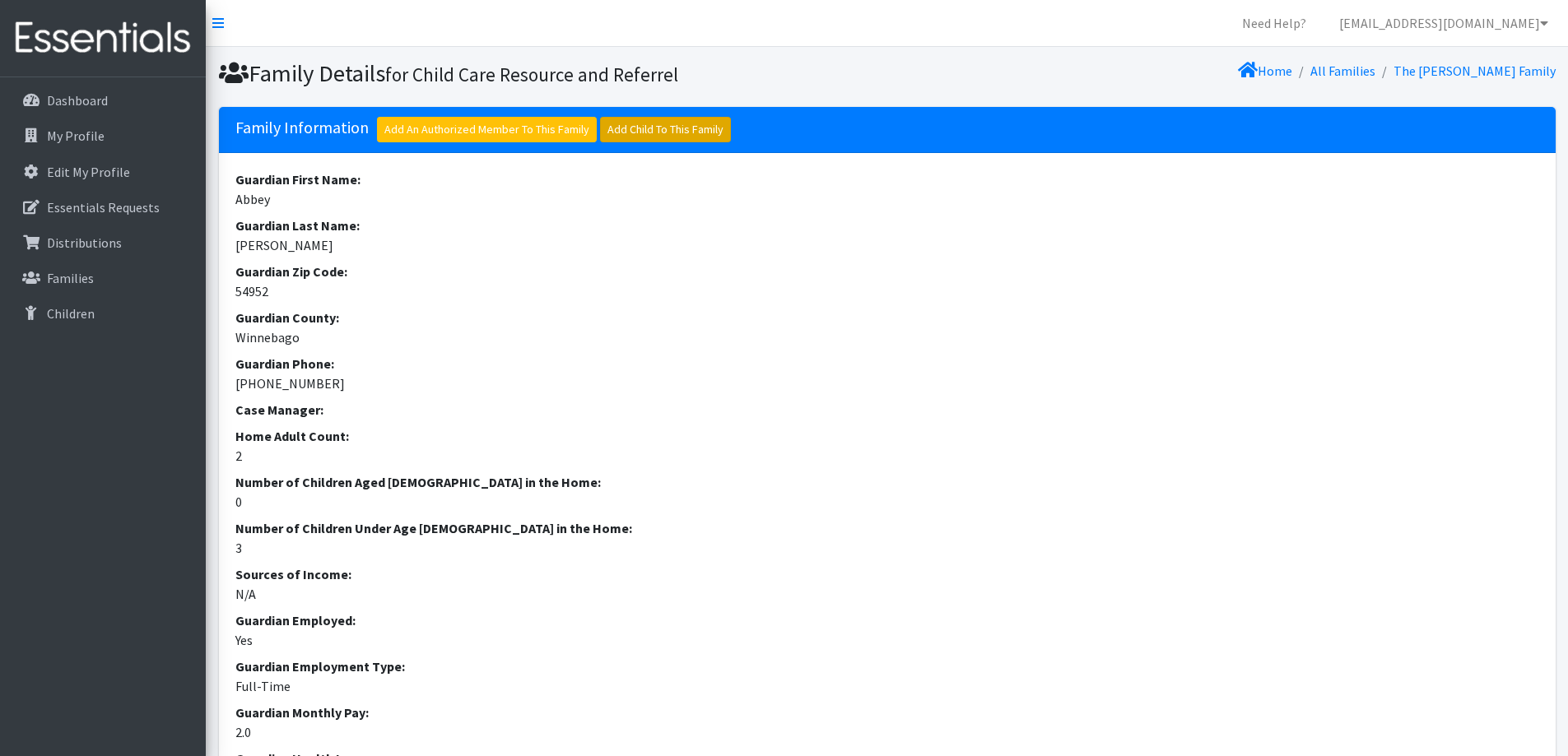
click at [662, 134] on link "Add Child To This Family" at bounding box center [665, 130] width 131 height 25
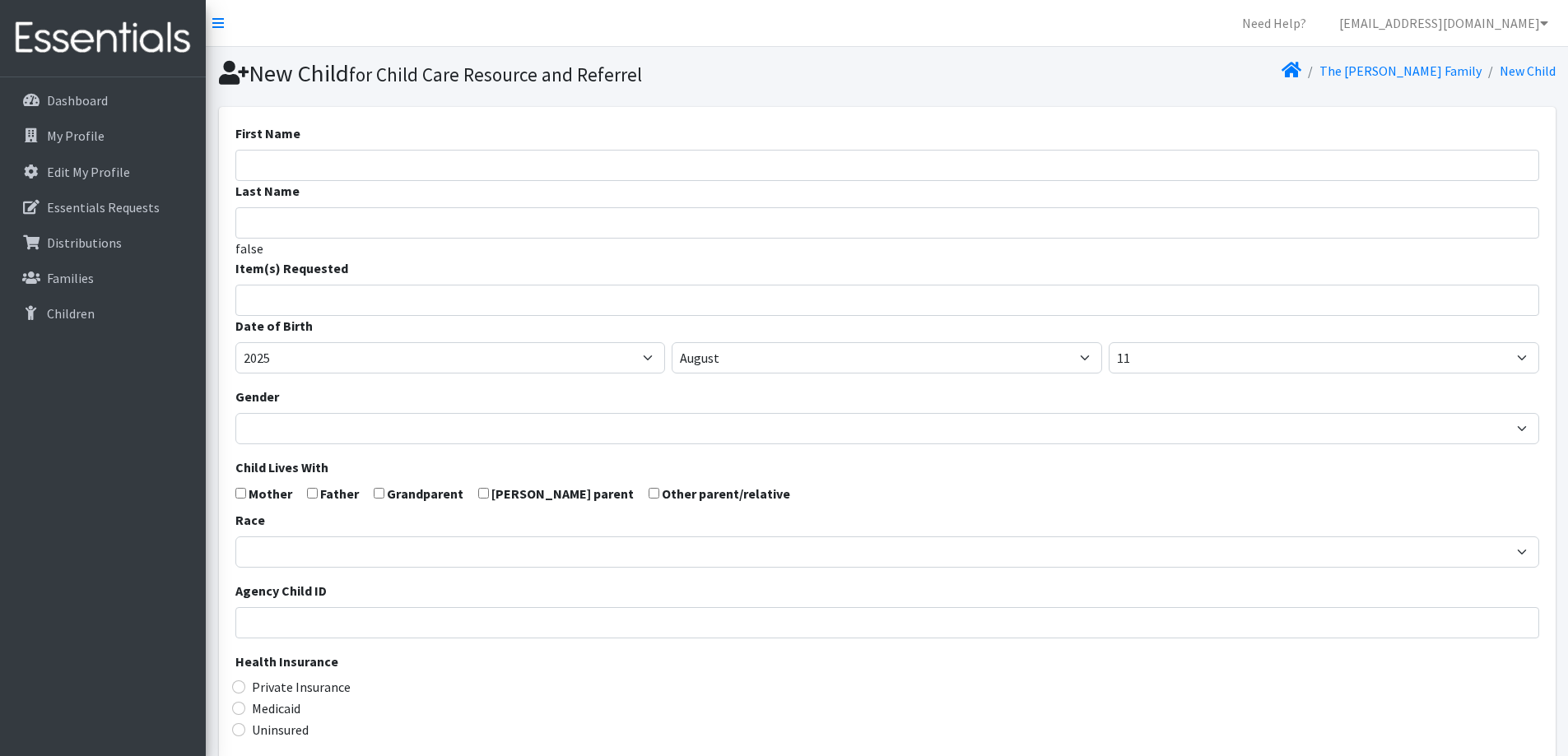
select select
click at [357, 170] on input "First Name" at bounding box center [887, 165] width 1304 height 31
type input "Cash"
type input "[PERSON_NAME]"
click at [333, 310] on span at bounding box center [887, 300] width 1304 height 31
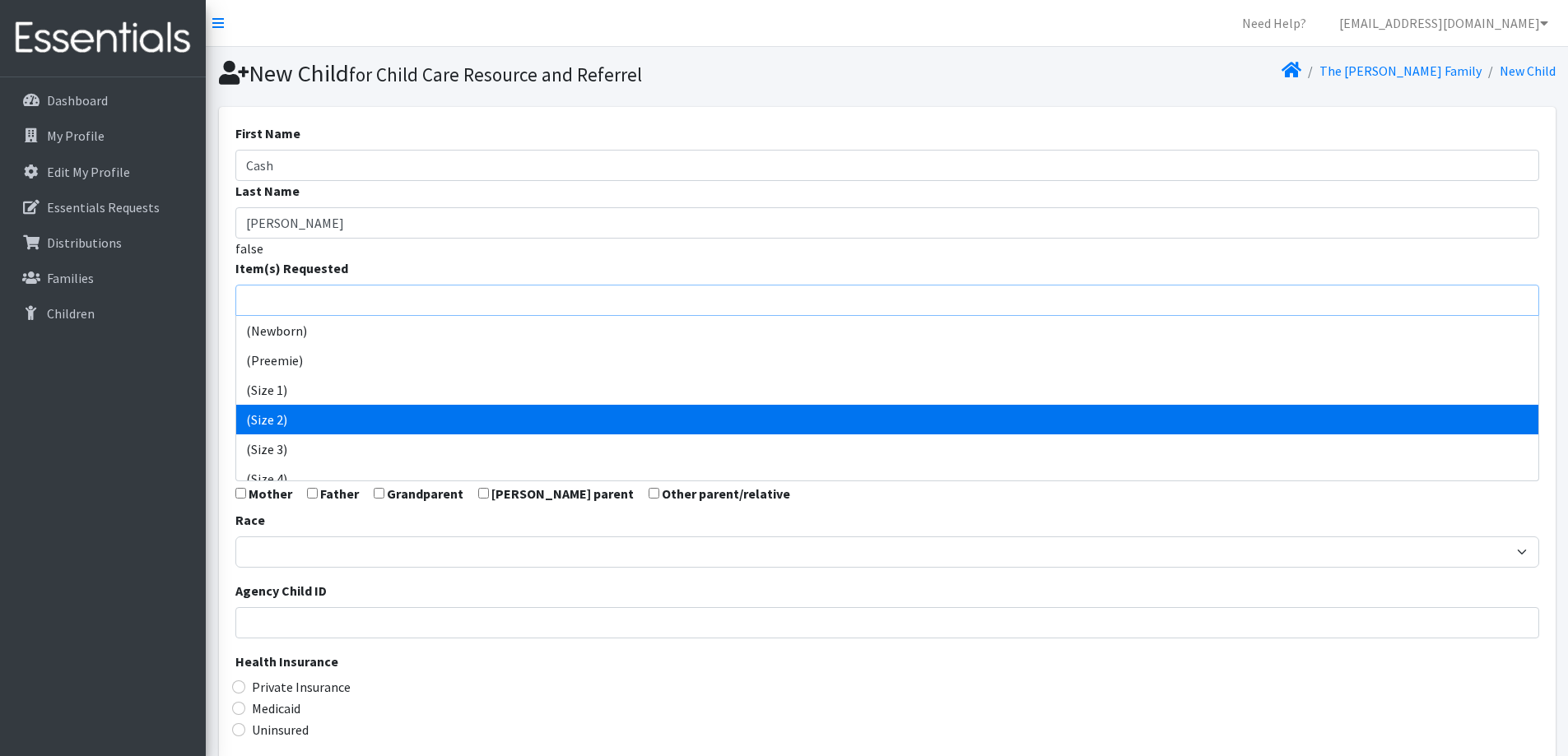
scroll to position [82, 0]
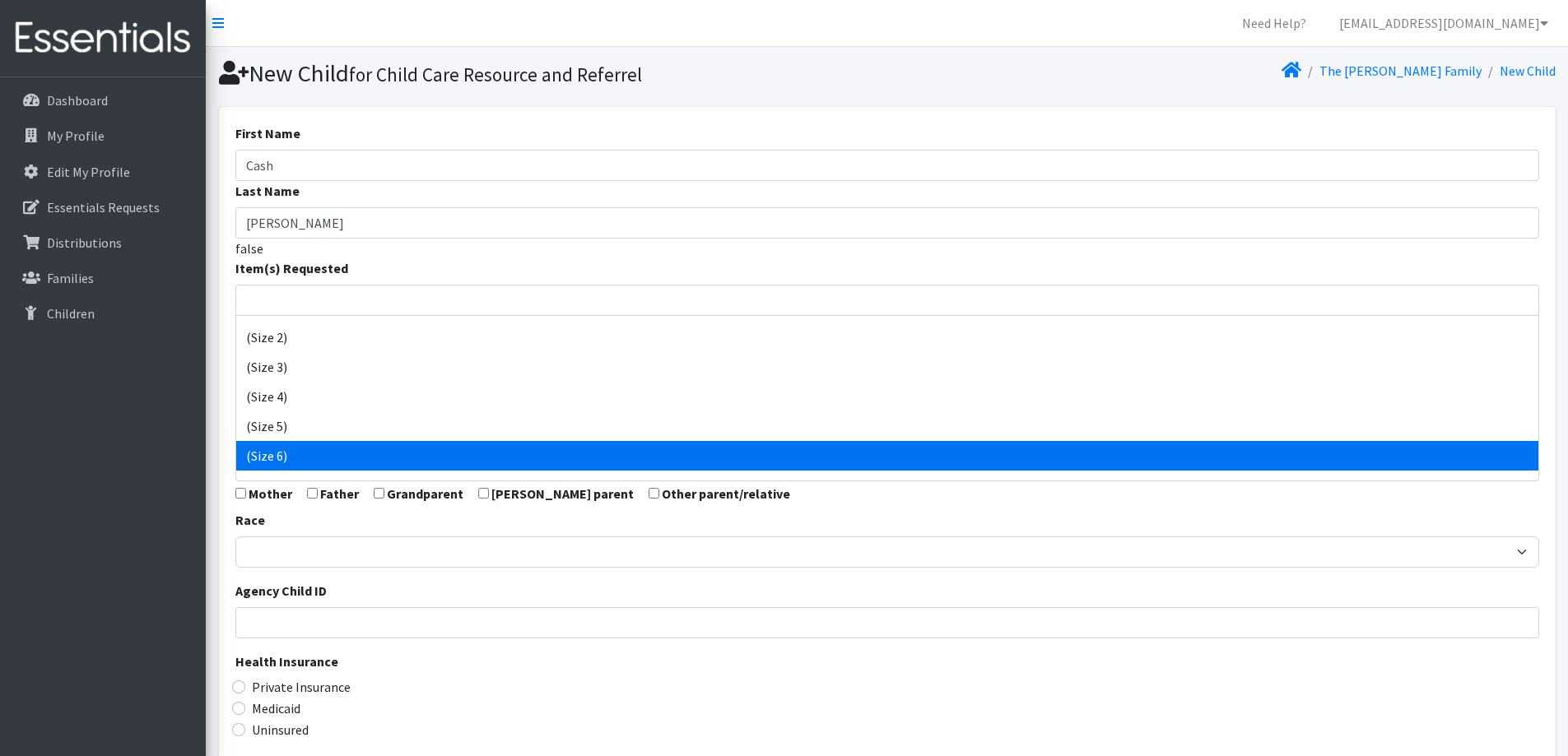
select select "14491"
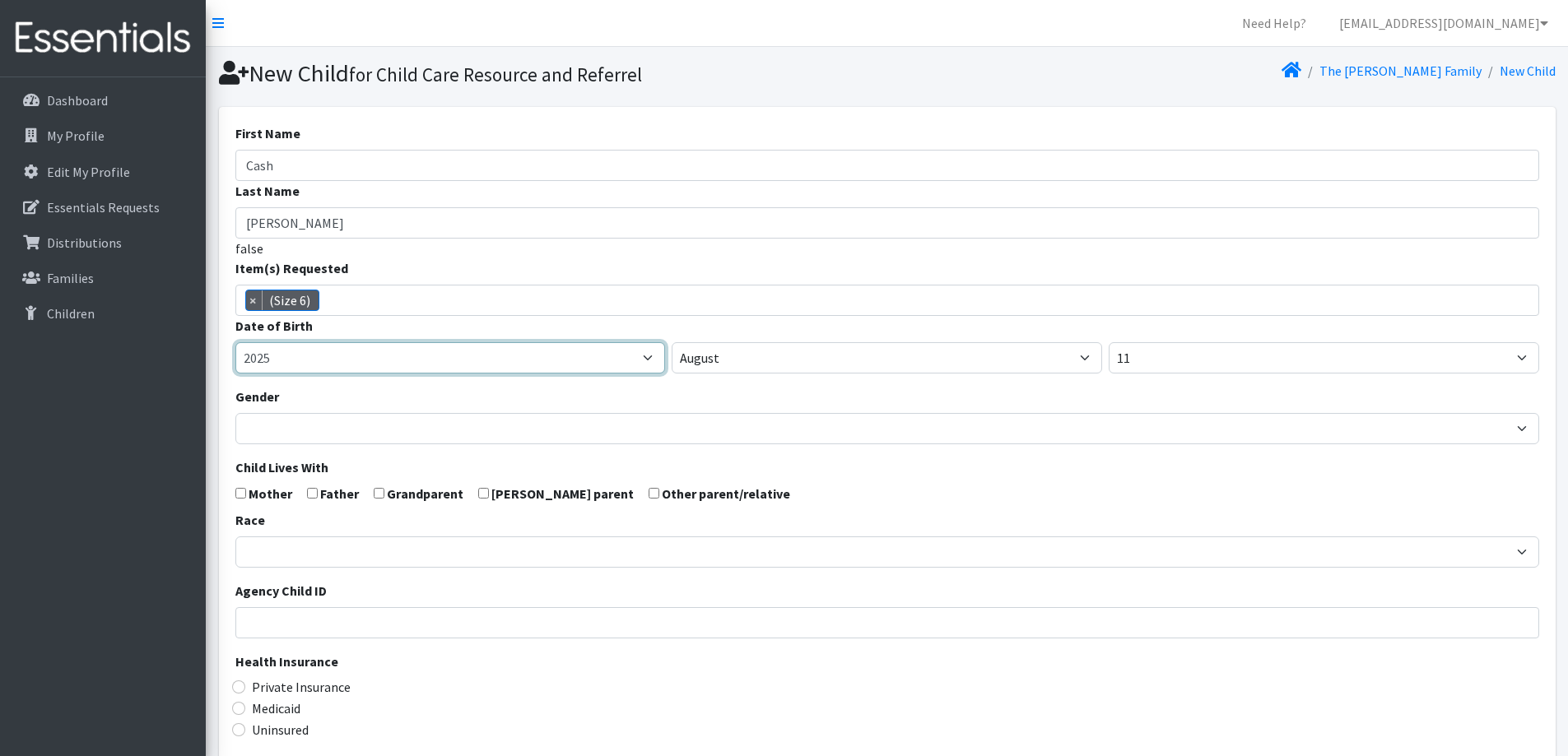
click at [327, 354] on select "2005 2006 2007 2008 2009 2010 2011 2012 2013 2014 2015 2016 2017 2018 2019 2020…" at bounding box center [451, 358] width 431 height 31
select select "2022"
click at [236, 342] on select "2005 2006 2007 2008 2009 2010 2011 2012 2013 2014 2015 2016 2017 2018 2019 2020…" at bounding box center [451, 358] width 431 height 31
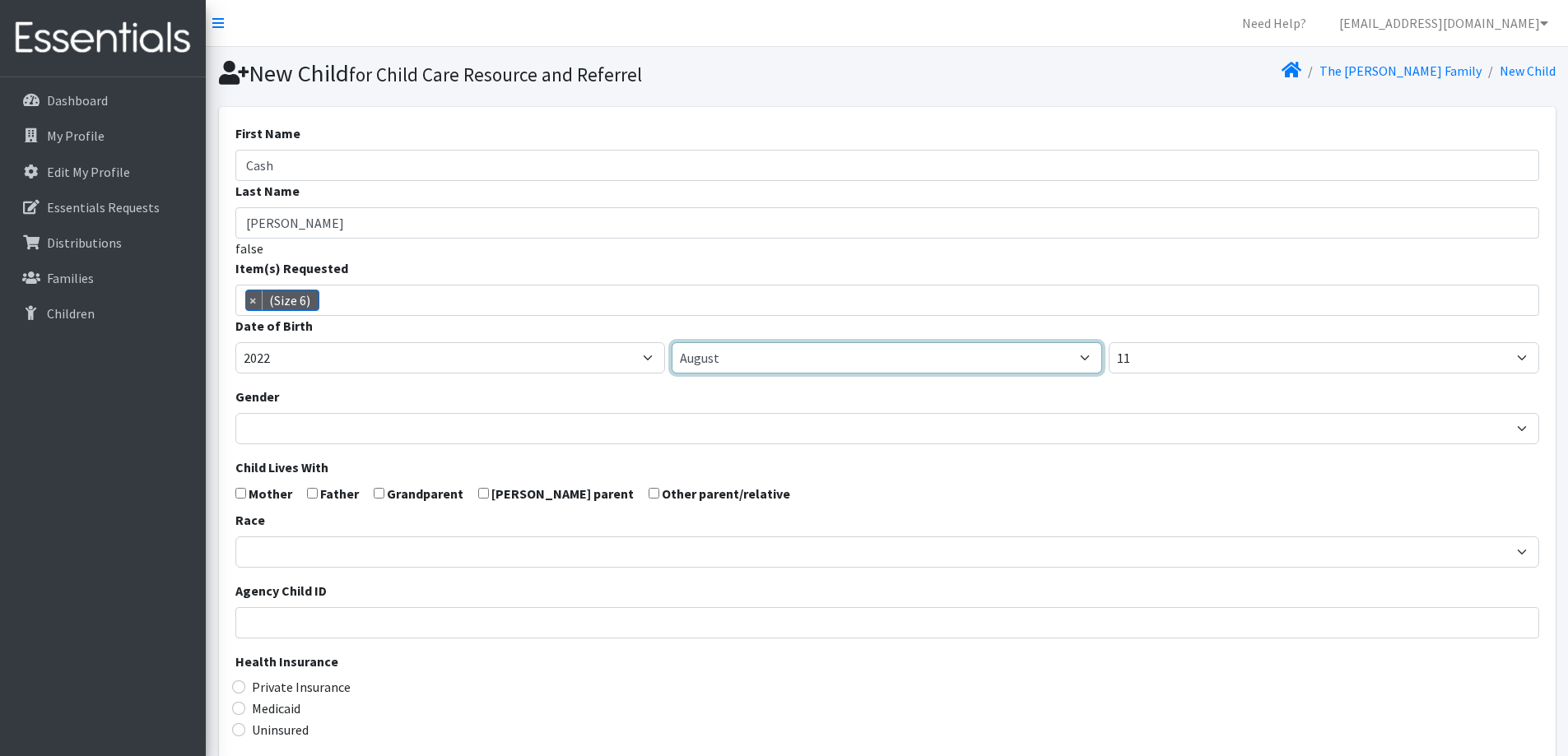
click at [748, 363] on select "January February March April May June July August September October November De…" at bounding box center [887, 358] width 431 height 31
select select "11"
click at [671, 342] on select "January February March April May June July August September October November De…" at bounding box center [887, 358] width 431 height 31
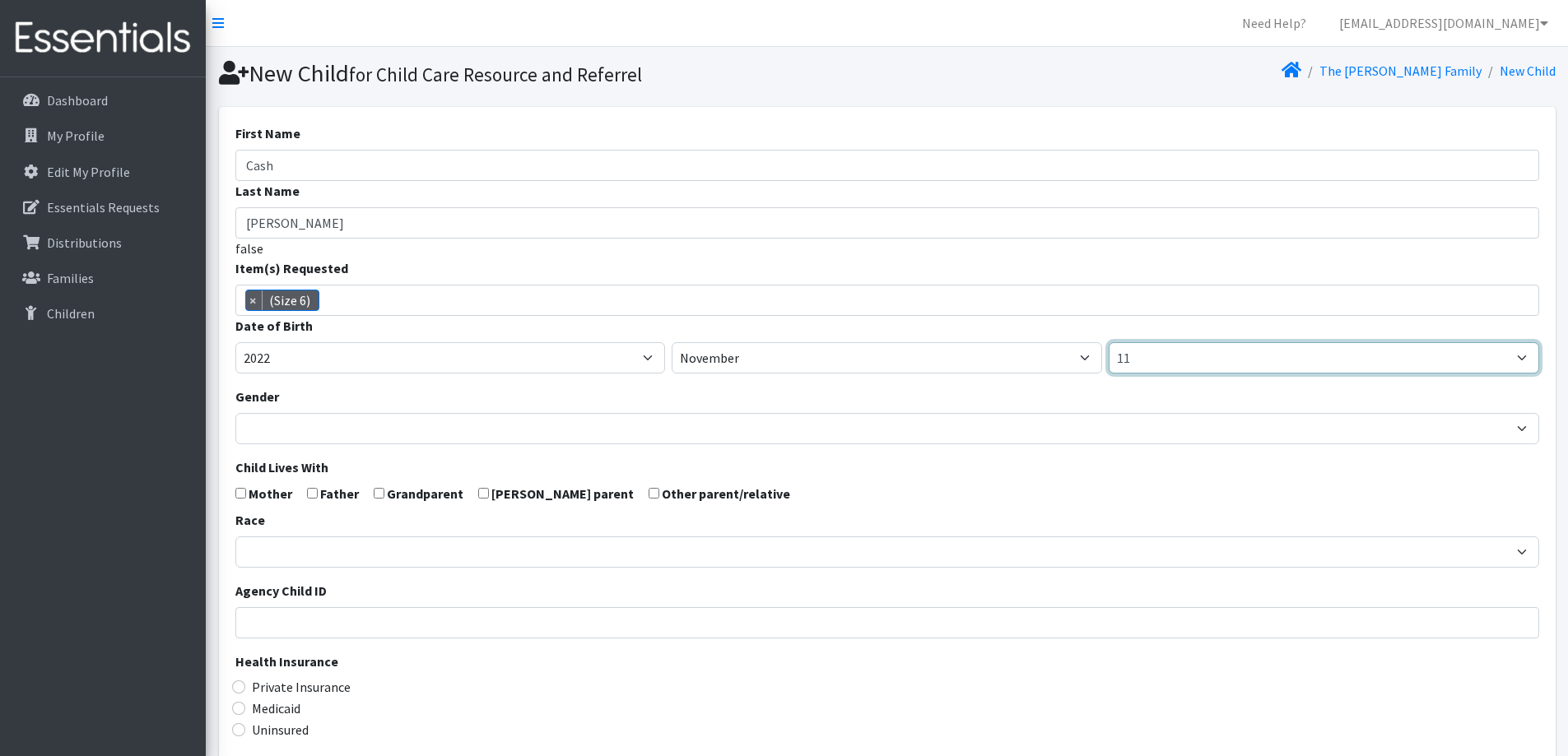
click at [1288, 354] on select "1 2 3 4 5 6 7 8 9 10 11 12 13 14 15 16 17 18 19 20 21 22 23 24 25 26 27 28 29 3…" at bounding box center [1324, 358] width 431 height 31
select select "1"
click at [1109, 342] on select "1 2 3 4 5 6 7 8 9 10 11 12 13 14 15 16 17 18 19 20 21 22 23 24 25 26 27 28 29 3…" at bounding box center [1324, 358] width 431 height 31
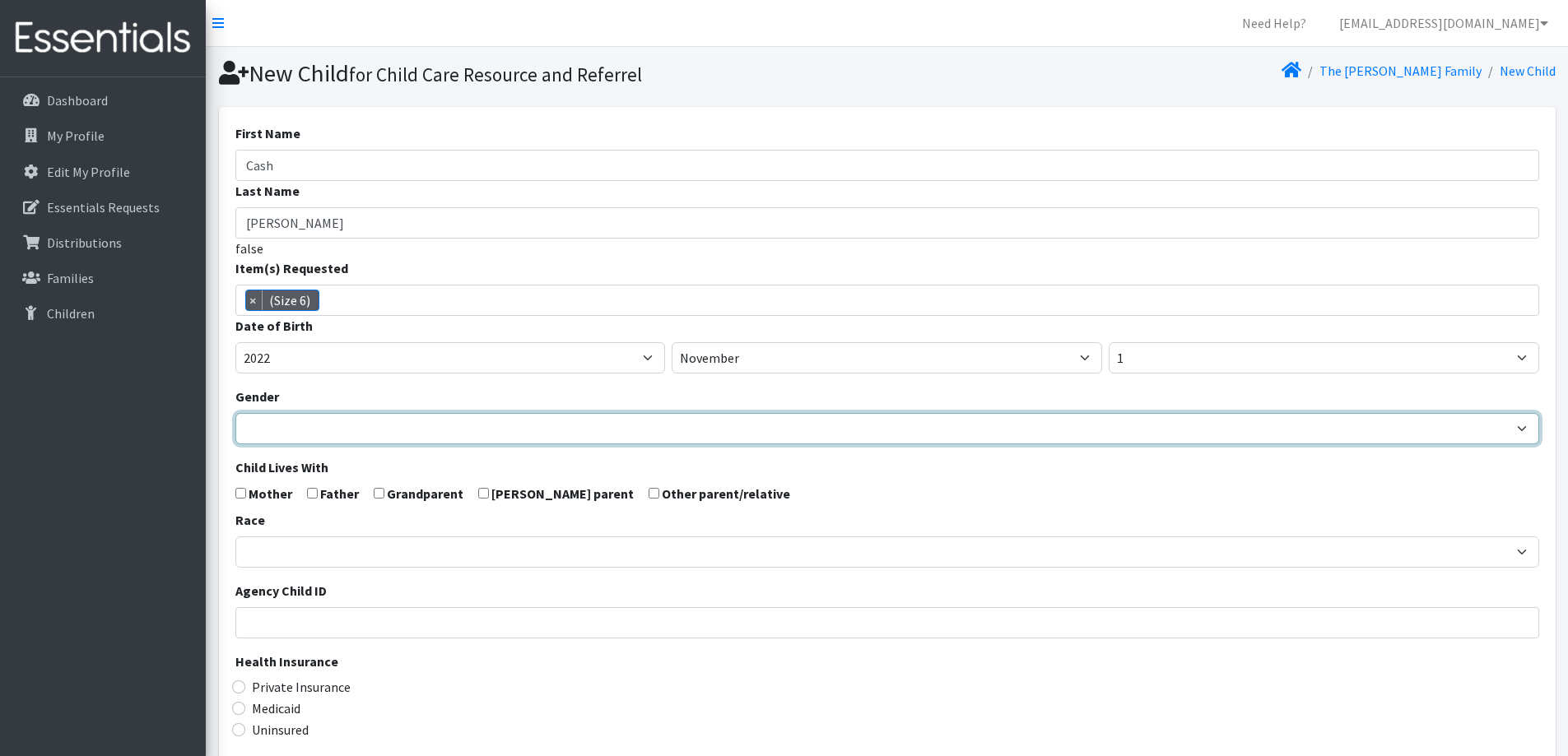
click at [470, 439] on select "Male Female" at bounding box center [887, 428] width 1304 height 31
select select "Male"
click at [236, 413] on select "Male Female" at bounding box center [887, 428] width 1304 height 31
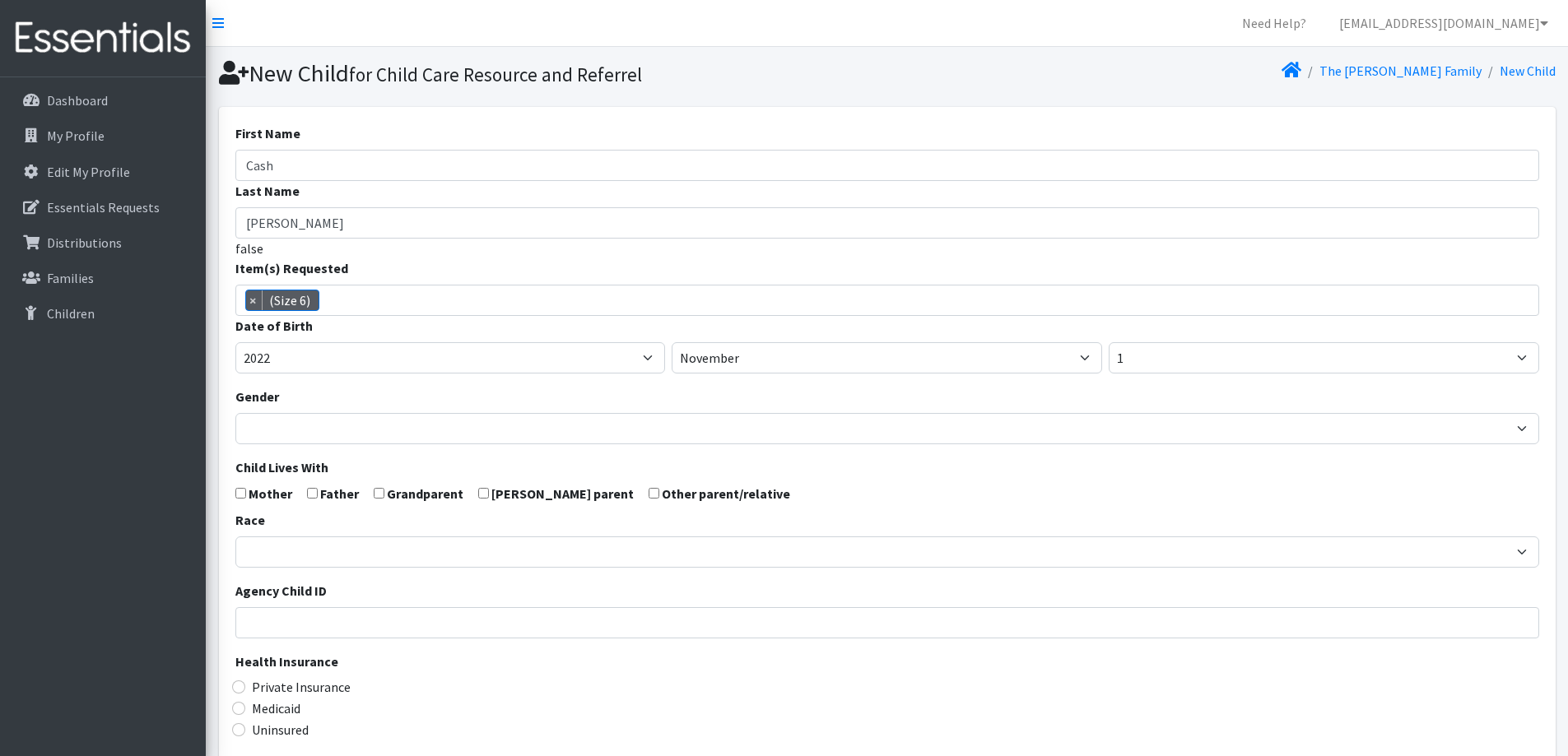
click at [240, 494] on input "checkbox" at bounding box center [241, 493] width 11 height 11
checkbox input "true"
click at [310, 494] on input "checkbox" at bounding box center [312, 493] width 11 height 11
checkbox input "true"
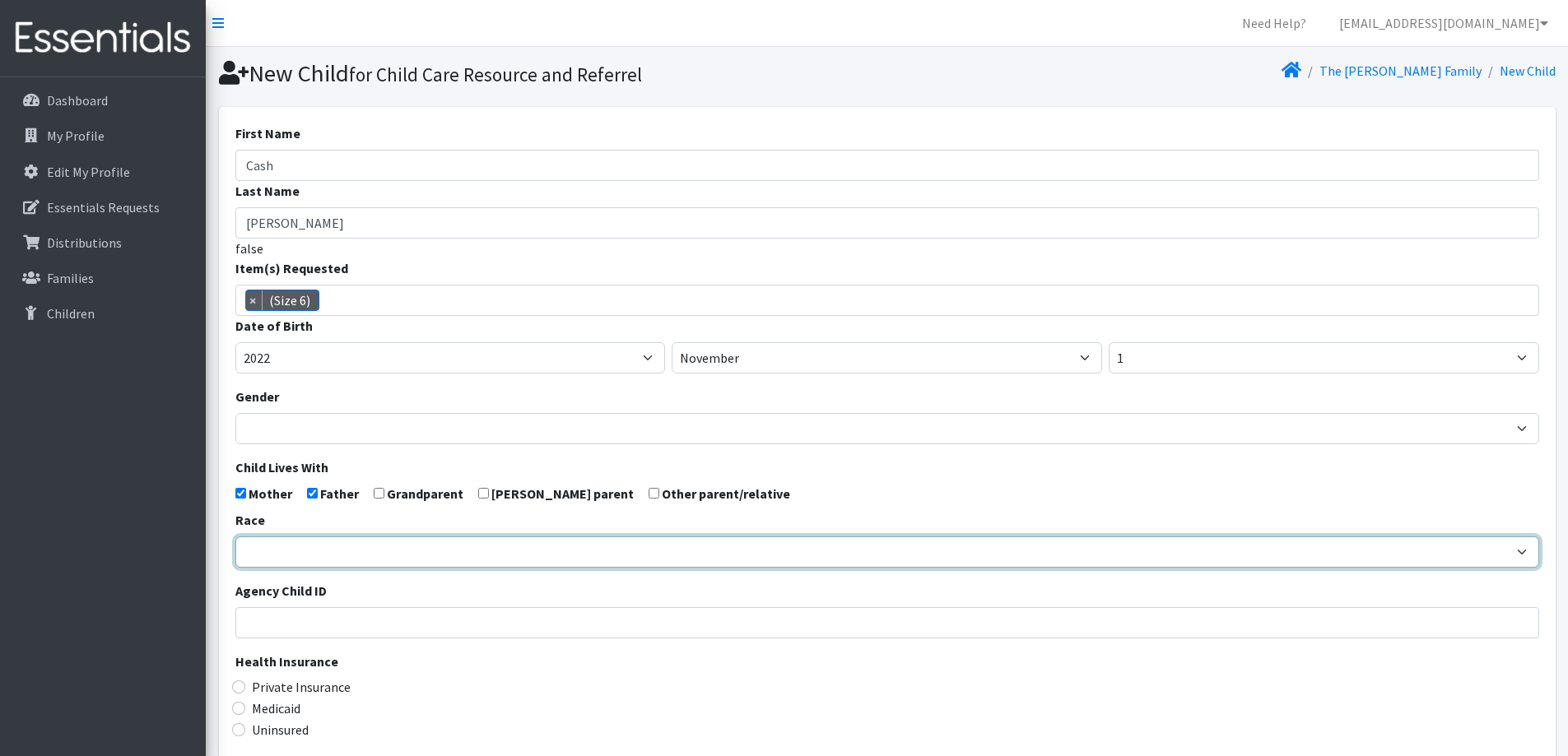
click at [312, 548] on select "African American Caucasian Hispanic Asian American Indian Pacific Islander Mult…" at bounding box center [887, 552] width 1304 height 31
select select "Caucasian"
click at [236, 536] on select "African American Caucasian Hispanic Asian American Indian Pacific Islander Mult…" at bounding box center [887, 552] width 1304 height 31
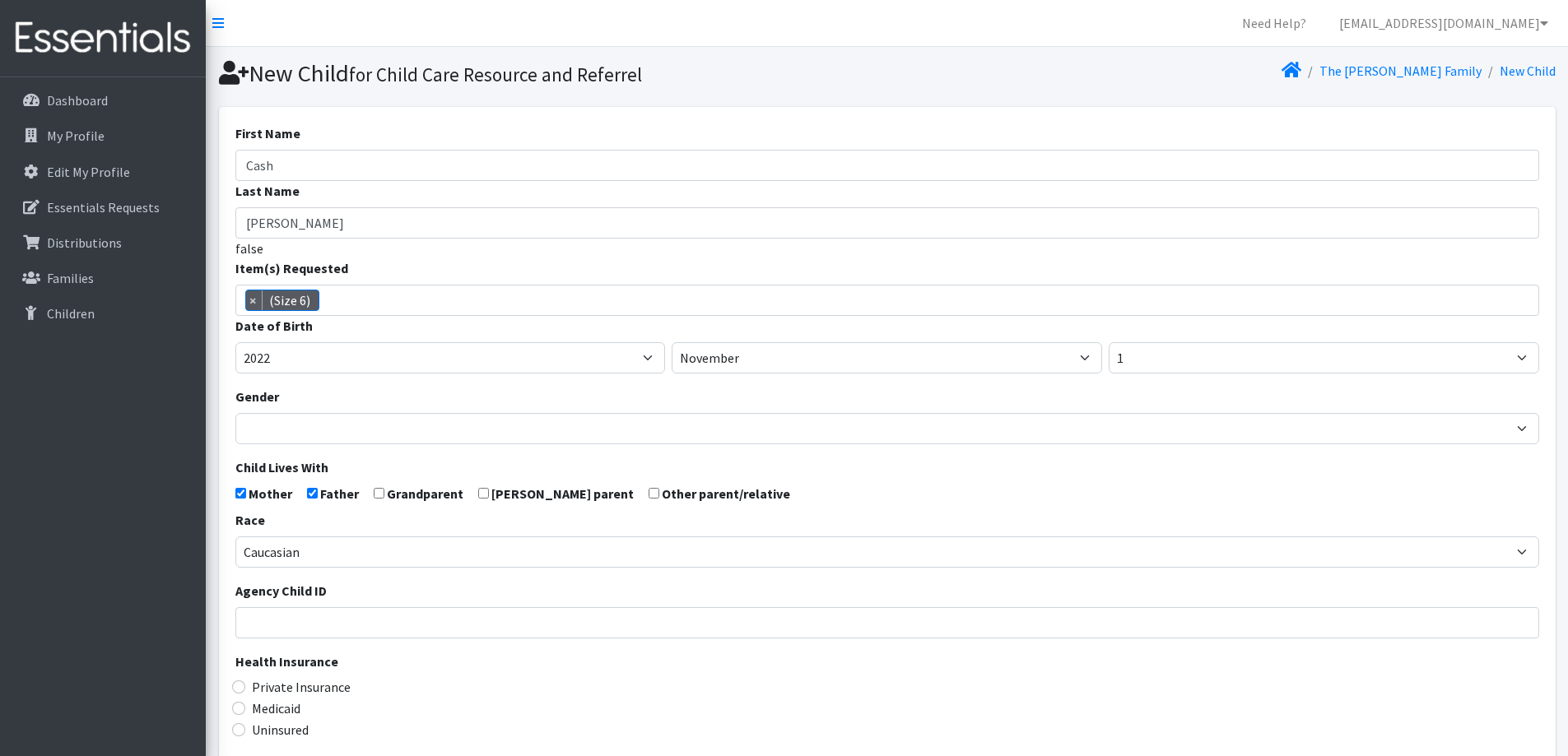
click at [259, 709] on label "Medicaid" at bounding box center [275, 708] width 48 height 19
click at [245, 709] on input "Medicaid" at bounding box center [239, 709] width 14 height 14
radio input "true"
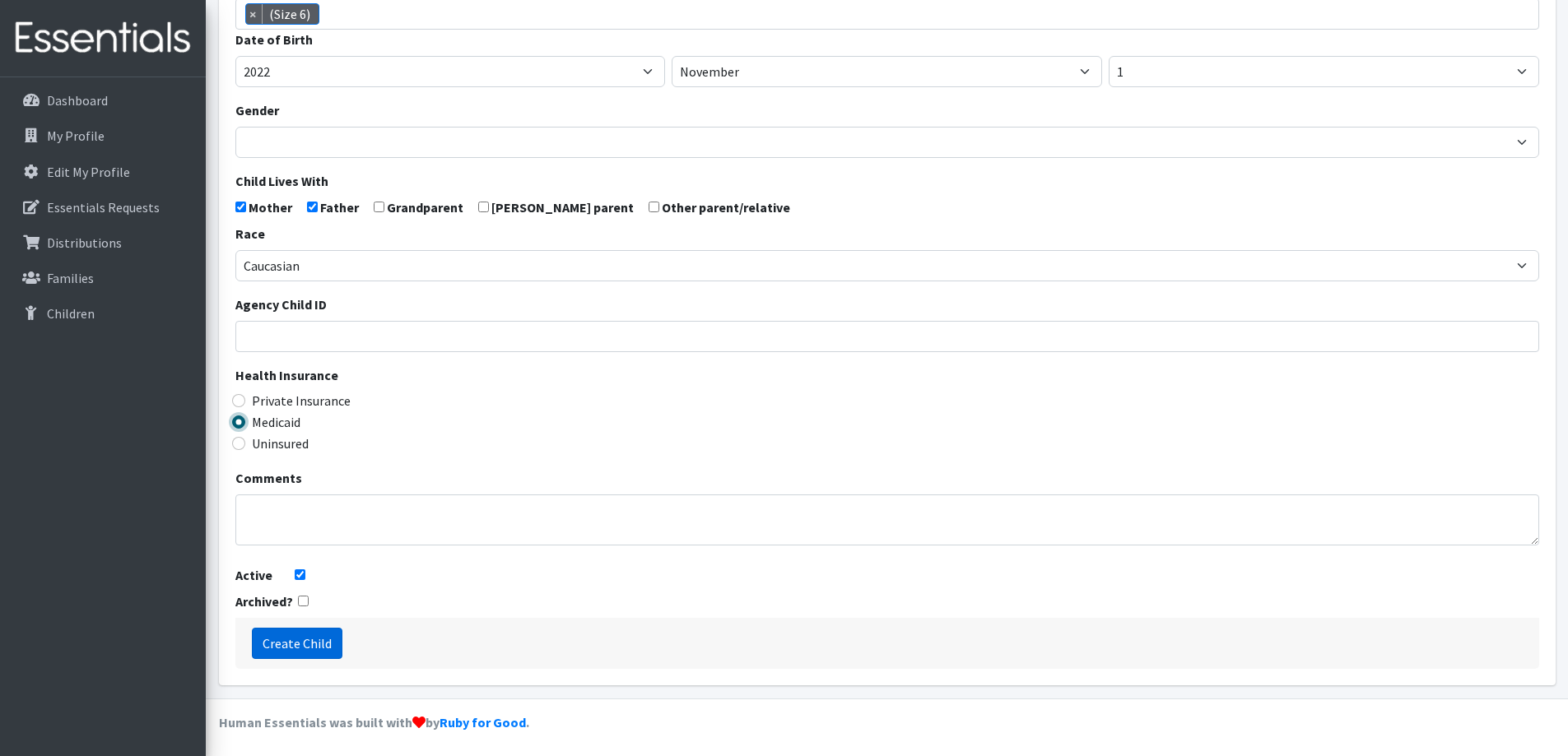
scroll to position [291, 0]
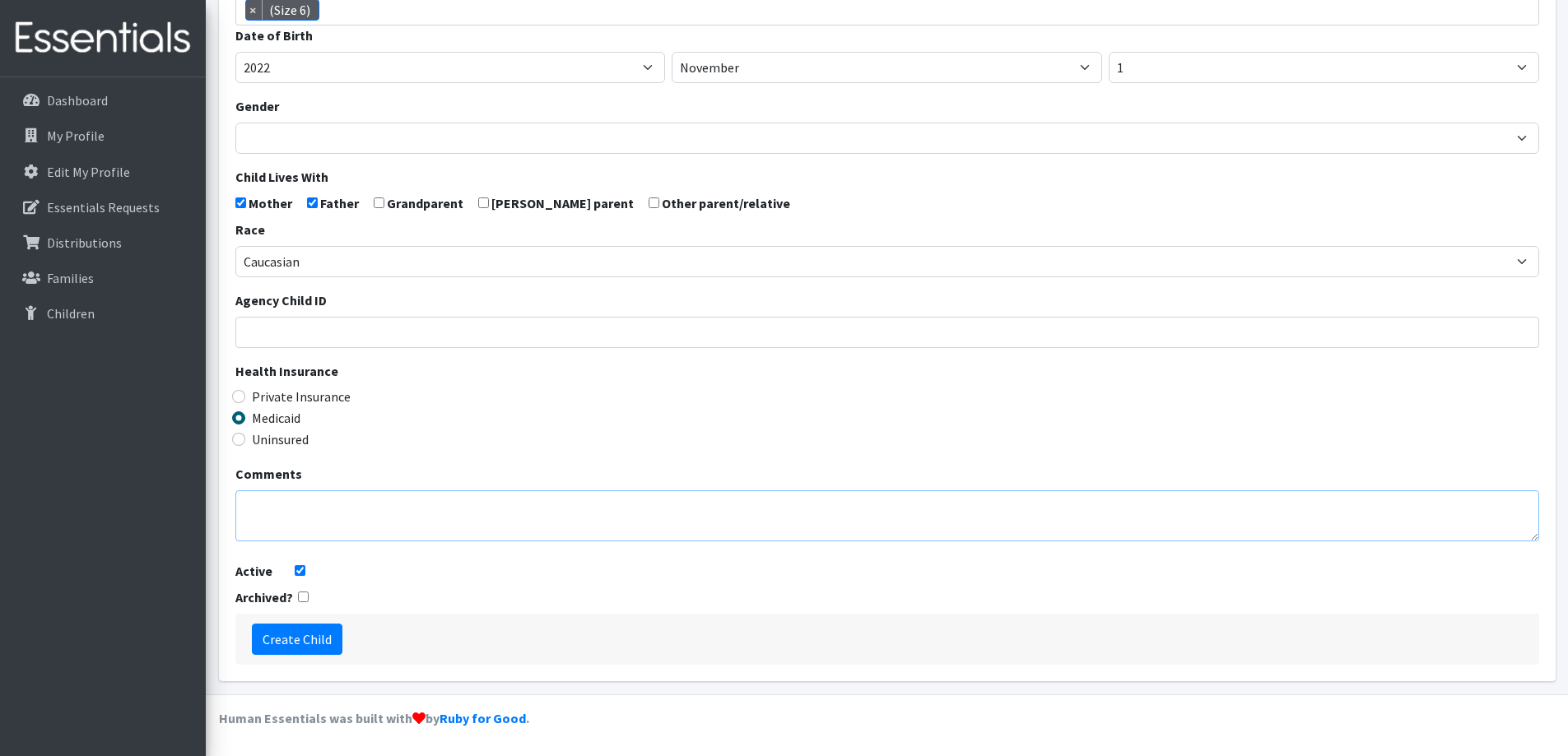
click at [312, 508] on textarea "Comments" at bounding box center [887, 516] width 1304 height 51
type textarea "CLTS Support"
click at [312, 638] on input "Create Child" at bounding box center [297, 639] width 91 height 31
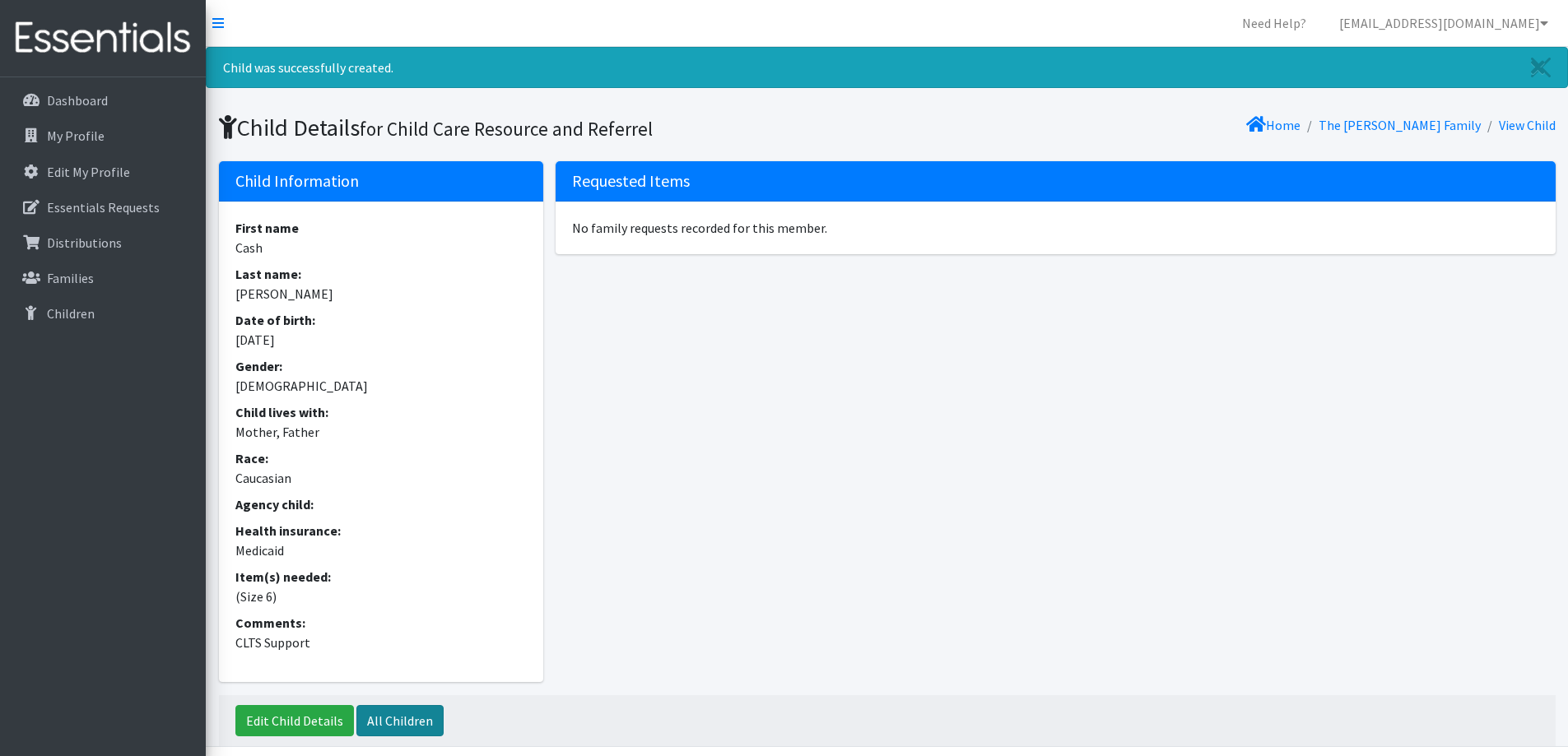
click at [387, 725] on link "All Children" at bounding box center [399, 720] width 87 height 31
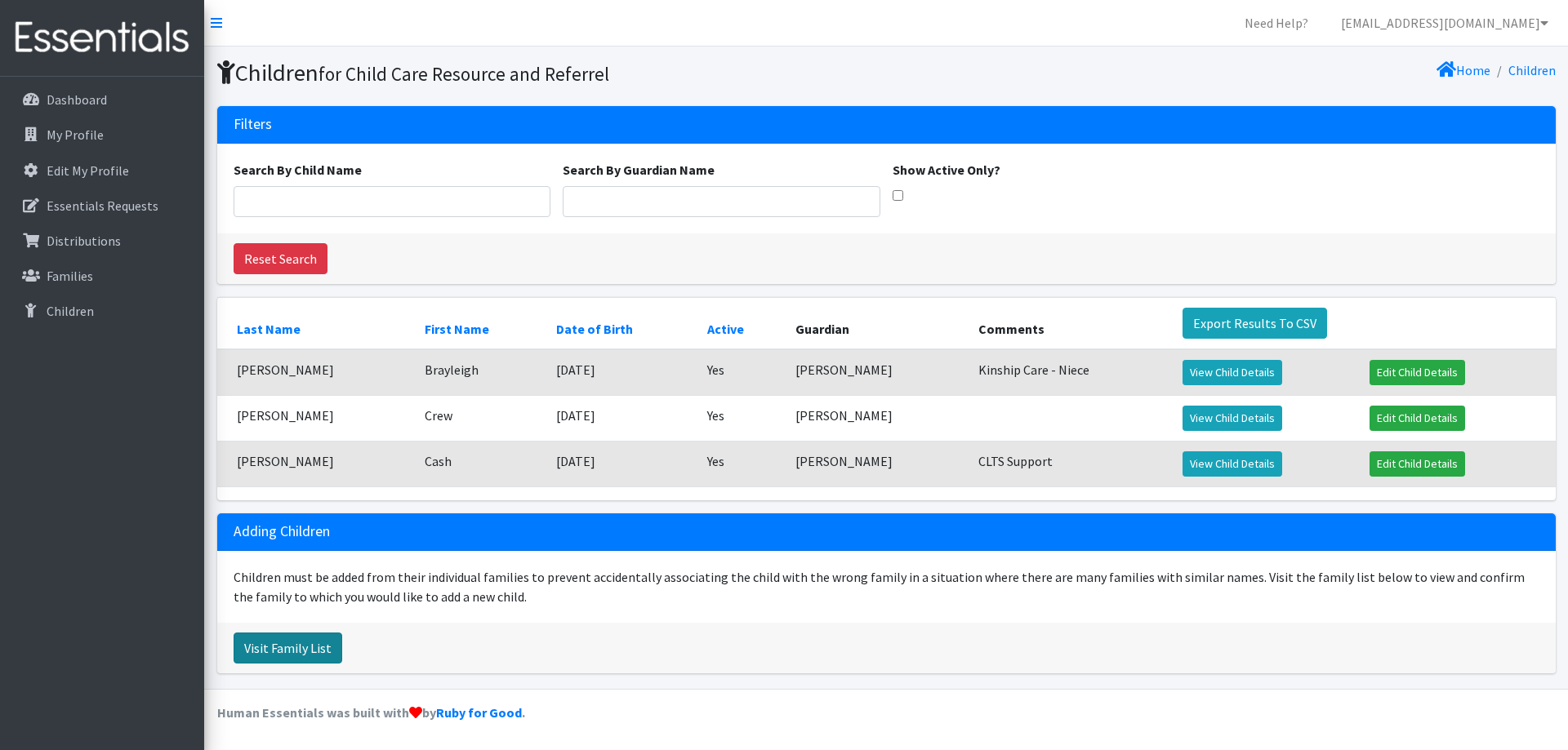
click at [281, 641] on link "Visit Family List" at bounding box center [288, 648] width 109 height 31
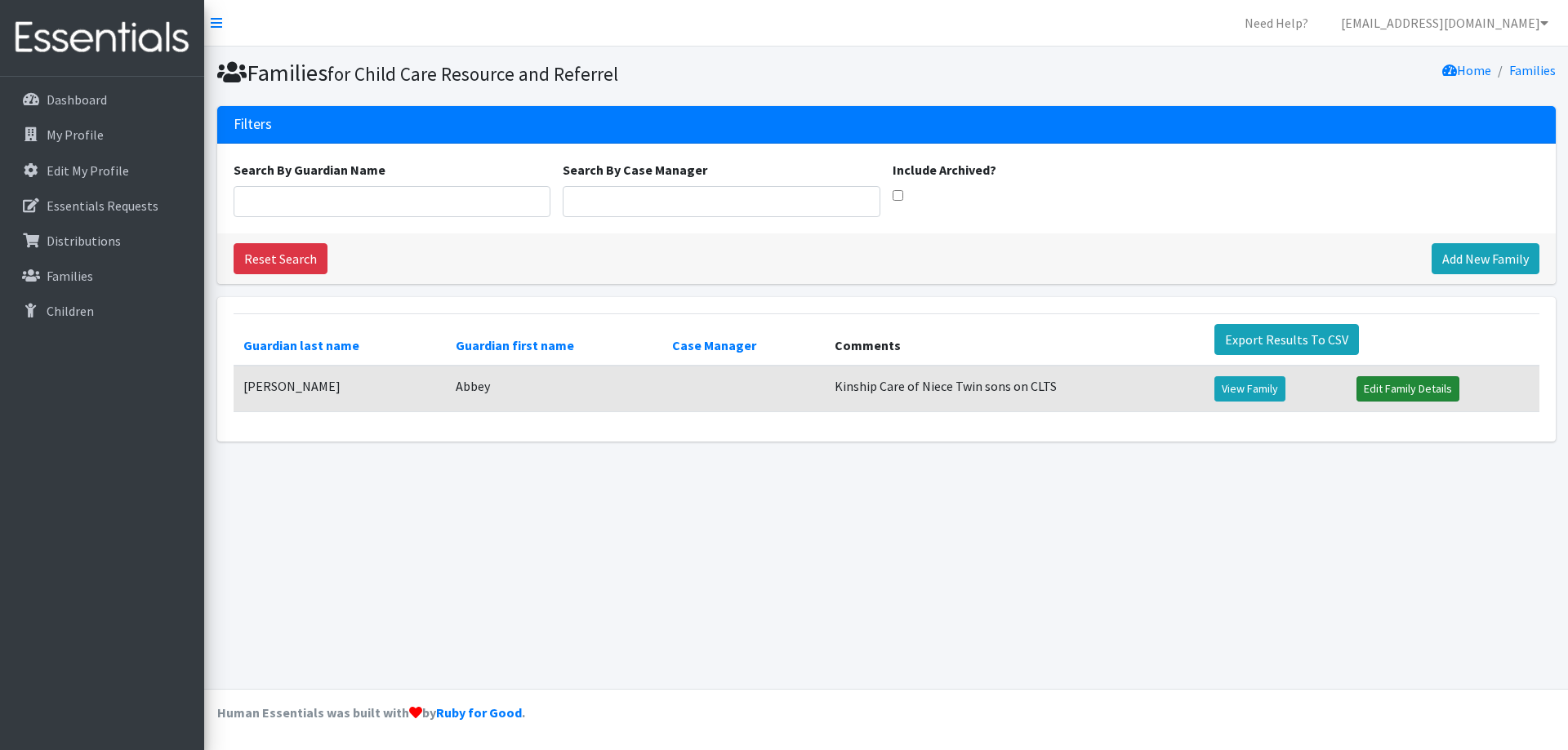
click at [1381, 388] on link "Edit Family Details" at bounding box center [1408, 389] width 103 height 25
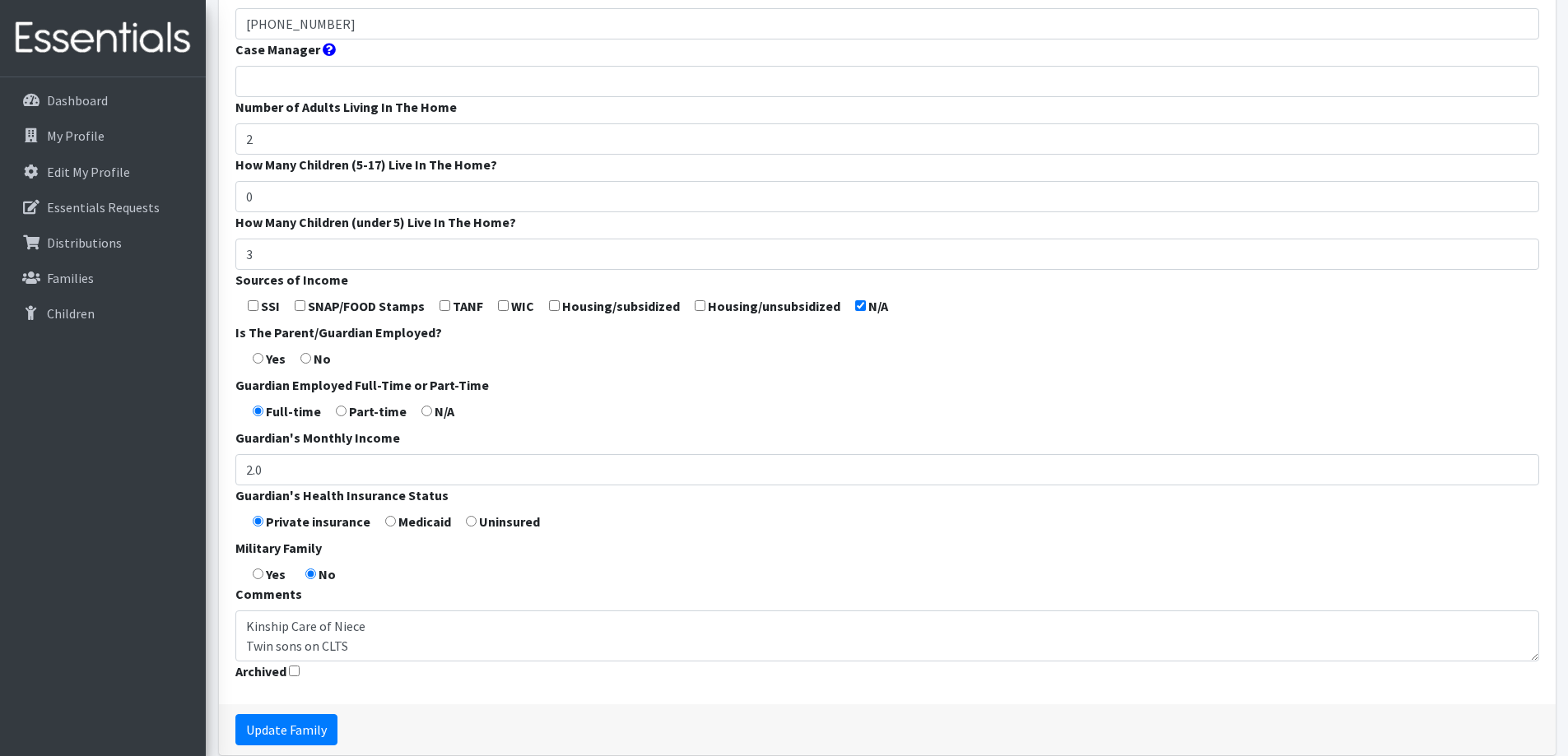
scroll to position [486, 0]
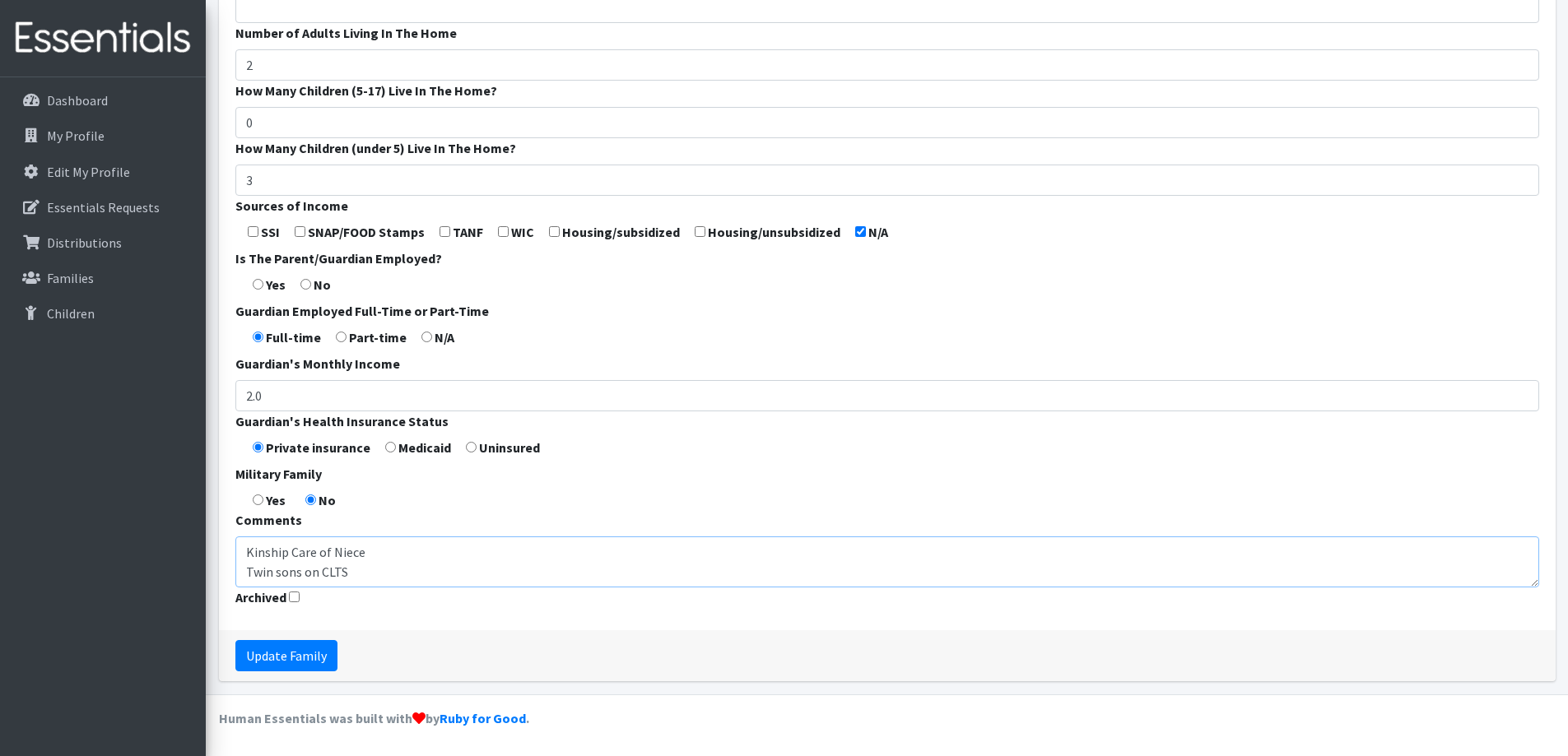
drag, startPoint x: 315, startPoint y: 573, endPoint x: 247, endPoint y: 573, distance: 68.0
click at [247, 573] on textarea "Kinship Care of Niece Twin sons on CLTS" at bounding box center [887, 562] width 1304 height 51
type textarea "Kinship Care of Niece Oldest Son receives CLTS"
click at [413, 391] on input "2.0" at bounding box center [887, 396] width 1304 height 31
type input "2"
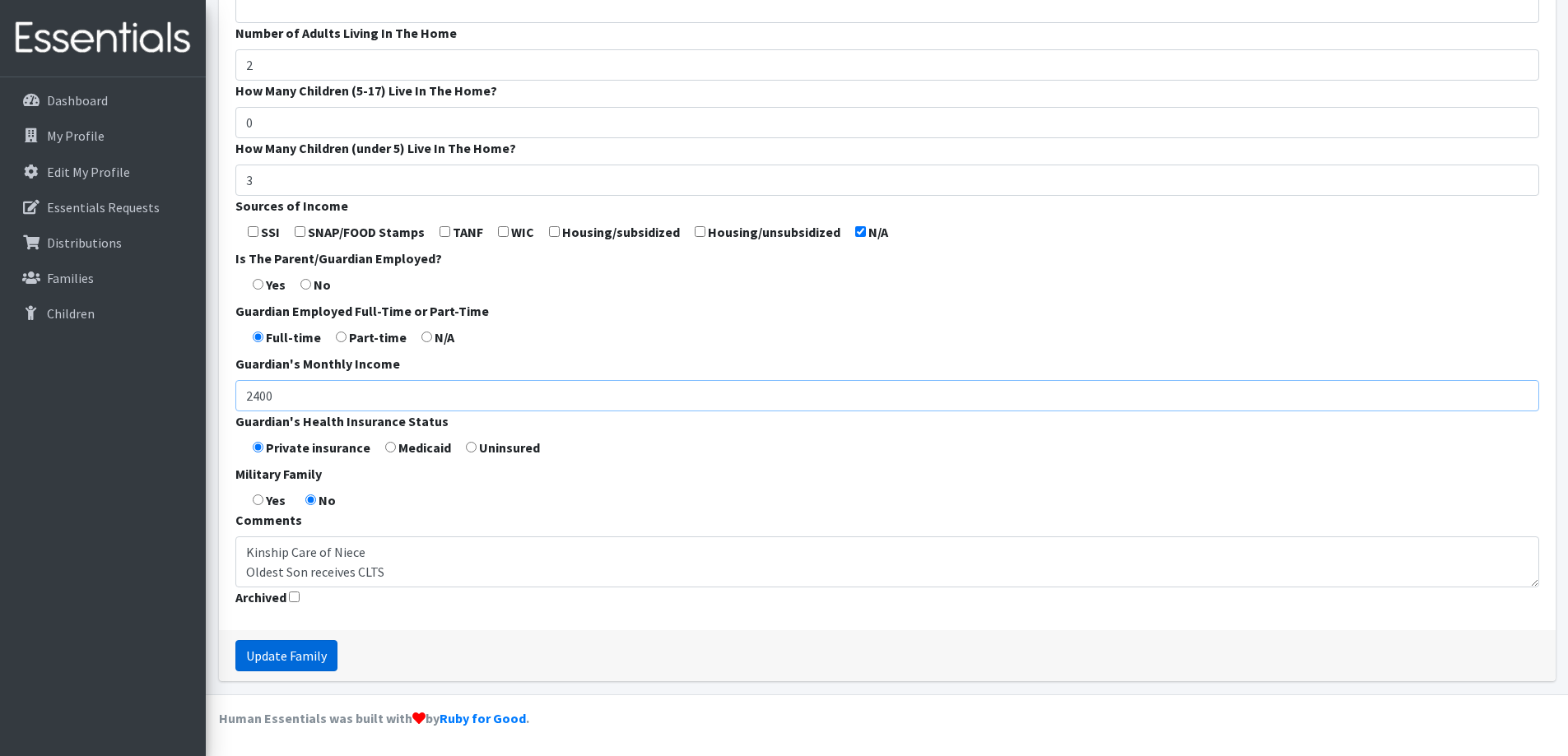
type input "2400"
click at [267, 663] on input "Update Family" at bounding box center [286, 655] width 102 height 31
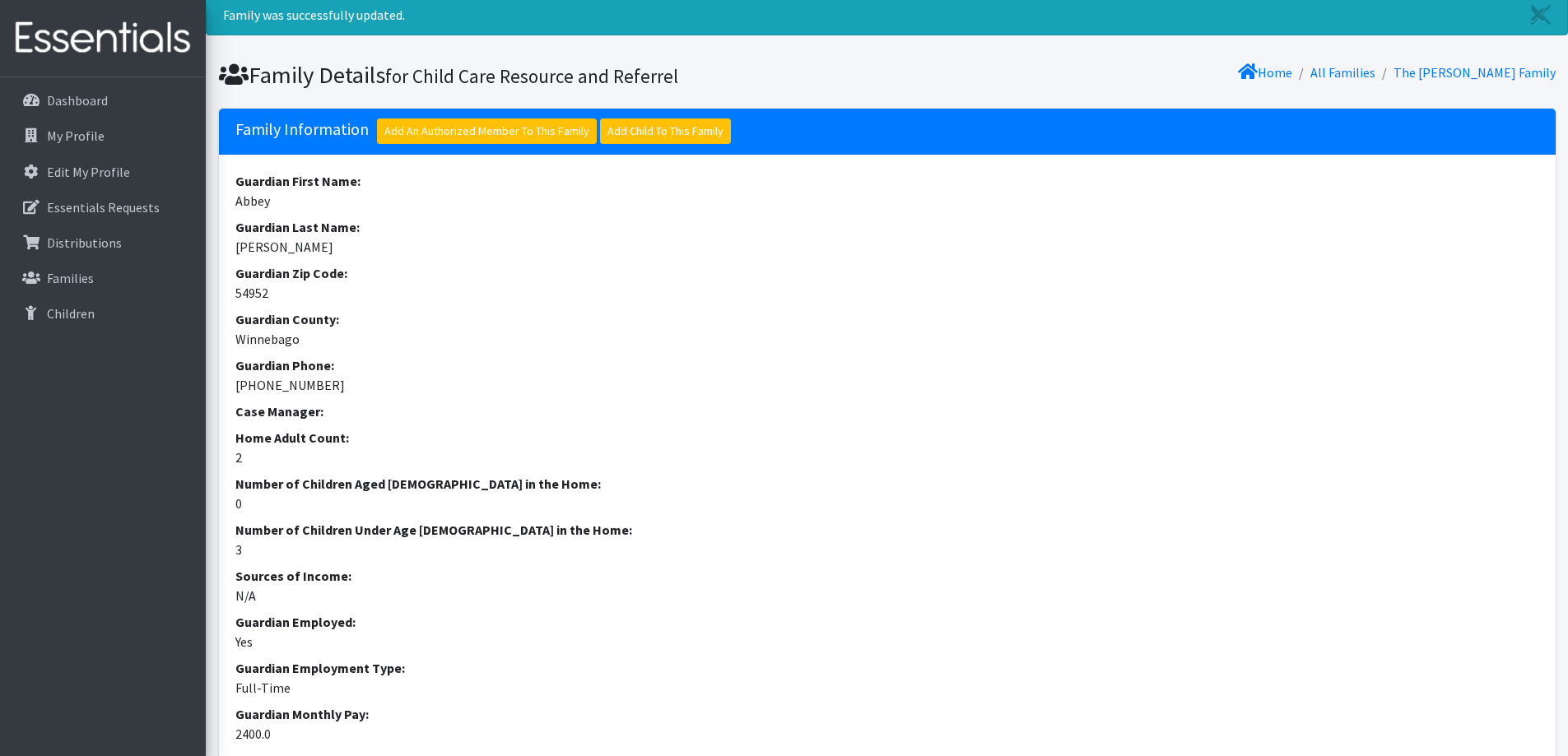
scroll to position [82, 0]
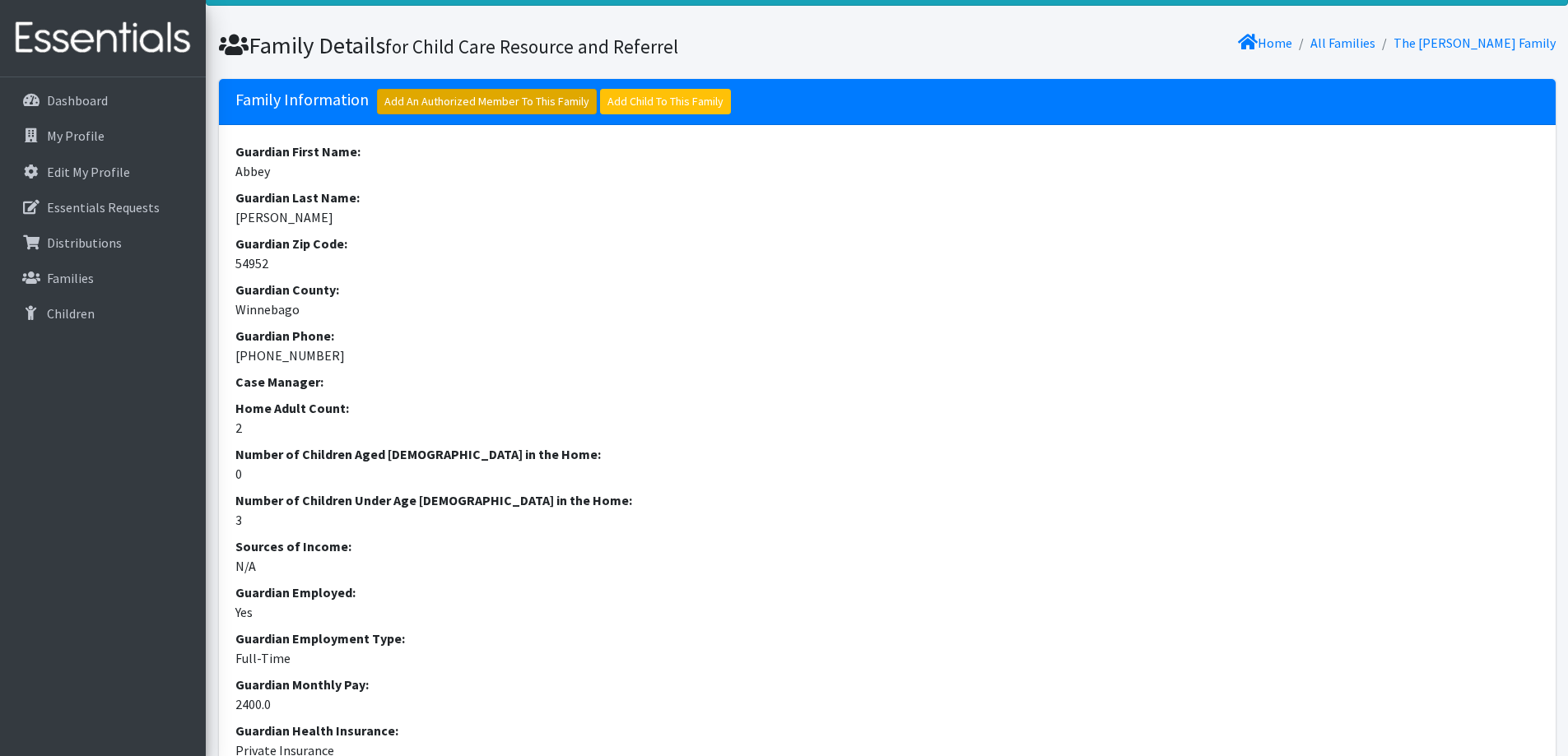
click at [509, 103] on link "Add An Authorized Member To This Family" at bounding box center [487, 102] width 220 height 25
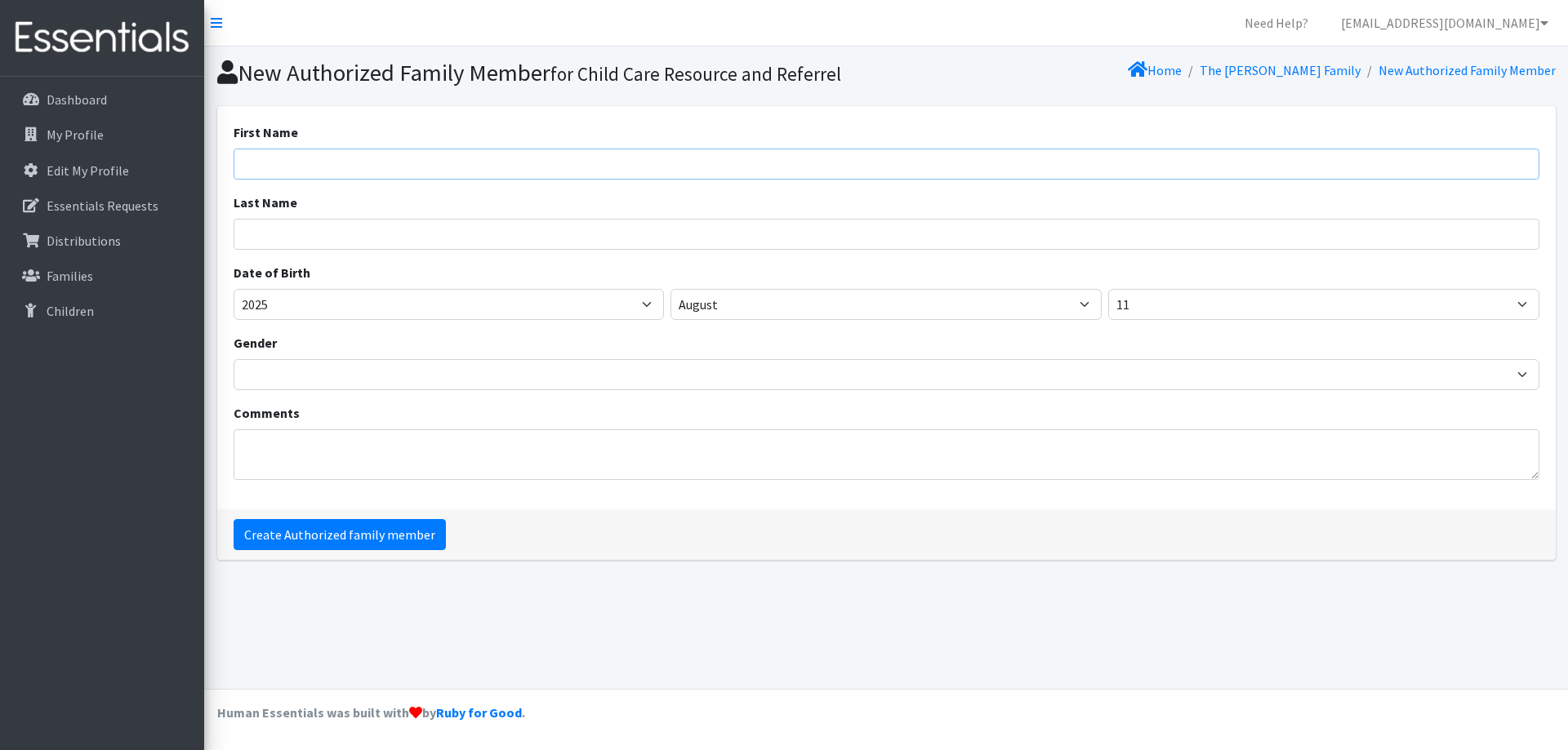
click at [431, 177] on input "First Name" at bounding box center [887, 164] width 1306 height 31
type input "[PERSON_NAME]"
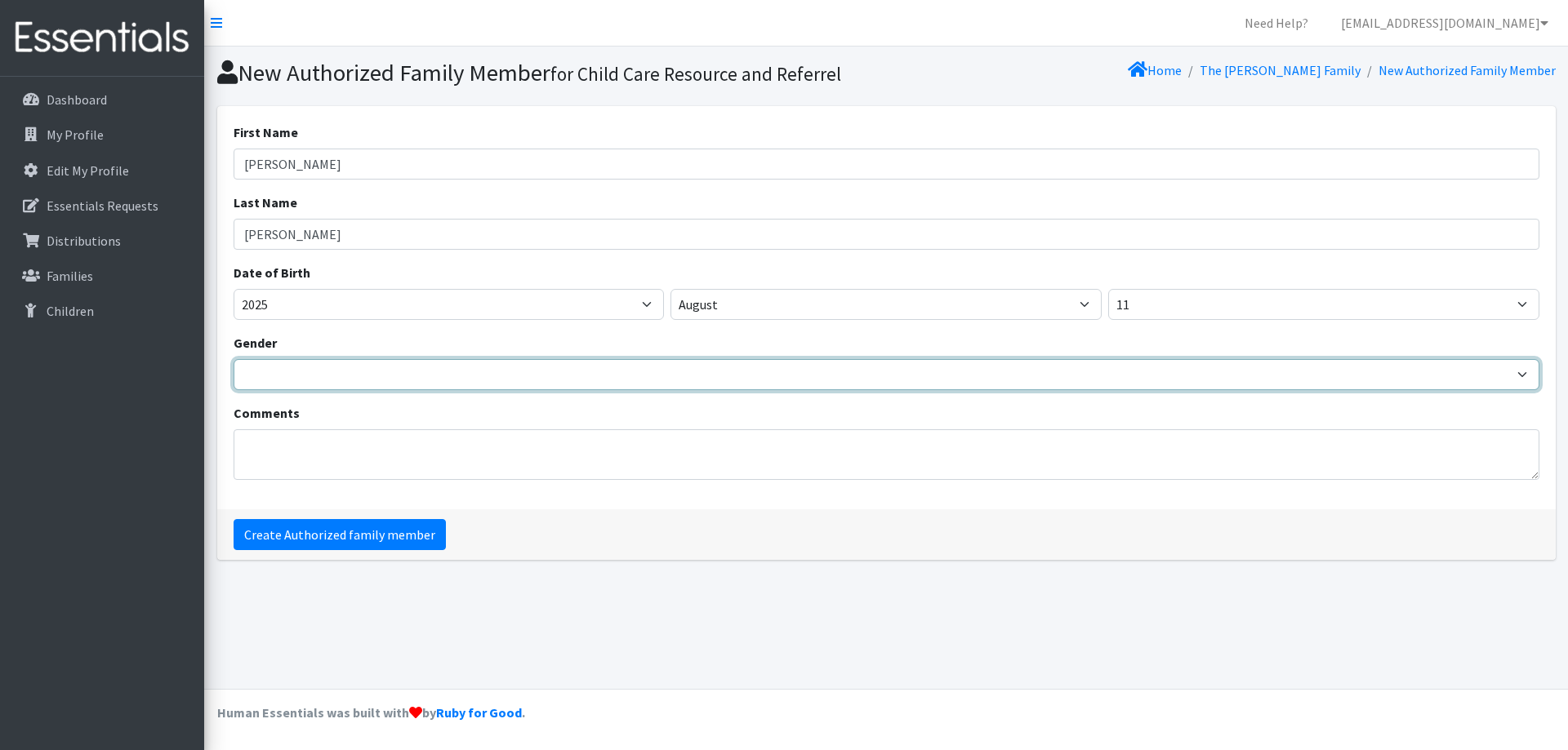
click at [359, 381] on select "[DEMOGRAPHIC_DATA] [DEMOGRAPHIC_DATA]" at bounding box center [887, 374] width 1306 height 31
select select "[DEMOGRAPHIC_DATA]"
click at [234, 359] on select "[DEMOGRAPHIC_DATA] [DEMOGRAPHIC_DATA]" at bounding box center [887, 374] width 1306 height 31
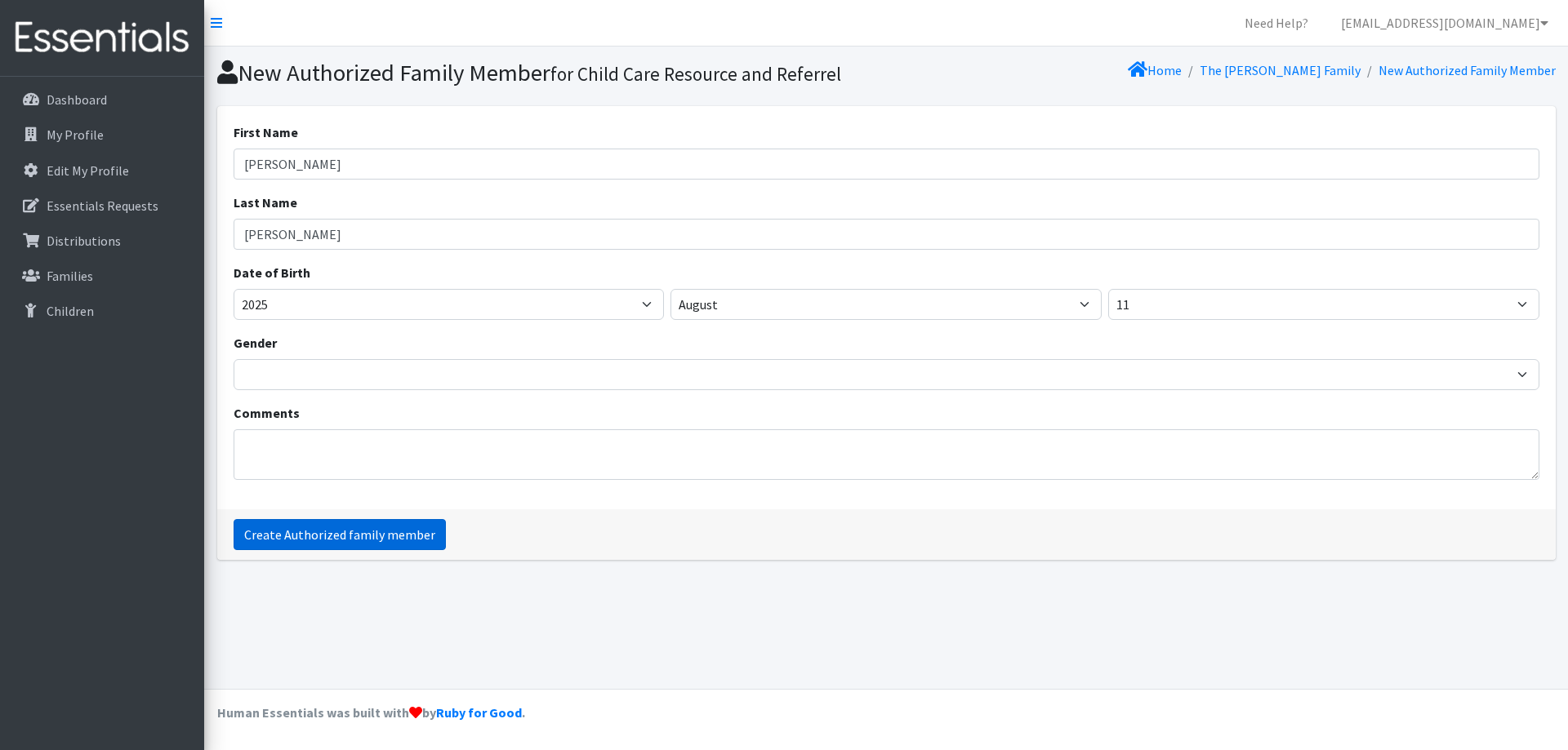
click at [354, 548] on input "Create Authorized family member" at bounding box center [340, 535] width 212 height 31
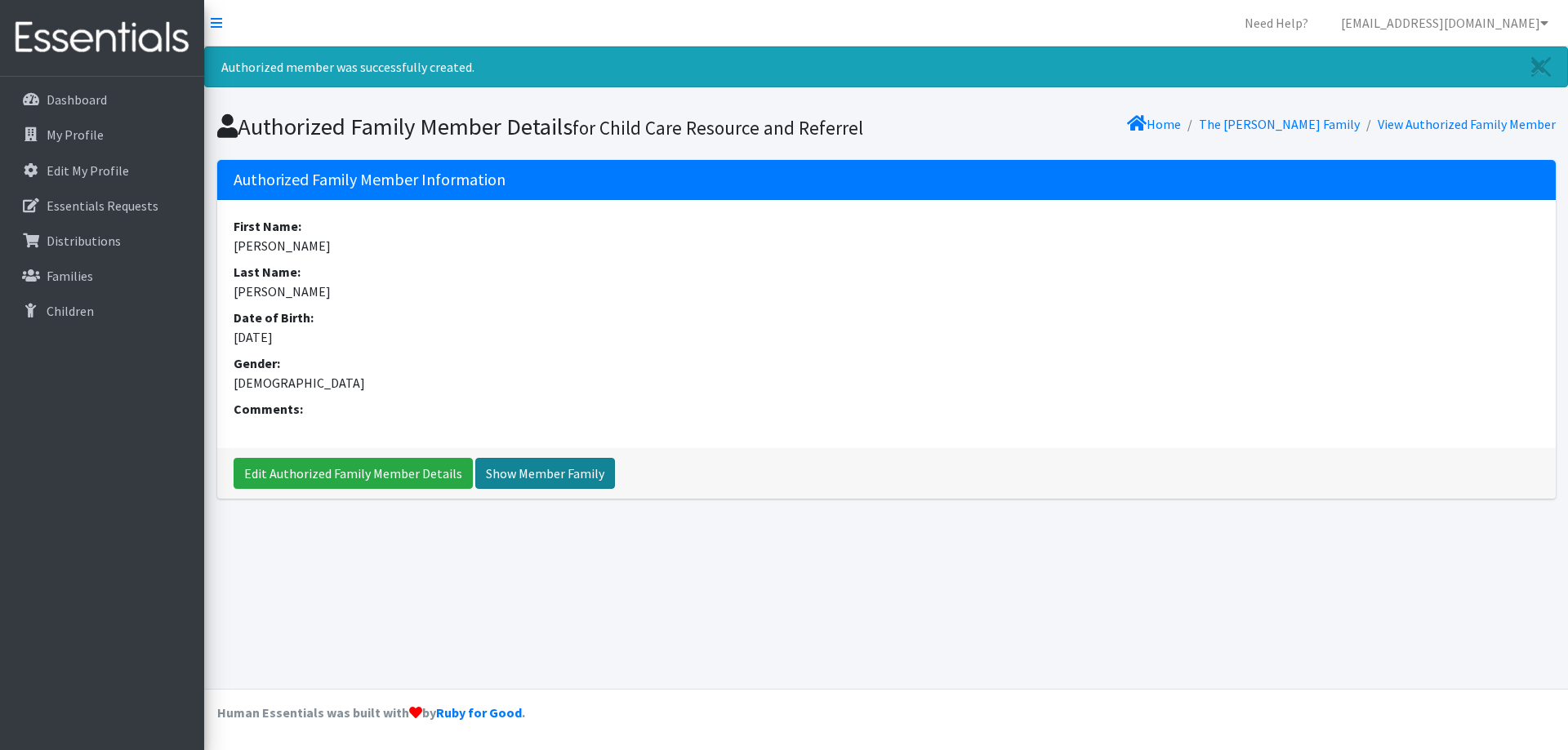
click at [548, 474] on link "Show Member Family" at bounding box center [545, 473] width 140 height 31
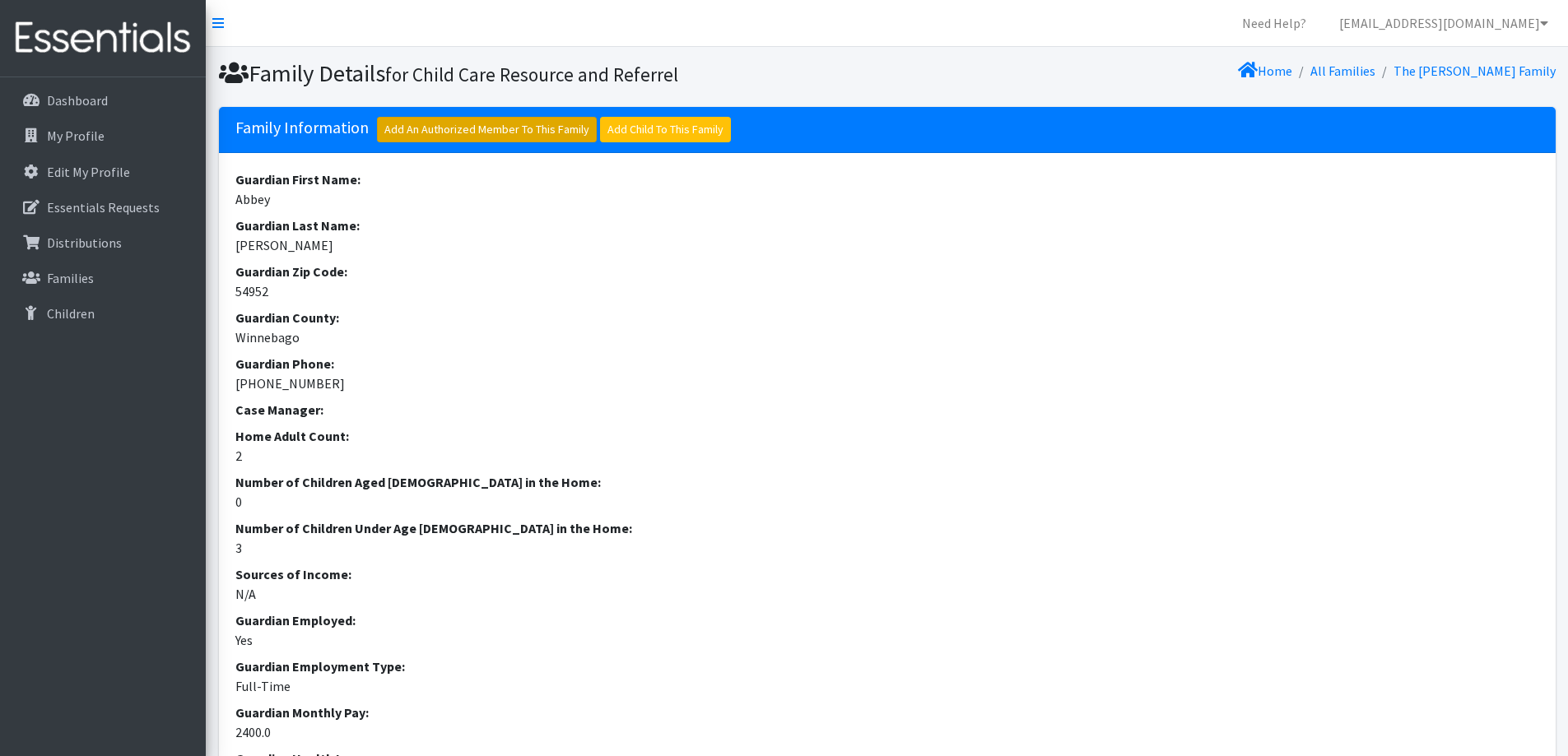
click at [525, 134] on link "Add An Authorized Member To This Family" at bounding box center [487, 130] width 220 height 25
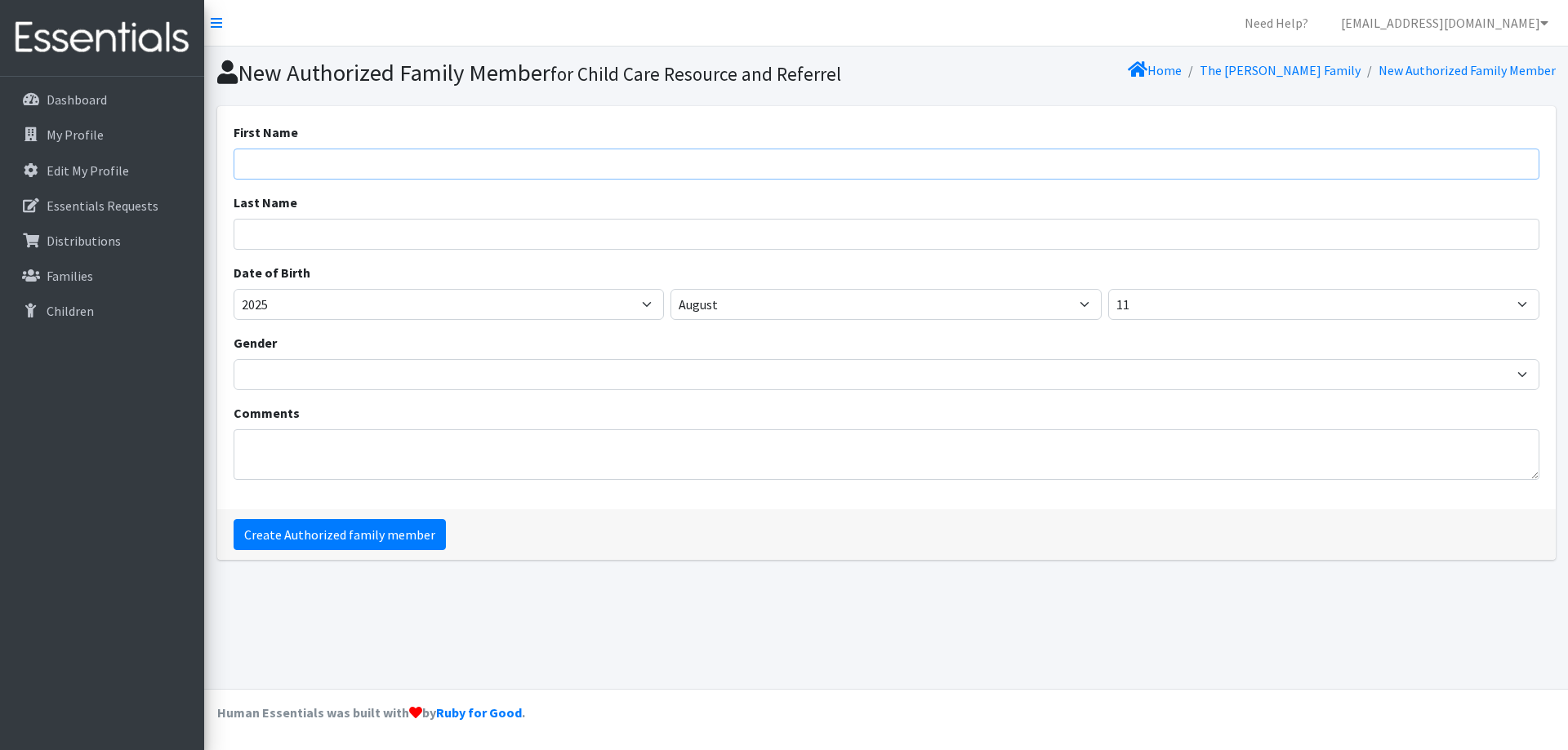
click at [496, 174] on input "First Name" at bounding box center [887, 164] width 1306 height 31
type input "Allie"
click at [428, 224] on input "Last Name" at bounding box center [887, 234] width 1306 height 31
type input "Cannestra"
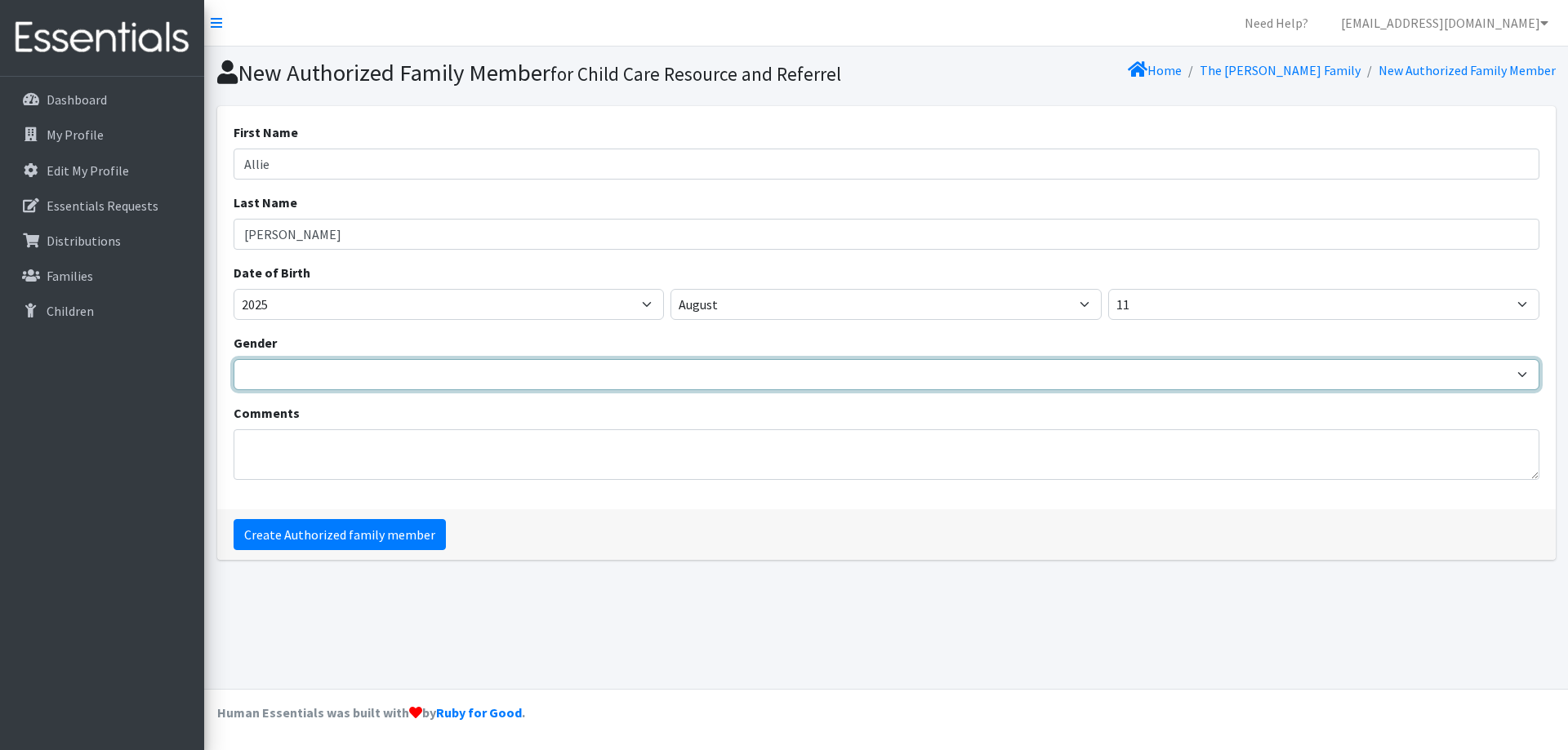
click at [442, 359] on select "Male Female" at bounding box center [887, 374] width 1306 height 31
select select "Female"
click at [234, 359] on select "Male Female" at bounding box center [887, 374] width 1306 height 31
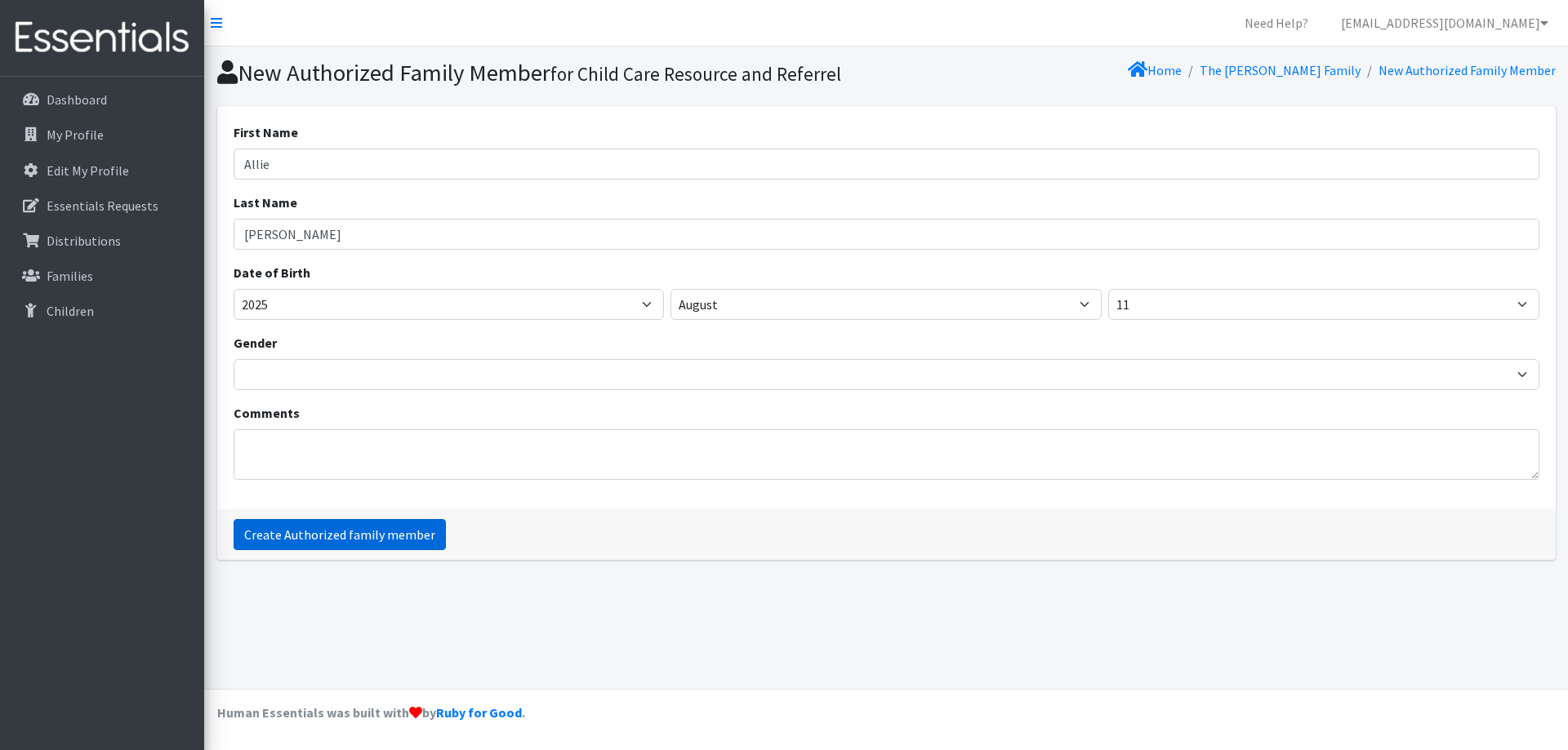
click at [407, 526] on input "Create Authorized family member" at bounding box center [340, 535] width 212 height 31
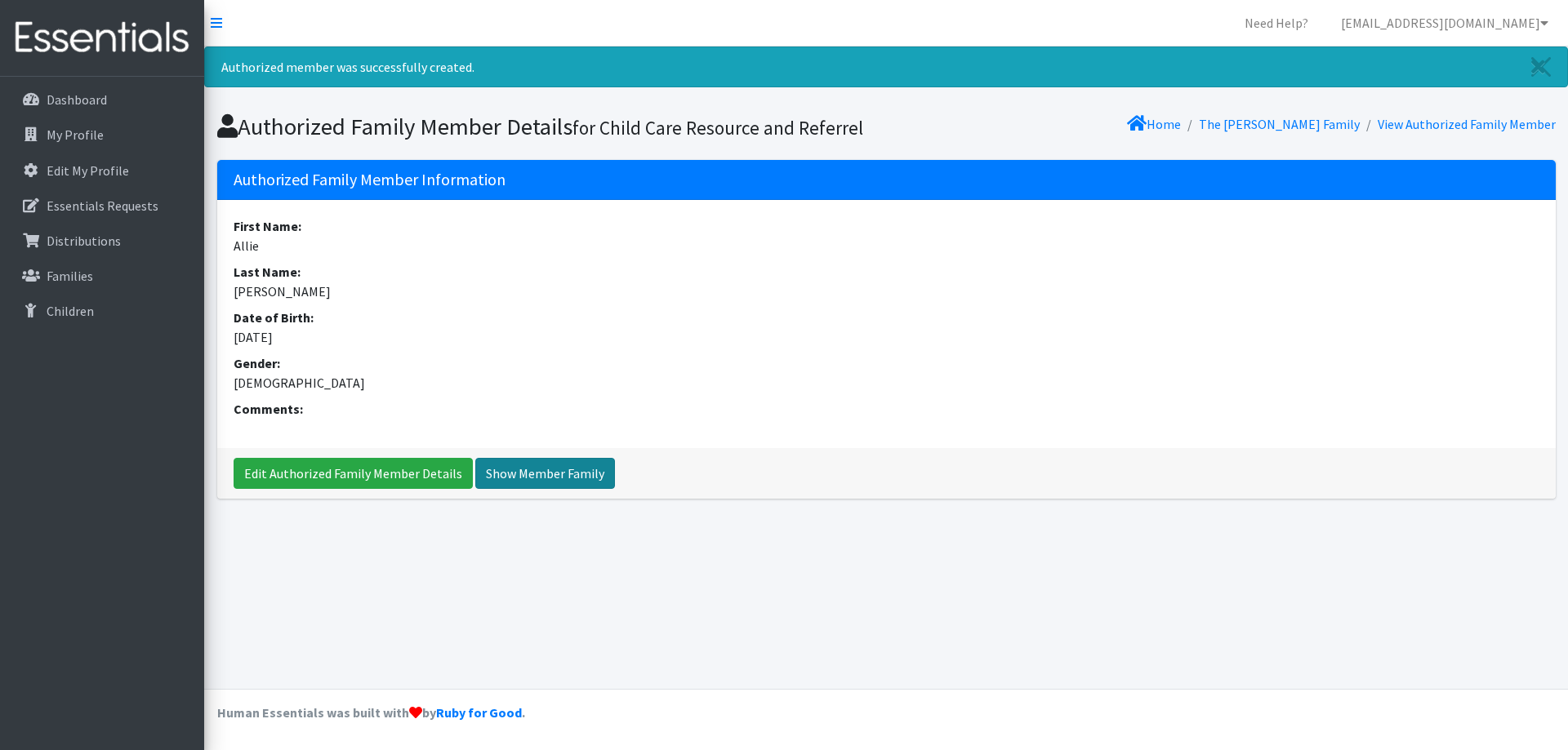
click at [564, 476] on link "Show Member Family" at bounding box center [545, 473] width 140 height 31
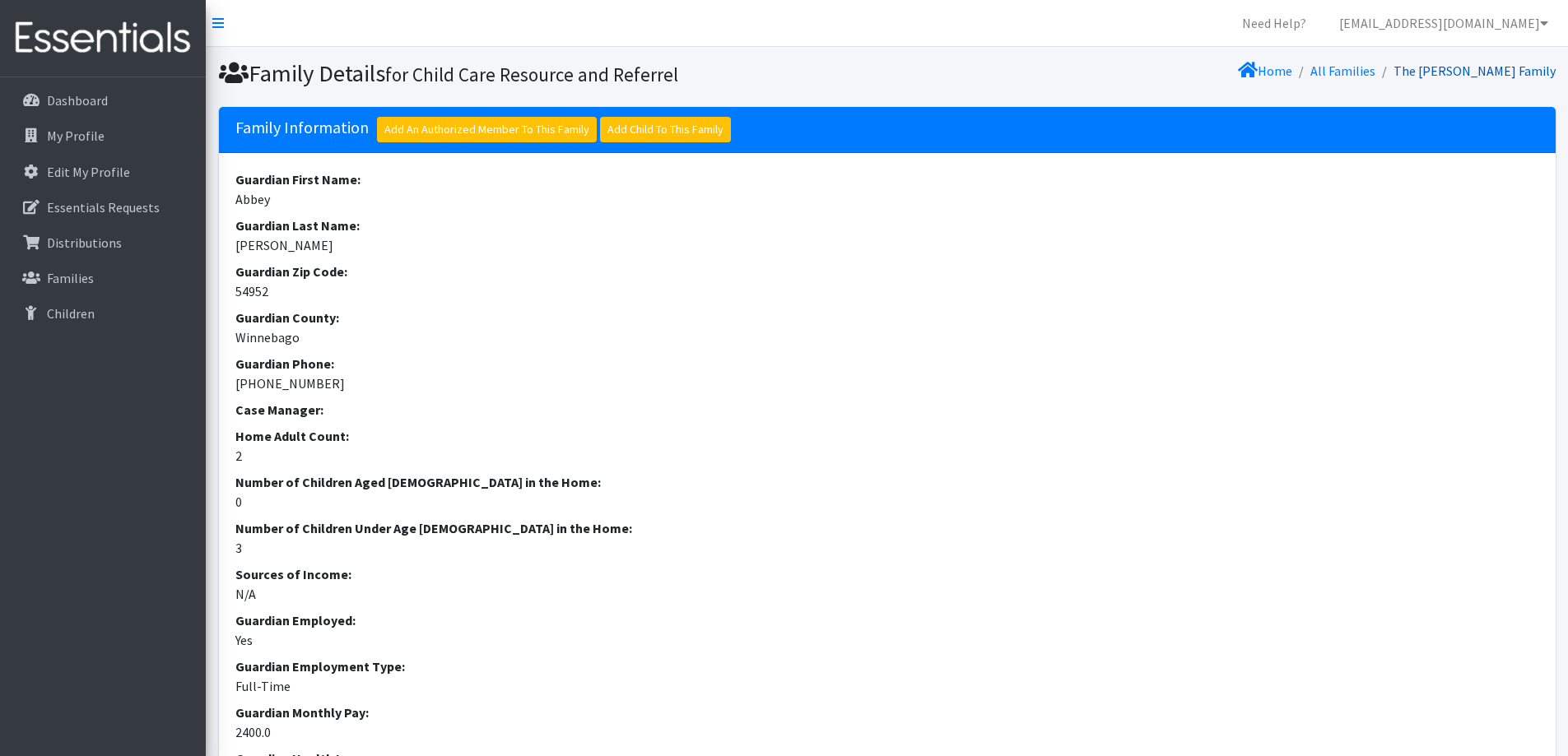
click at [1526, 71] on link "The Wolff Family" at bounding box center [1474, 70] width 162 height 16
click at [1504, 69] on link "The Wolff Family" at bounding box center [1474, 70] width 162 height 16
click at [82, 103] on p "Dashboard" at bounding box center [77, 100] width 61 height 16
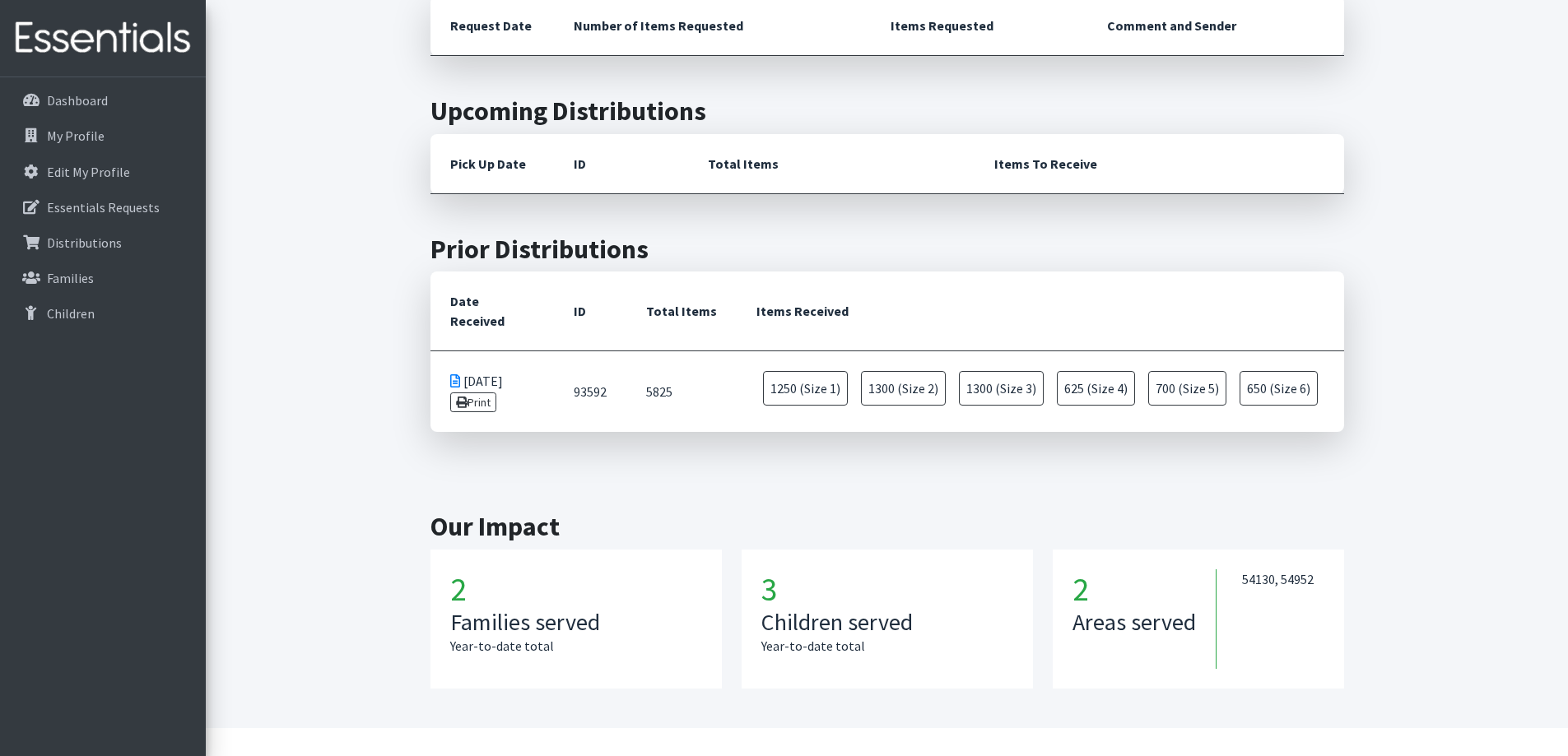
scroll to position [397, 0]
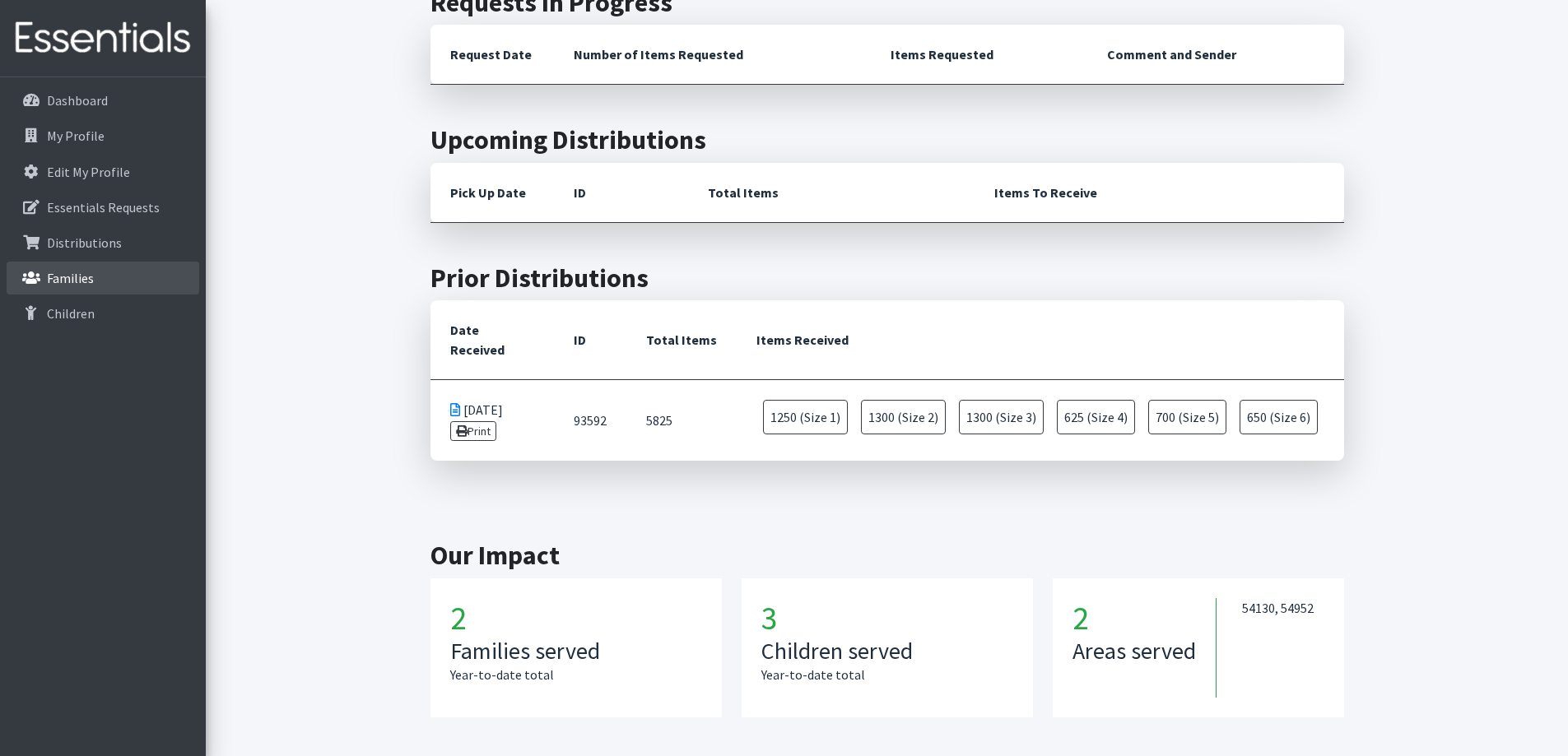
click at [79, 270] on p "Families" at bounding box center [70, 278] width 47 height 16
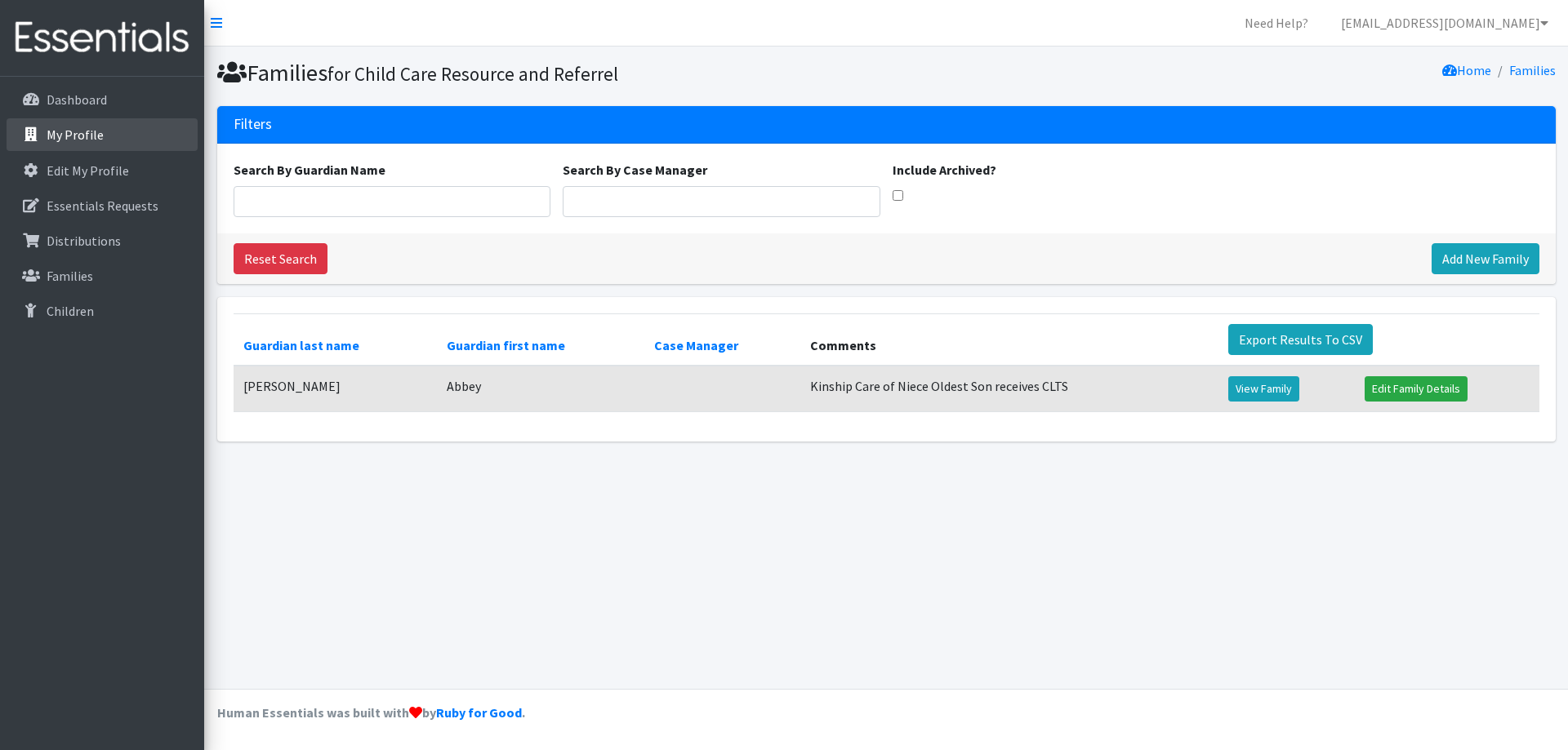
click at [83, 128] on p "My Profile" at bounding box center [75, 135] width 57 height 16
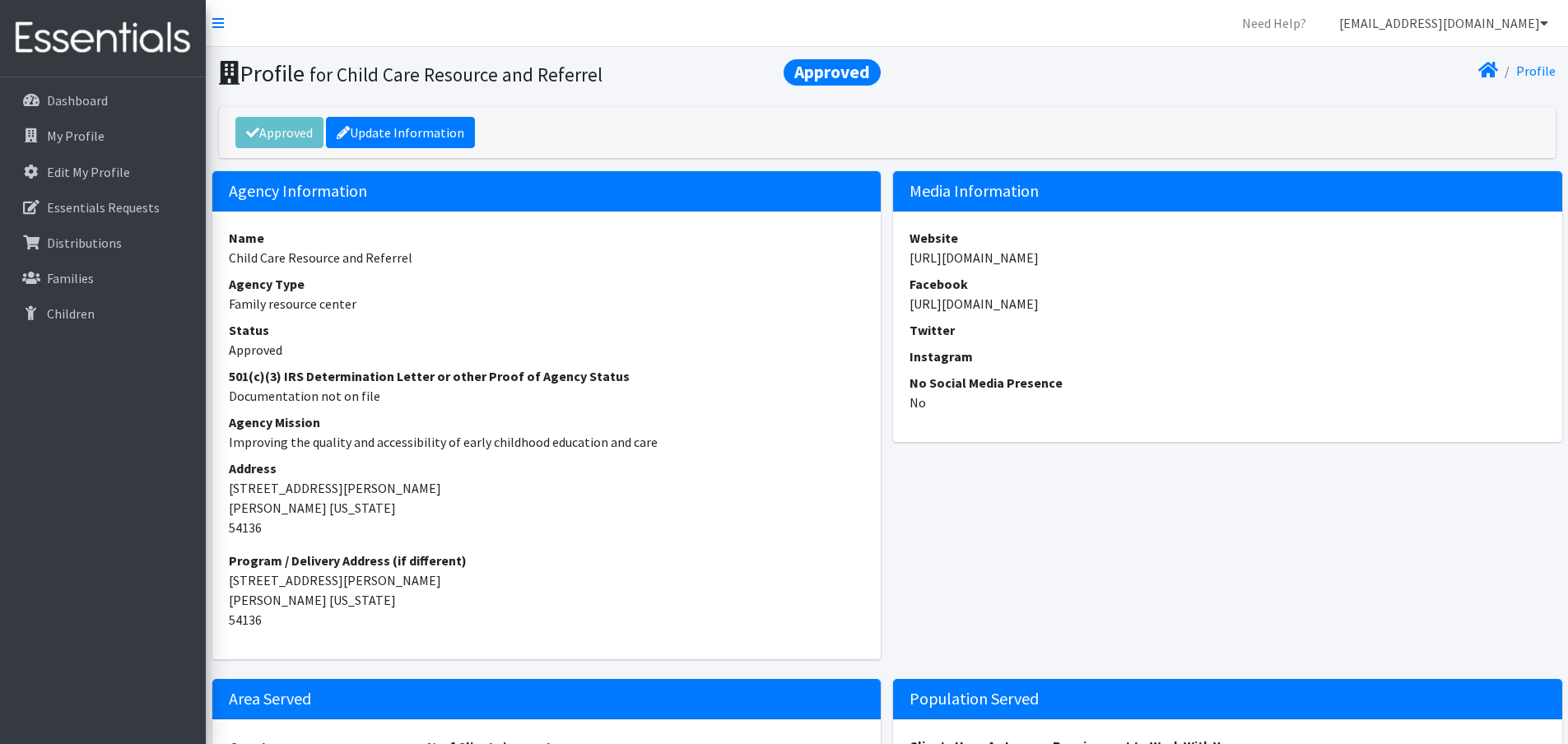
click at [1476, 32] on link "[EMAIL_ADDRESS][DOMAIN_NAME]" at bounding box center [1443, 23] width 236 height 33
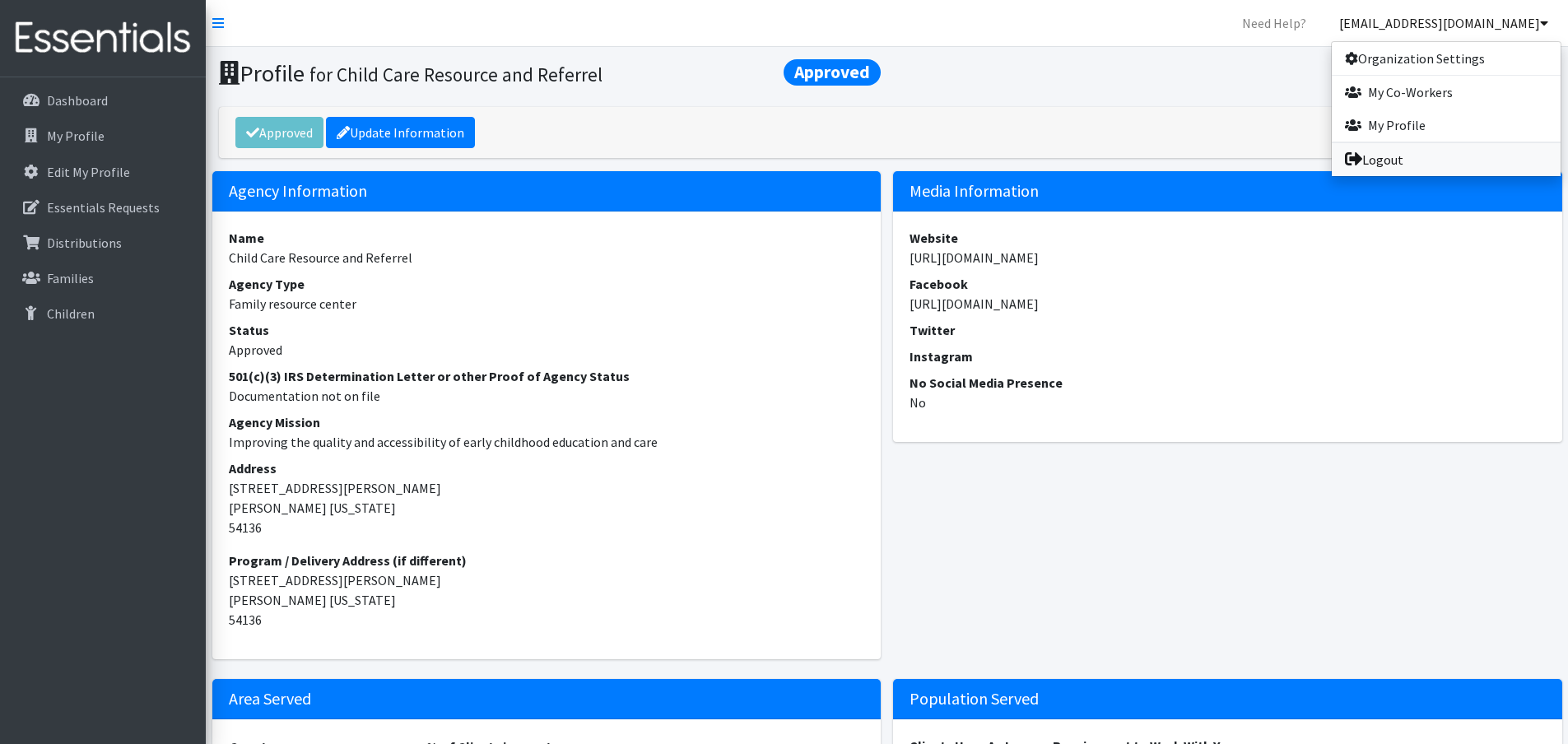
click at [1406, 157] on link "Logout" at bounding box center [1446, 159] width 229 height 33
